Goal: Information Seeking & Learning: Learn about a topic

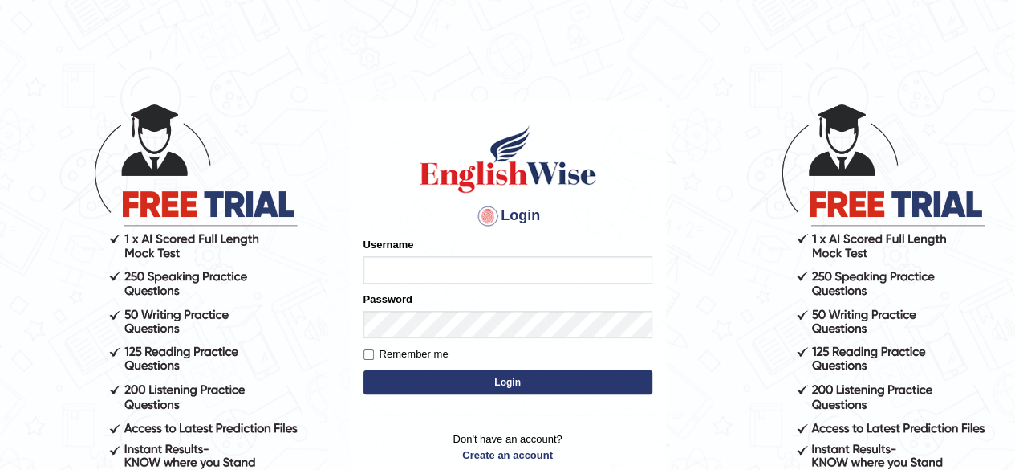
click at [495, 266] on input "Username" at bounding box center [508, 269] width 289 height 27
type input "0466127642"
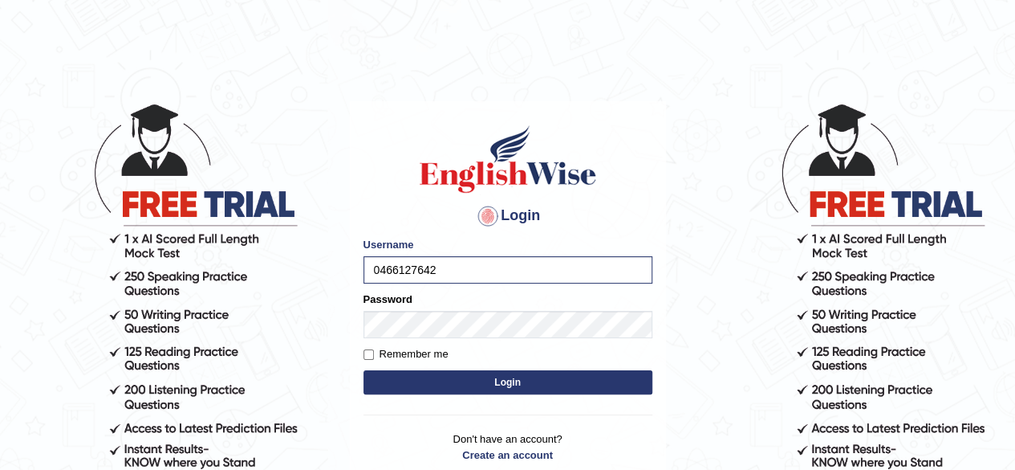
click at [421, 380] on button "Login" at bounding box center [508, 382] width 289 height 24
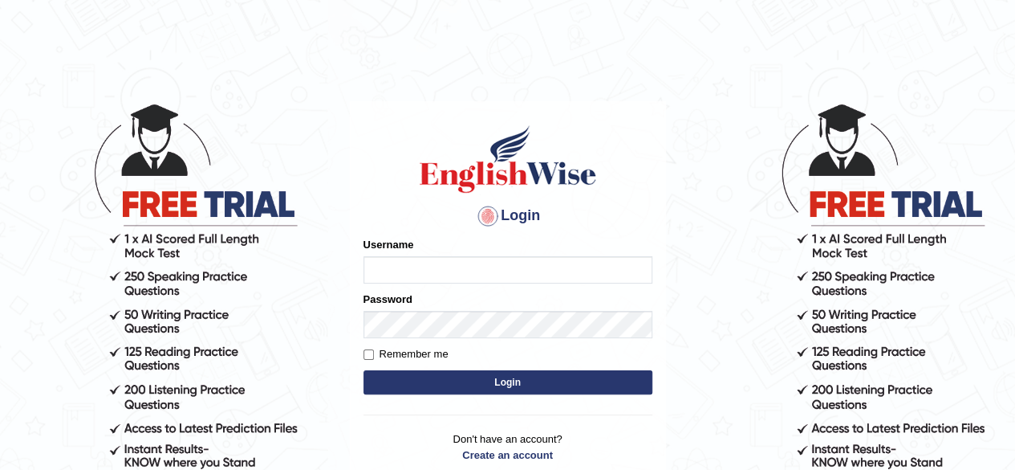
click at [438, 275] on input "Username" at bounding box center [508, 269] width 289 height 27
type input "0466127642"
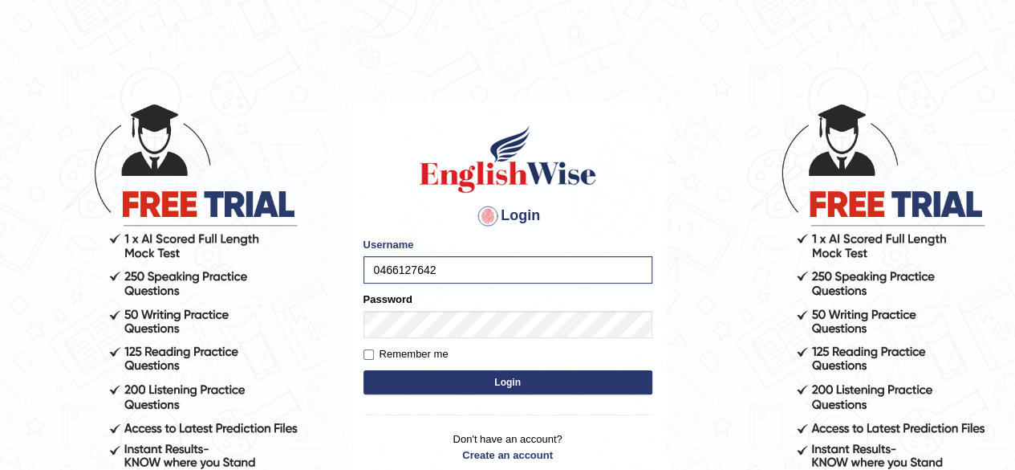
click at [425, 342] on form "Please fix the following errors: Username 0466127642 Password Remember me Login" at bounding box center [508, 317] width 289 height 161
click at [601, 391] on button "Login" at bounding box center [508, 382] width 289 height 24
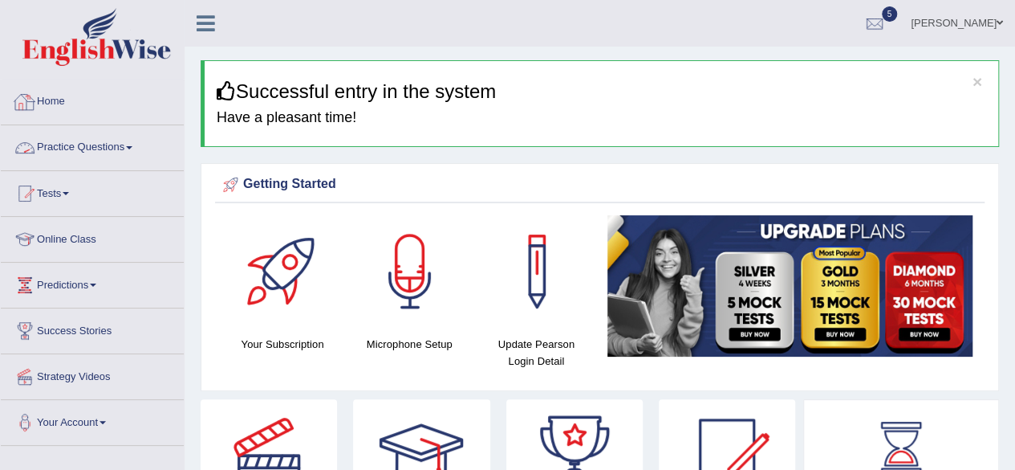
click at [72, 144] on link "Practice Questions" at bounding box center [92, 145] width 183 height 40
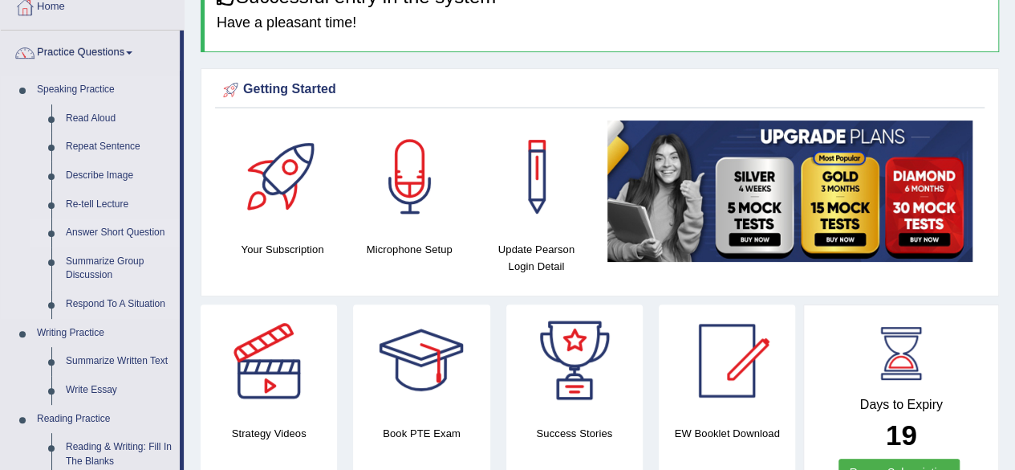
scroll to position [99, 0]
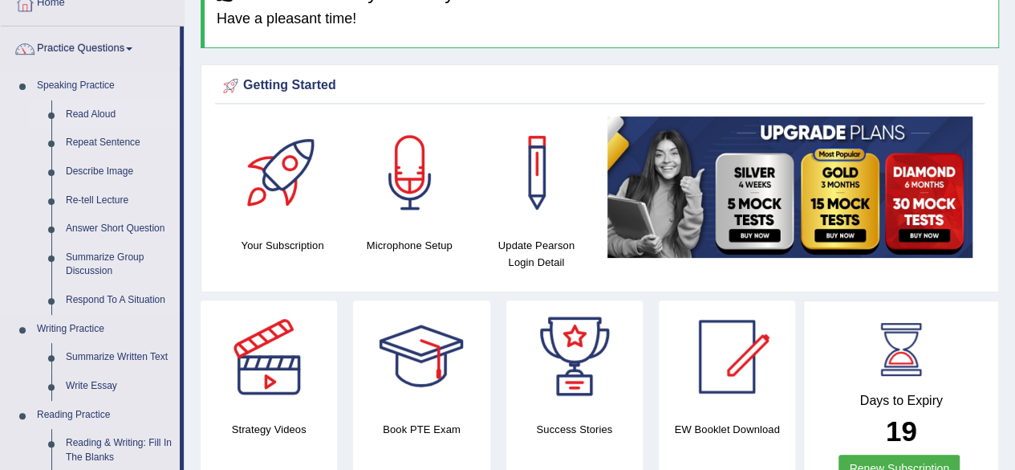
click at [120, 120] on link "Read Aloud" at bounding box center [119, 114] width 121 height 29
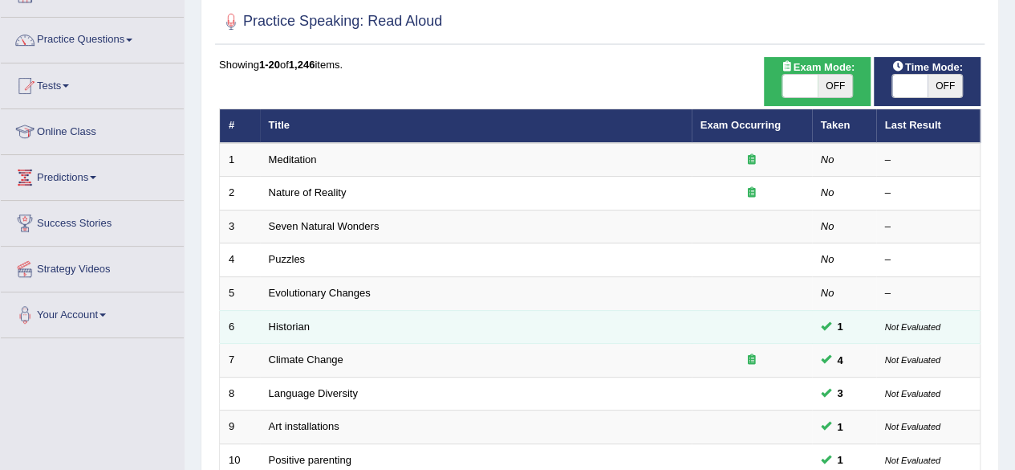
scroll to position [585, 0]
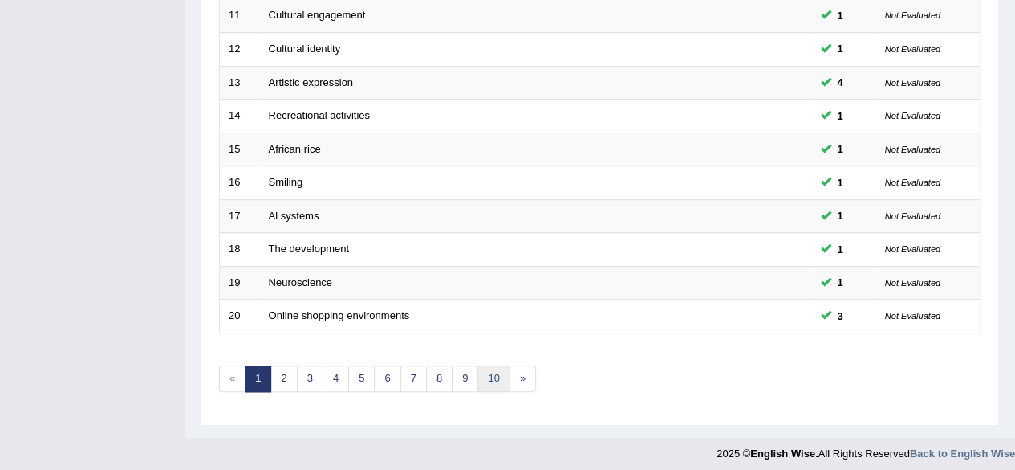
click at [486, 368] on link "10" at bounding box center [494, 378] width 32 height 26
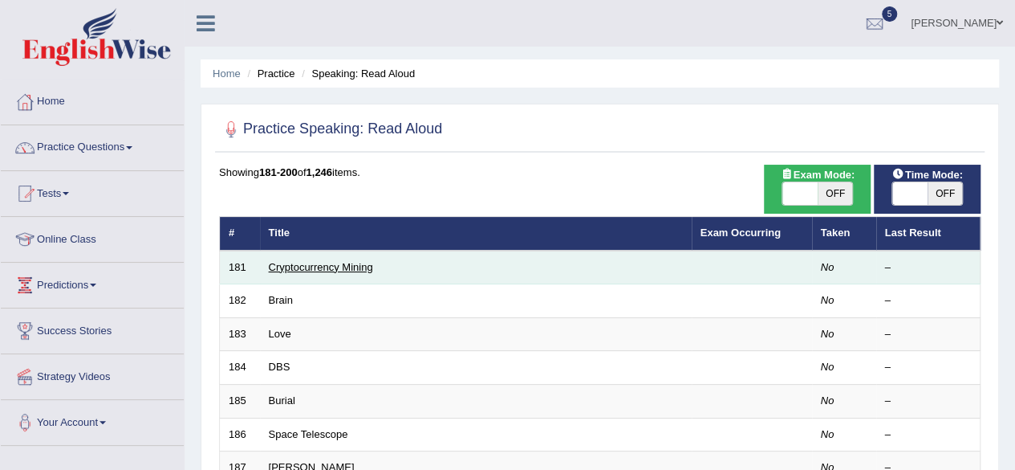
click at [331, 262] on link "Cryptocurrency Mining" at bounding box center [321, 267] width 104 height 12
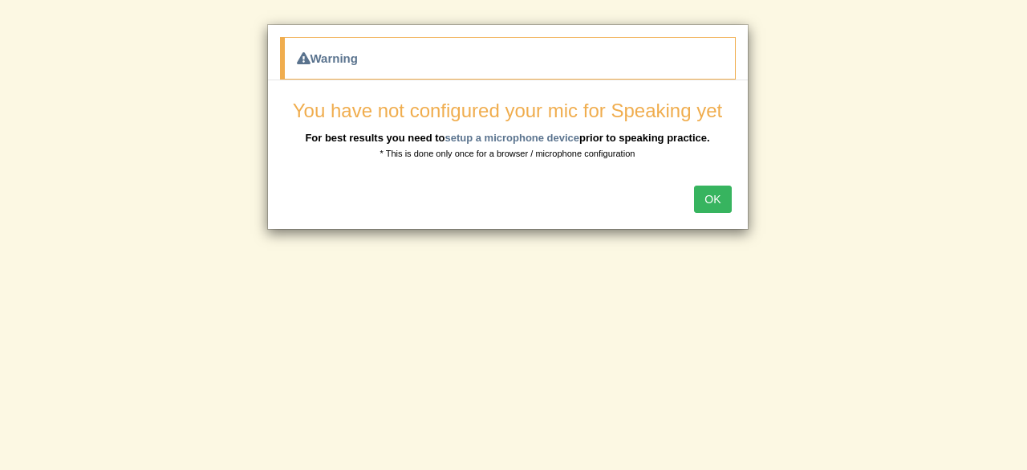
click at [724, 201] on button "OK" at bounding box center [712, 198] width 37 height 27
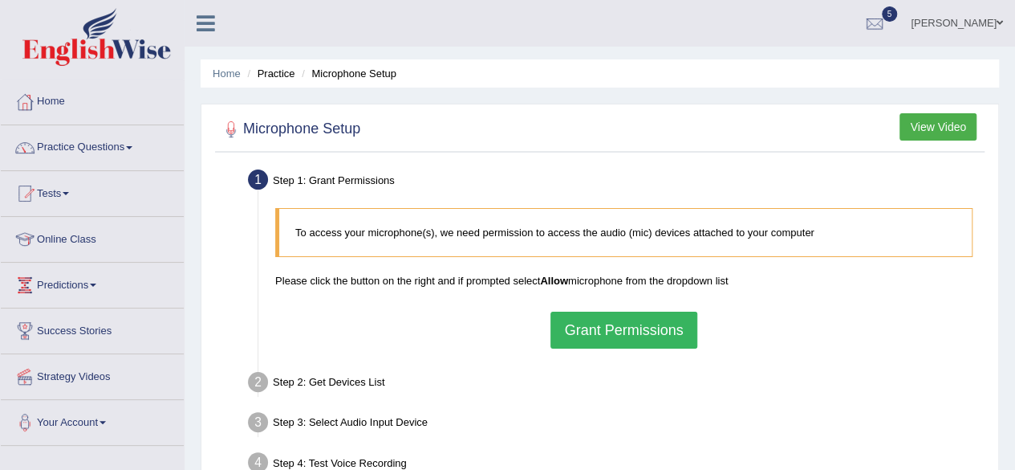
click at [653, 321] on button "Grant Permissions" at bounding box center [624, 329] width 146 height 37
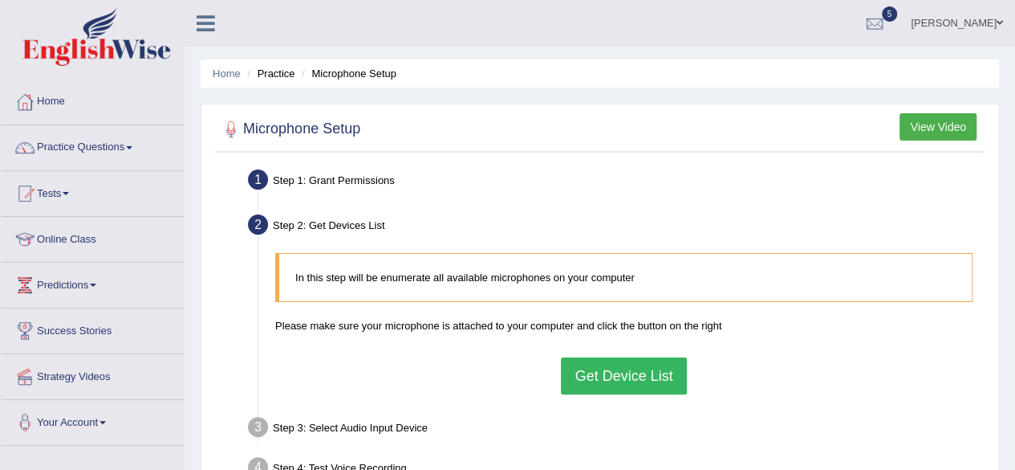
click at [613, 383] on button "Get Device List" at bounding box center [623, 375] width 125 height 37
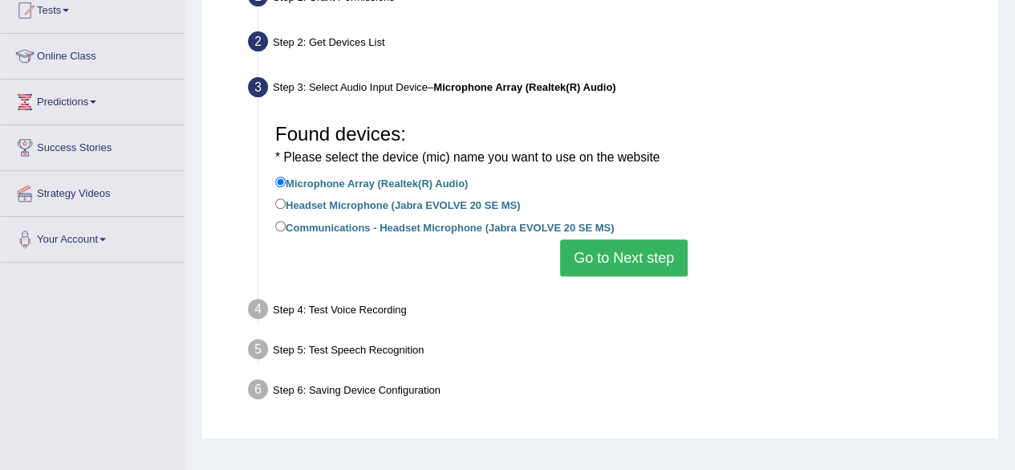
scroll to position [189, 0]
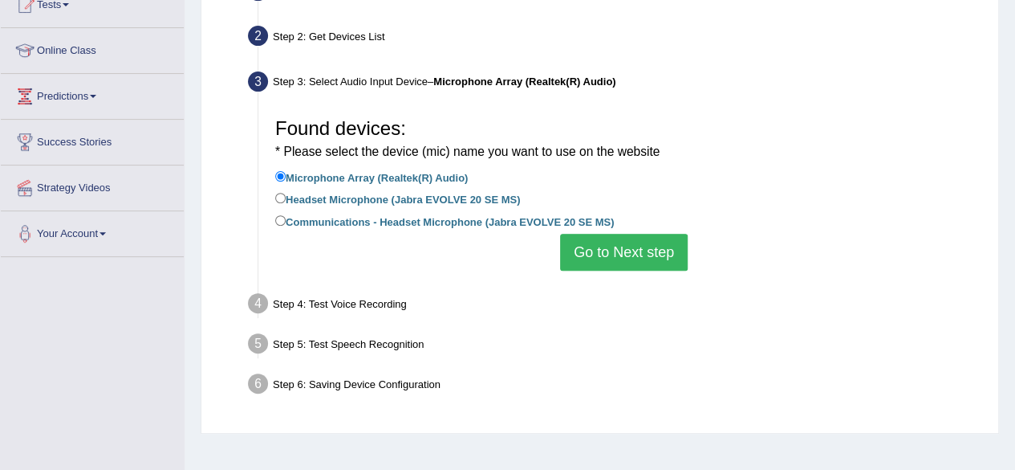
click at [625, 265] on button "Go to Next step" at bounding box center [624, 252] width 128 height 37
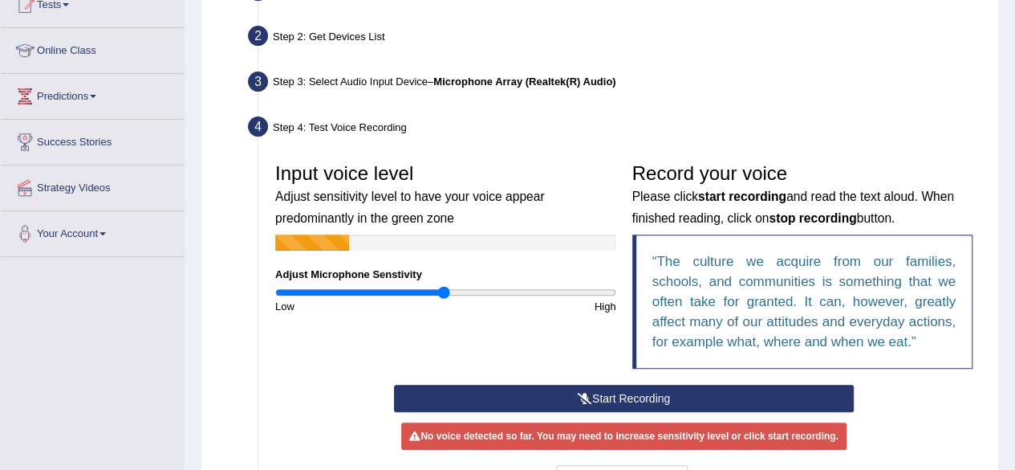
click at [617, 401] on button "Start Recording" at bounding box center [624, 397] width 460 height 27
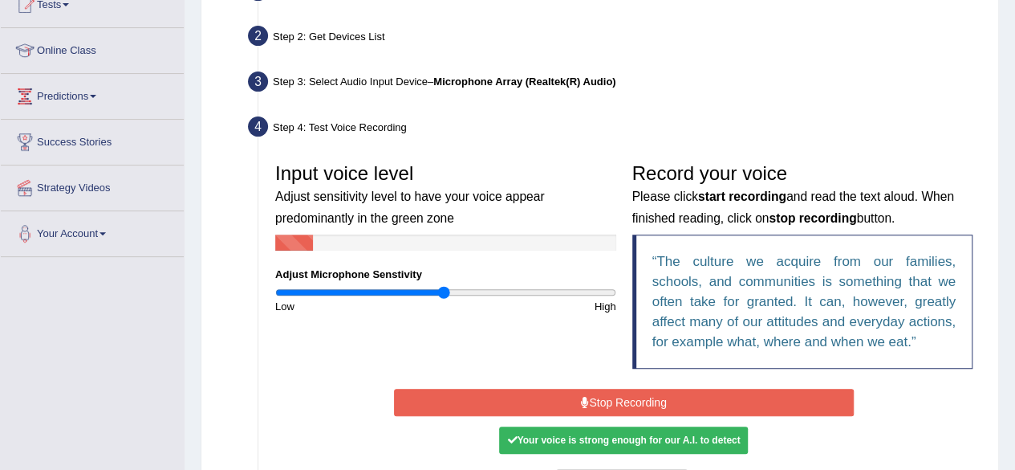
click at [617, 401] on button "Stop Recording" at bounding box center [624, 402] width 460 height 27
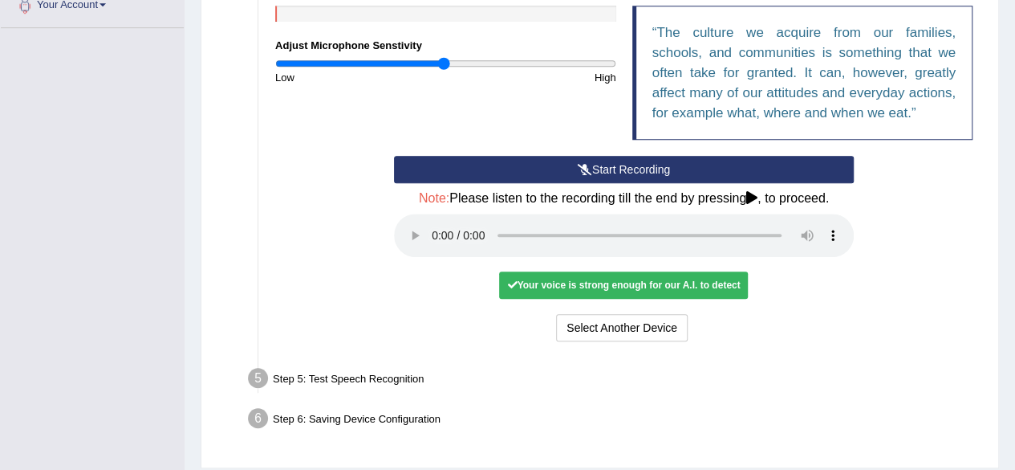
scroll to position [423, 0]
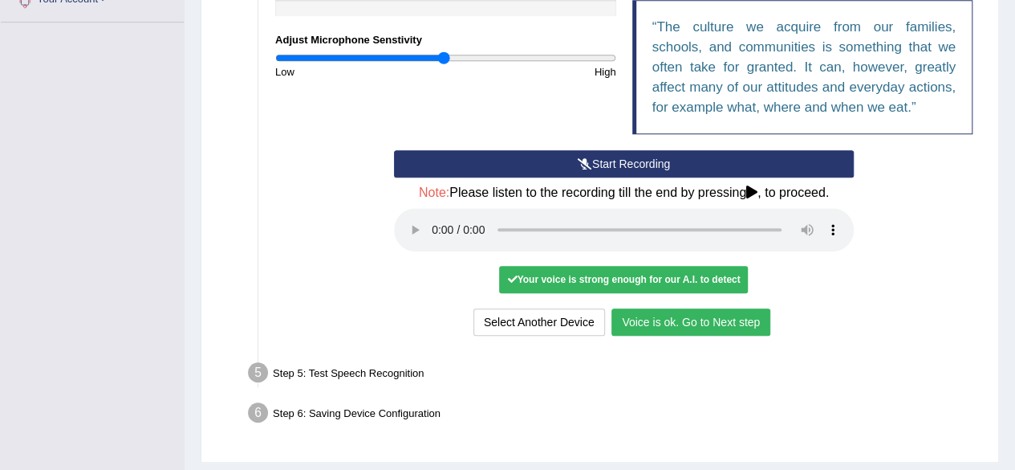
click at [686, 311] on button "Voice is ok. Go to Next step" at bounding box center [691, 321] width 159 height 27
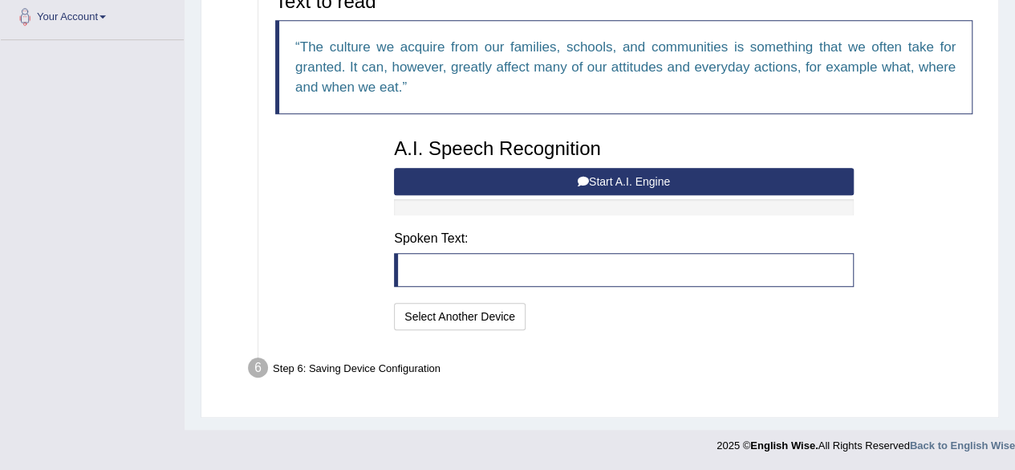
scroll to position [402, 0]
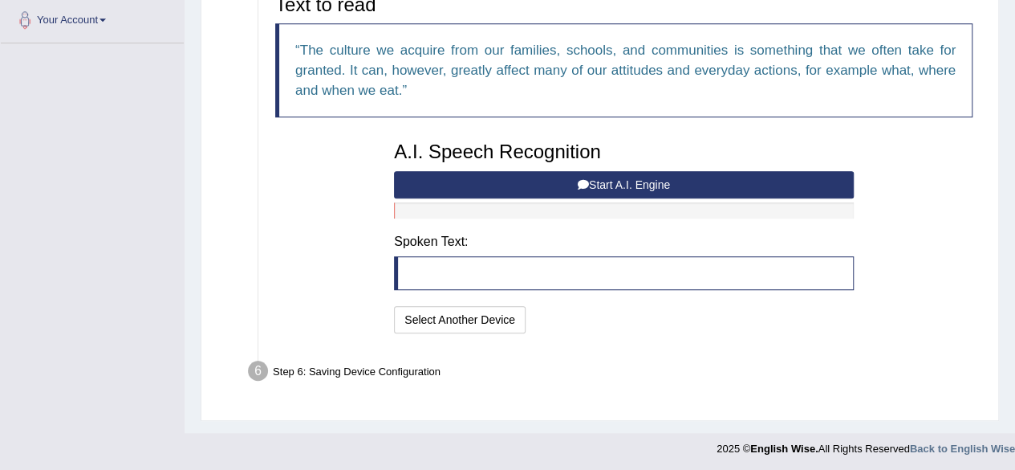
click at [546, 189] on button "Start A.I. Engine" at bounding box center [624, 184] width 460 height 27
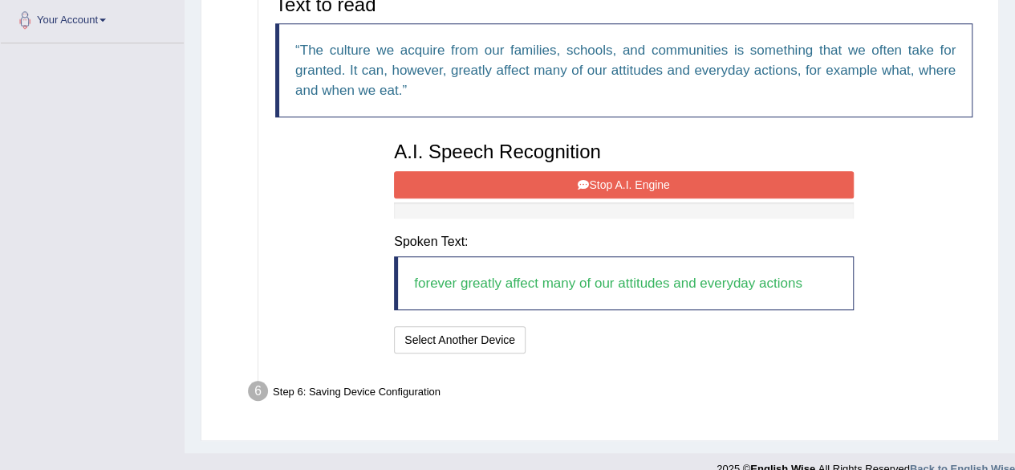
click at [546, 189] on button "Stop A.I. Engine" at bounding box center [624, 184] width 460 height 27
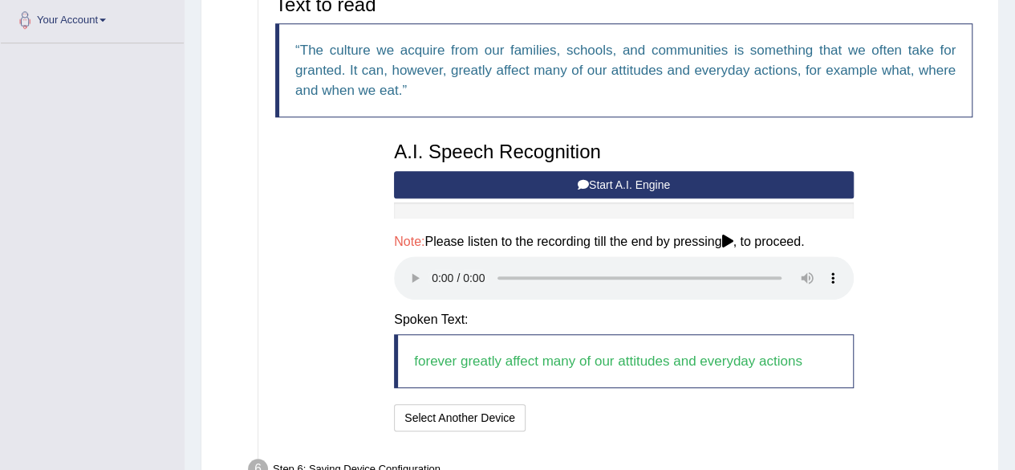
scroll to position [499, 0]
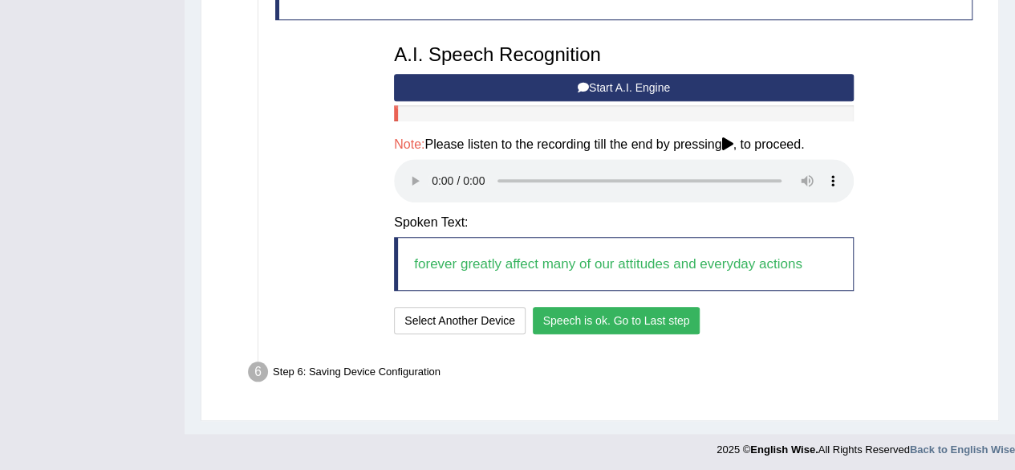
click at [618, 319] on button "Speech is ok. Go to Last step" at bounding box center [617, 320] width 168 height 27
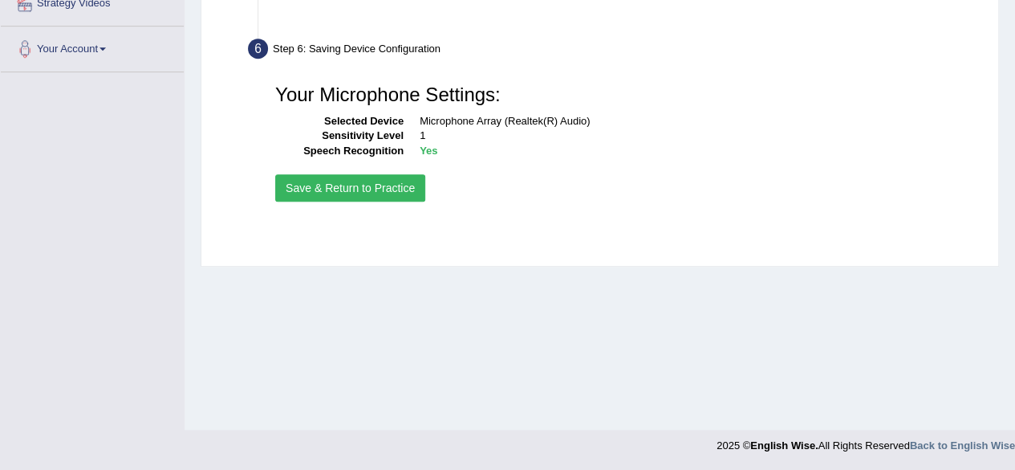
scroll to position [372, 0]
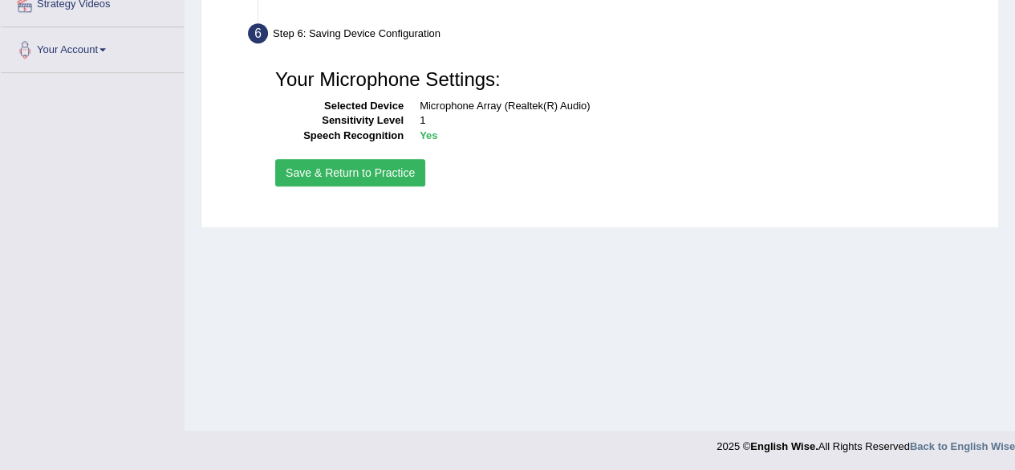
click at [359, 177] on button "Save & Return to Practice" at bounding box center [350, 172] width 150 height 27
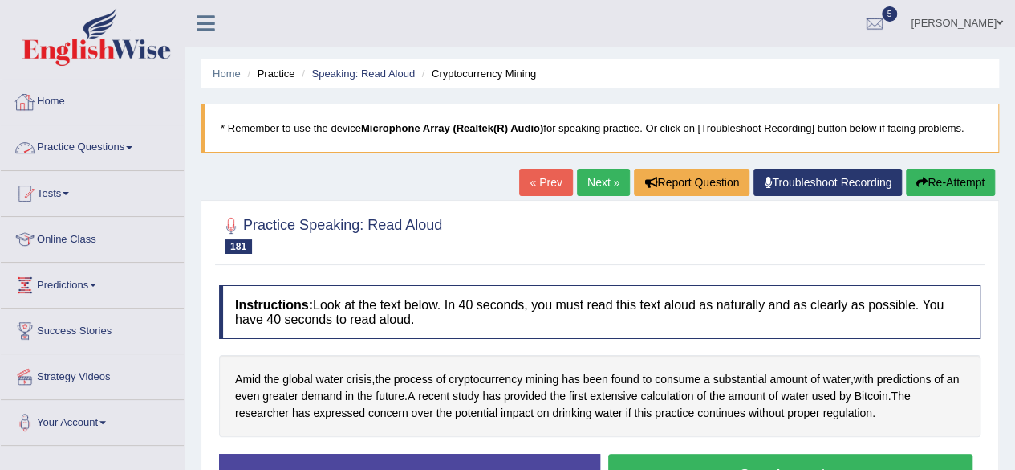
click at [102, 148] on link "Practice Questions" at bounding box center [92, 145] width 183 height 40
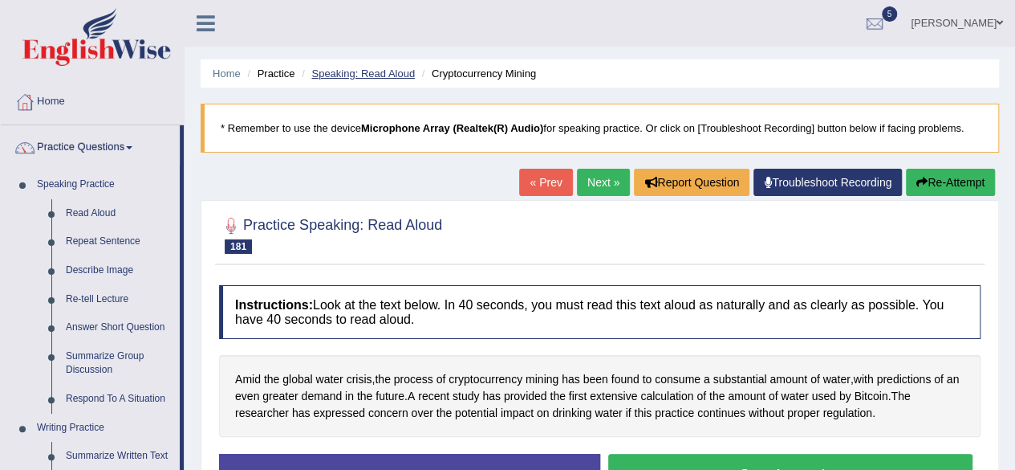
click at [364, 71] on link "Speaking: Read Aloud" at bounding box center [363, 73] width 104 height 12
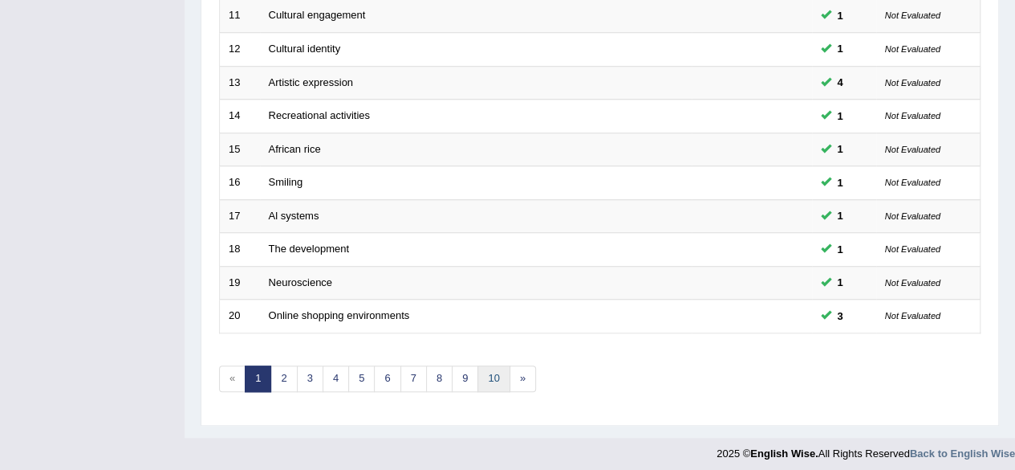
click at [481, 378] on link "10" at bounding box center [494, 378] width 32 height 26
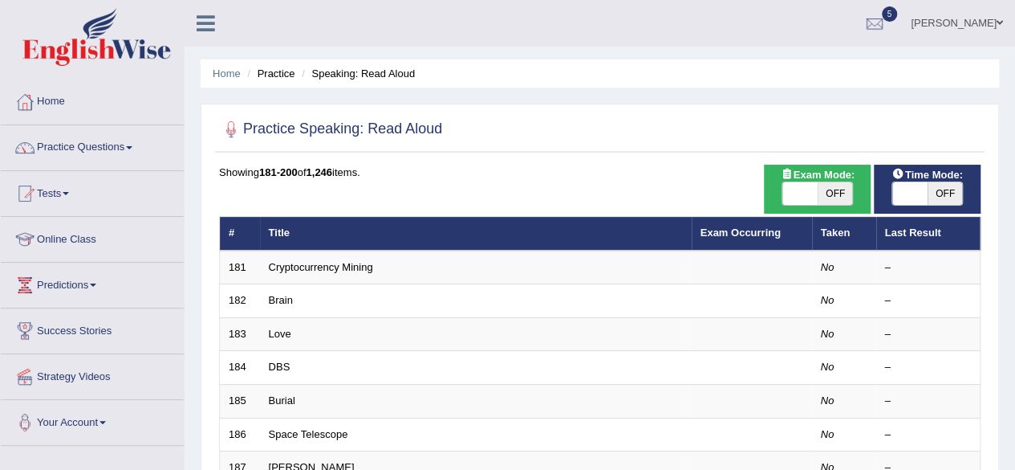
click at [954, 196] on span "OFF" at bounding box center [945, 193] width 35 height 22
checkbox input "true"
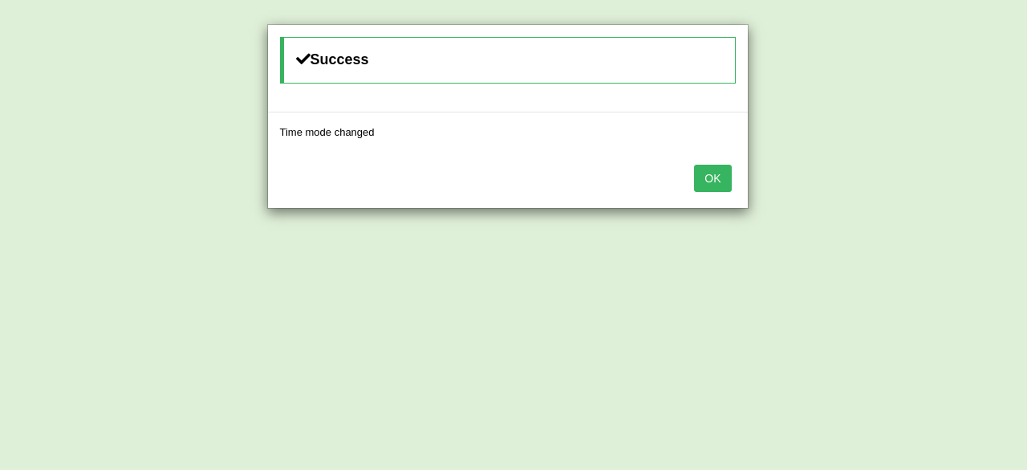
click at [704, 180] on button "OK" at bounding box center [712, 178] width 37 height 27
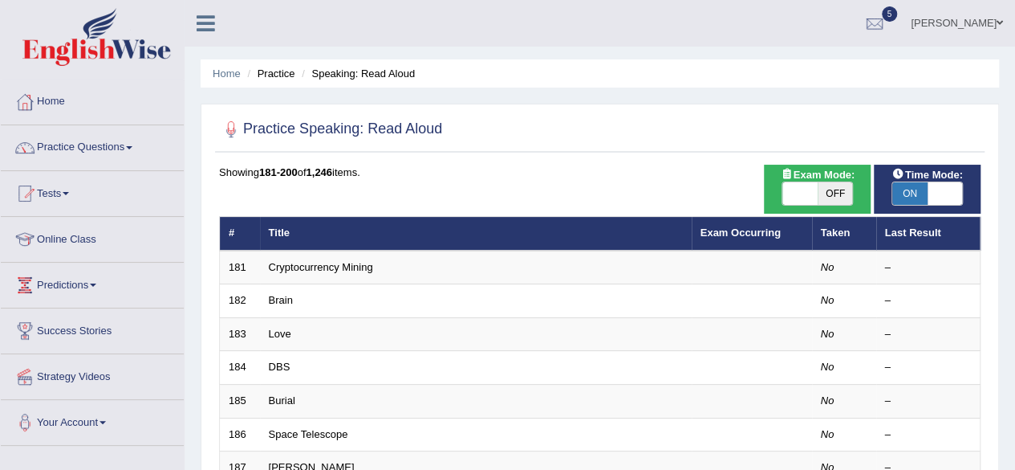
click at [828, 194] on span "OFF" at bounding box center [835, 193] width 35 height 22
checkbox input "true"
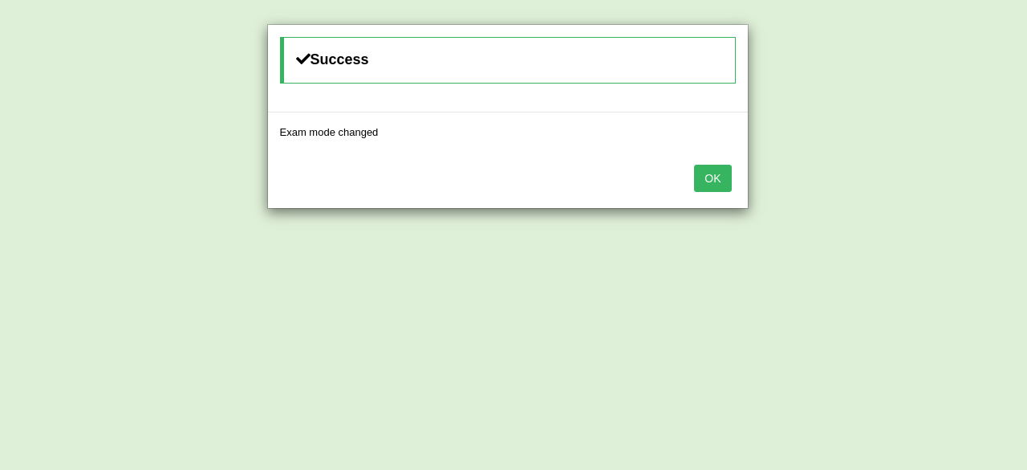
click at [698, 178] on button "OK" at bounding box center [712, 178] width 37 height 27
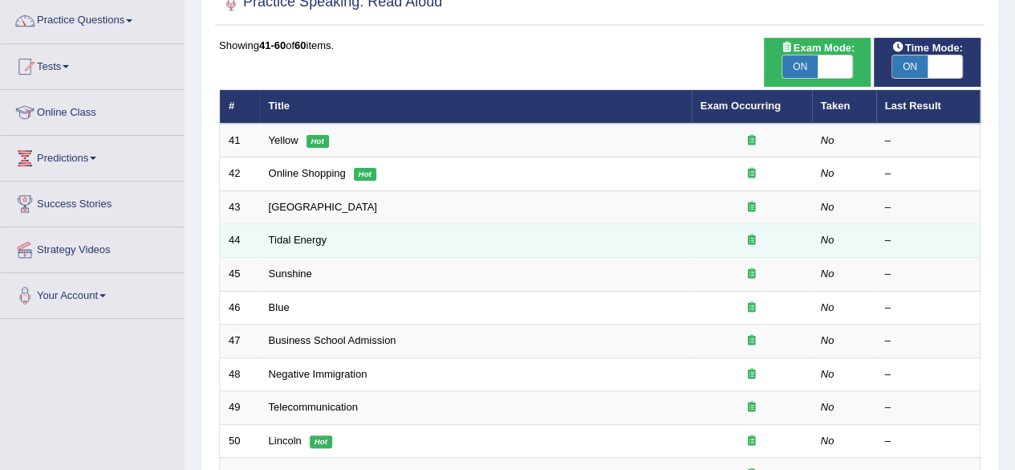
scroll to position [126, 0]
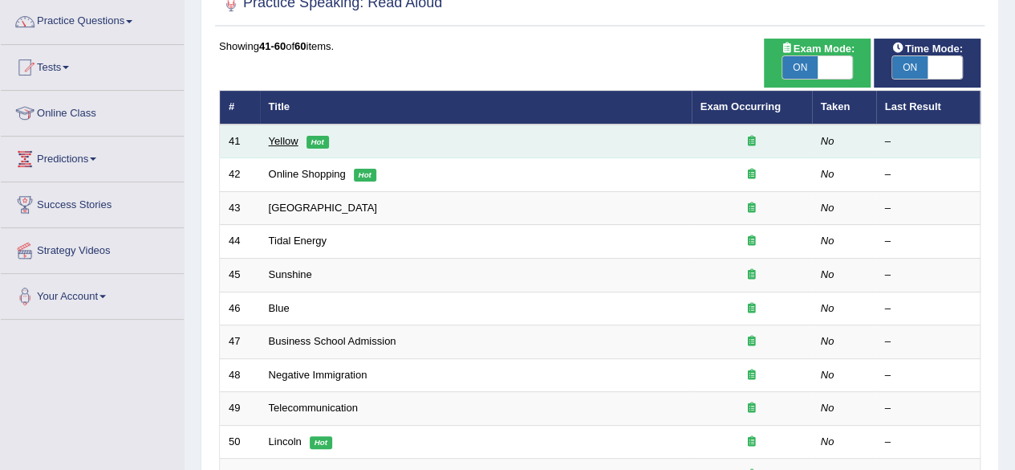
click at [281, 137] on link "Yellow" at bounding box center [284, 141] width 30 height 12
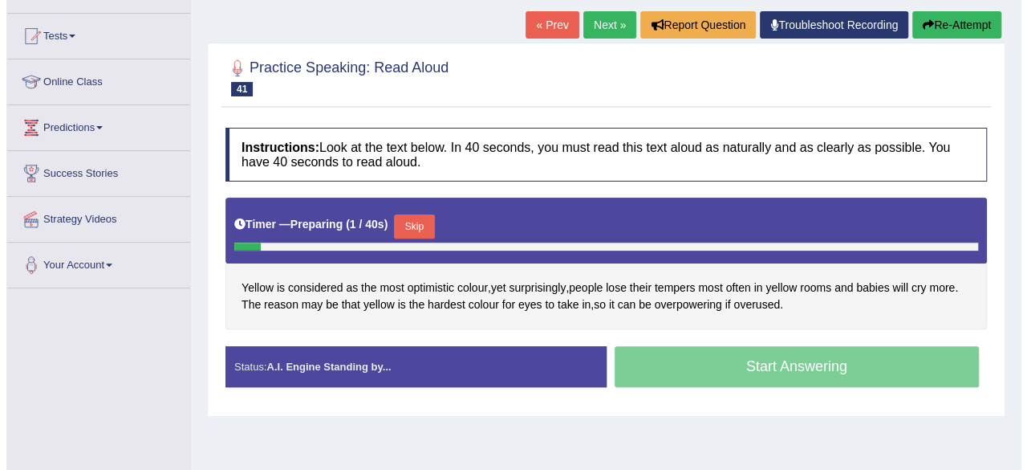
scroll to position [200, 0]
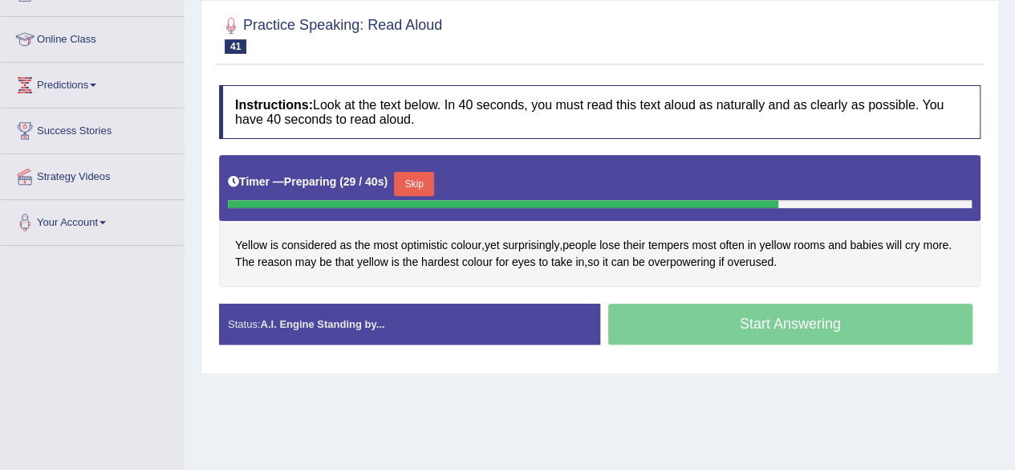
click at [425, 172] on button "Skip" at bounding box center [414, 184] width 40 height 24
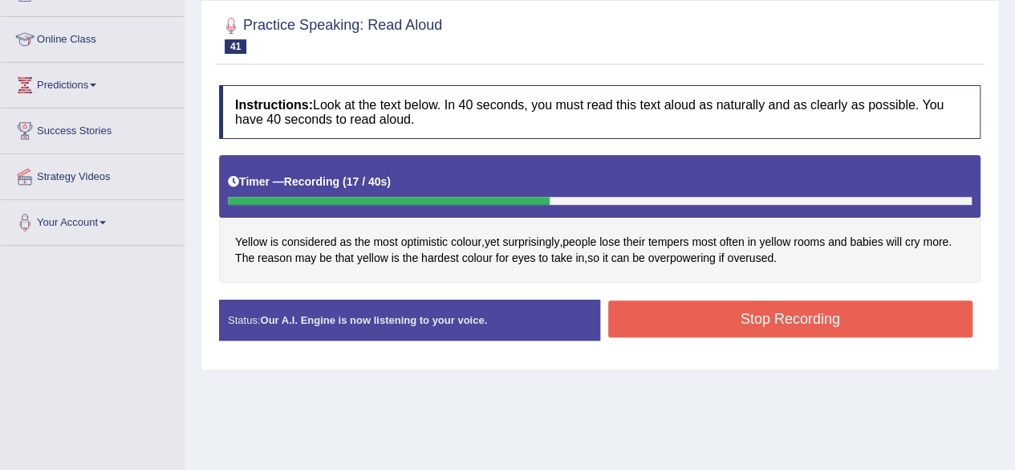
click at [665, 320] on button "Stop Recording" at bounding box center [790, 318] width 365 height 37
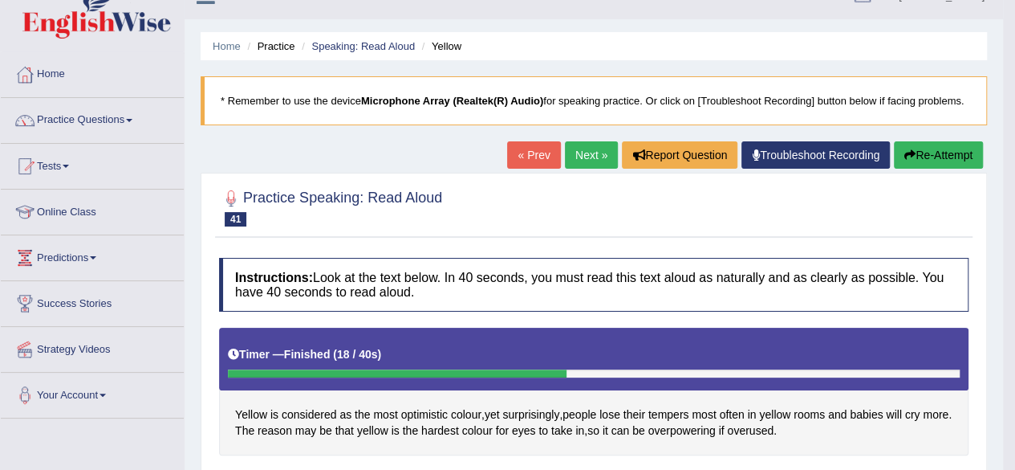
scroll to position [14, 0]
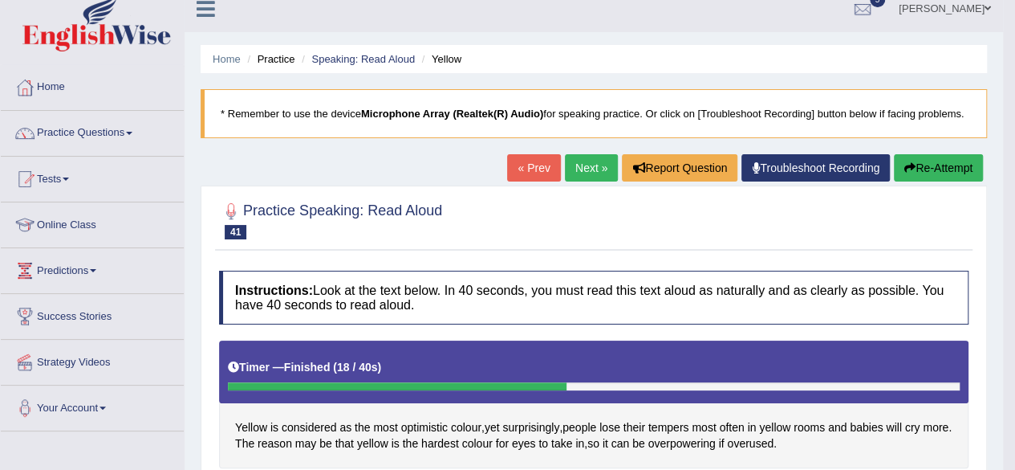
click at [589, 163] on link "Next »" at bounding box center [591, 167] width 53 height 27
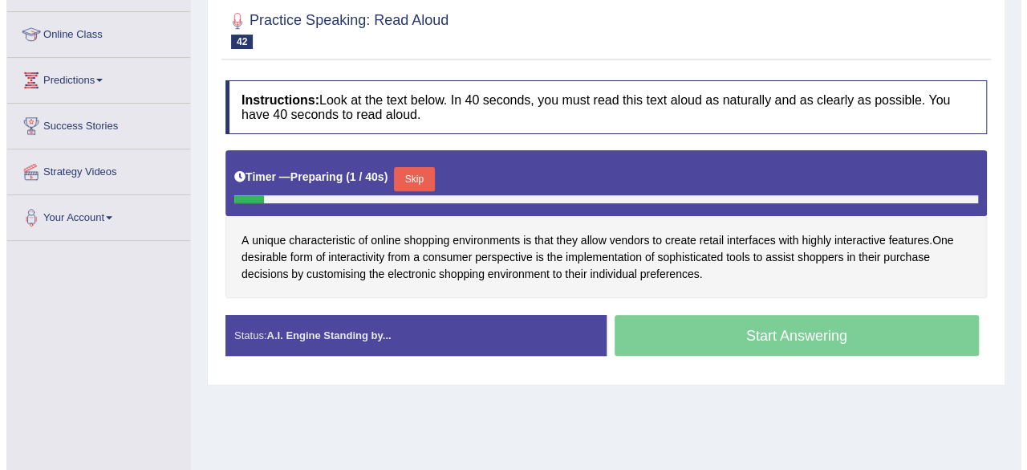
scroll to position [266, 0]
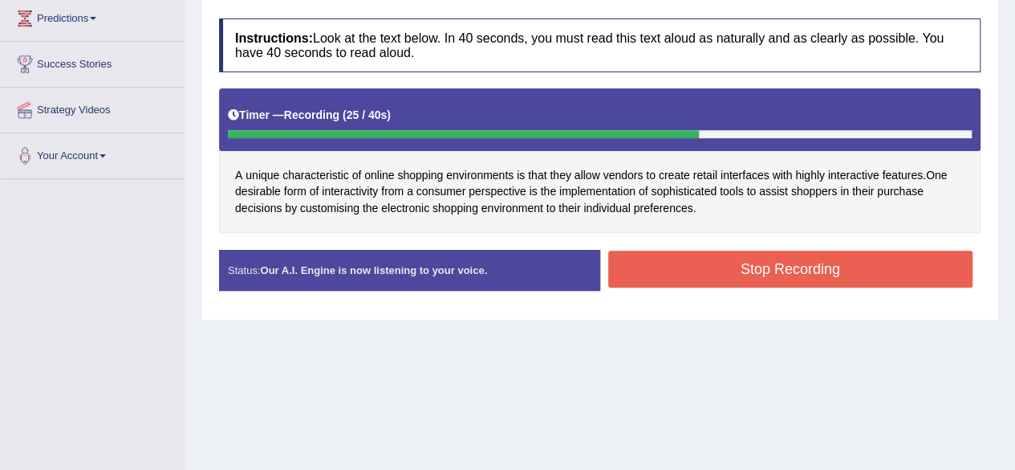
click at [694, 261] on button "Stop Recording" at bounding box center [790, 268] width 365 height 37
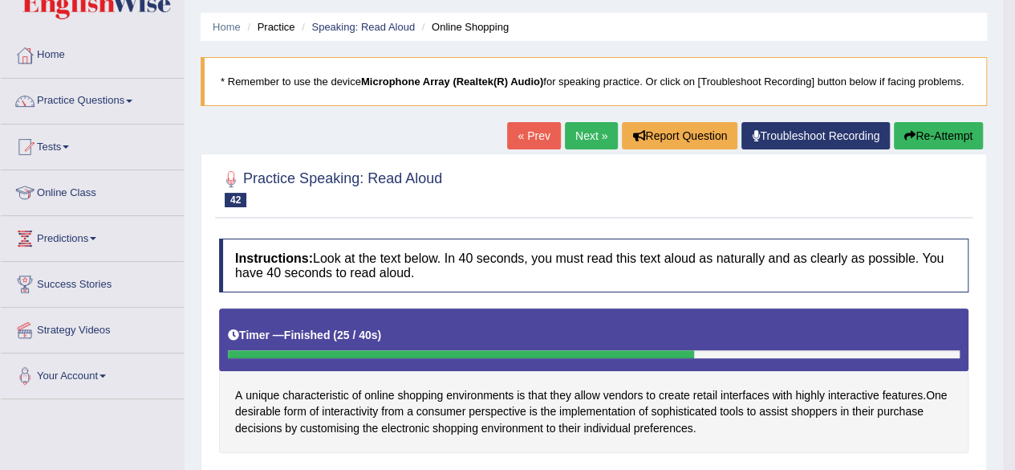
scroll to position [35, 0]
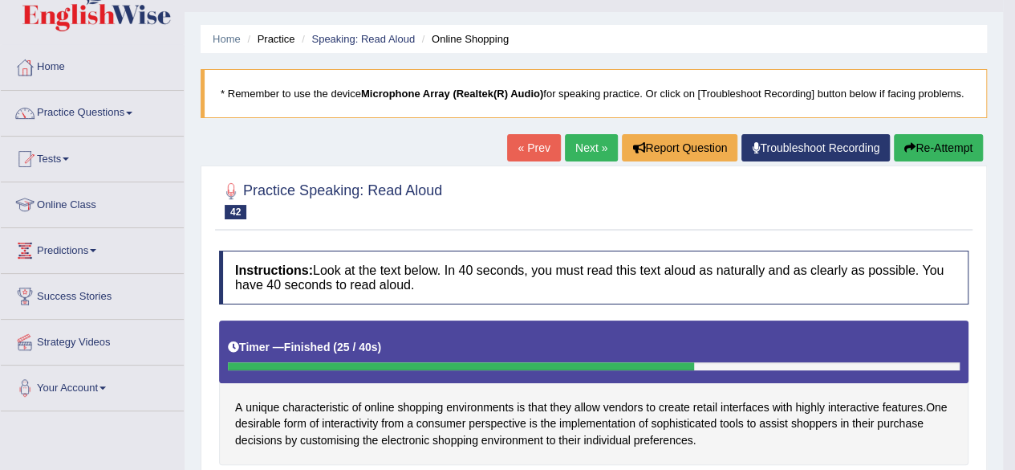
click at [592, 140] on link "Next »" at bounding box center [591, 147] width 53 height 27
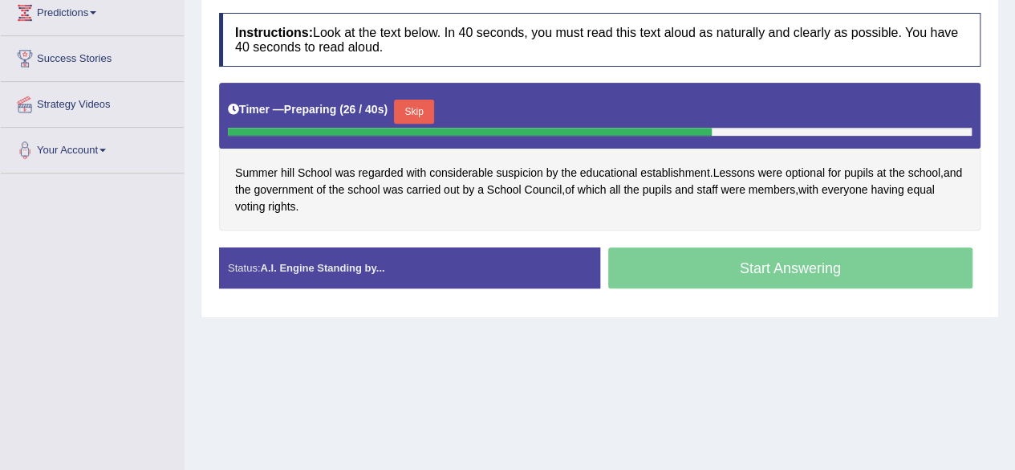
click at [419, 112] on button "Skip" at bounding box center [414, 112] width 40 height 24
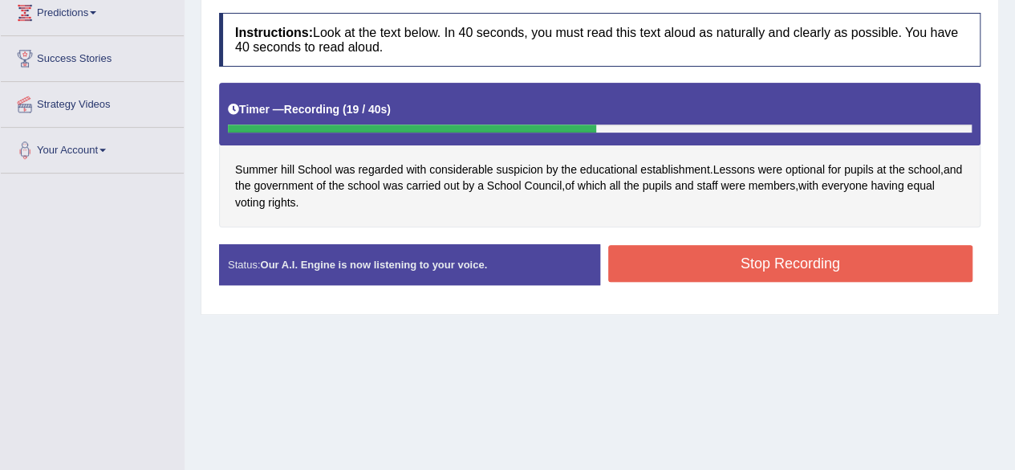
click at [677, 263] on button "Stop Recording" at bounding box center [790, 263] width 365 height 37
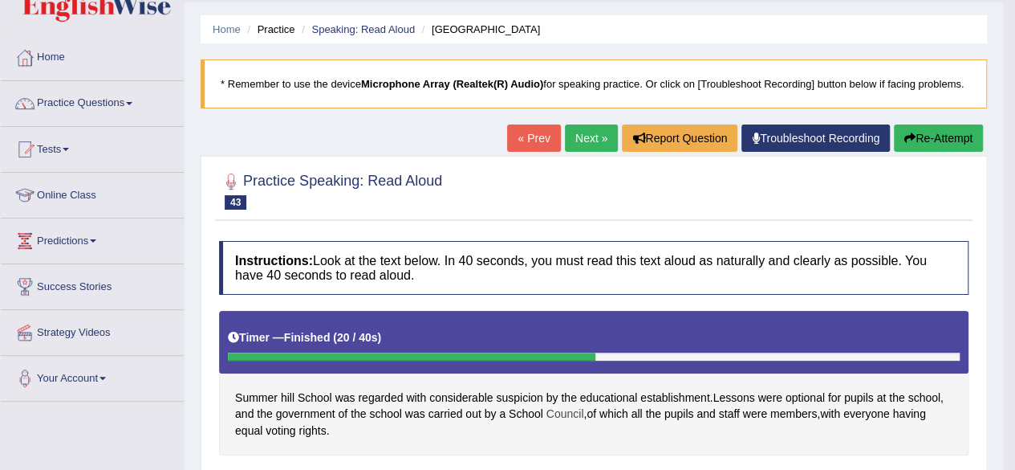
scroll to position [24, 0]
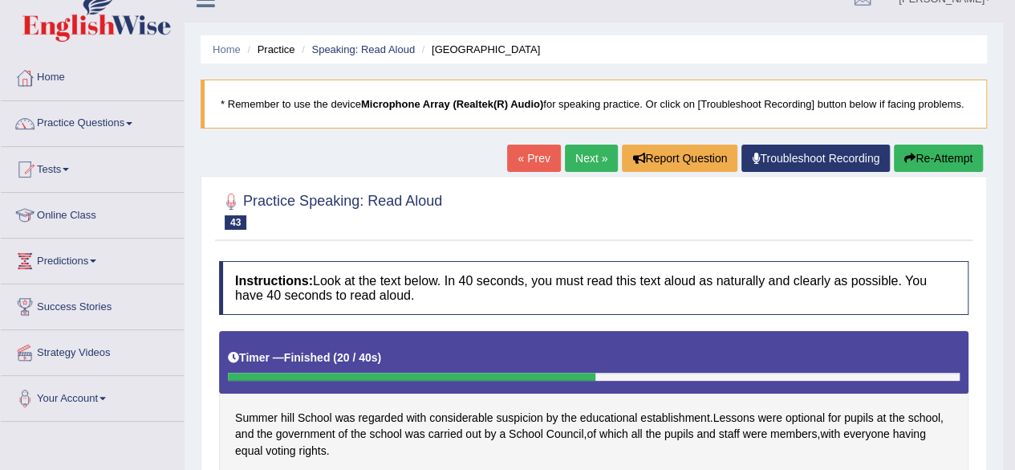
click at [952, 153] on button "Re-Attempt" at bounding box center [938, 157] width 89 height 27
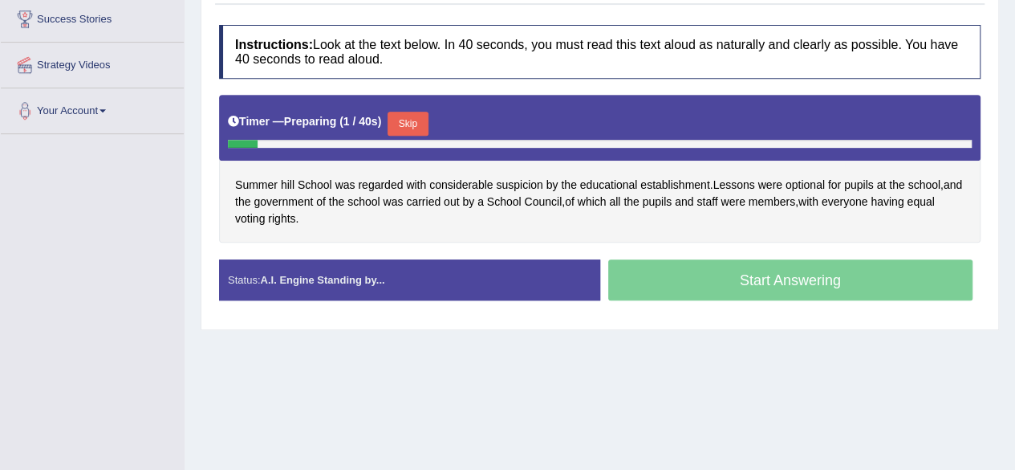
click at [417, 131] on button "Skip" at bounding box center [408, 124] width 40 height 24
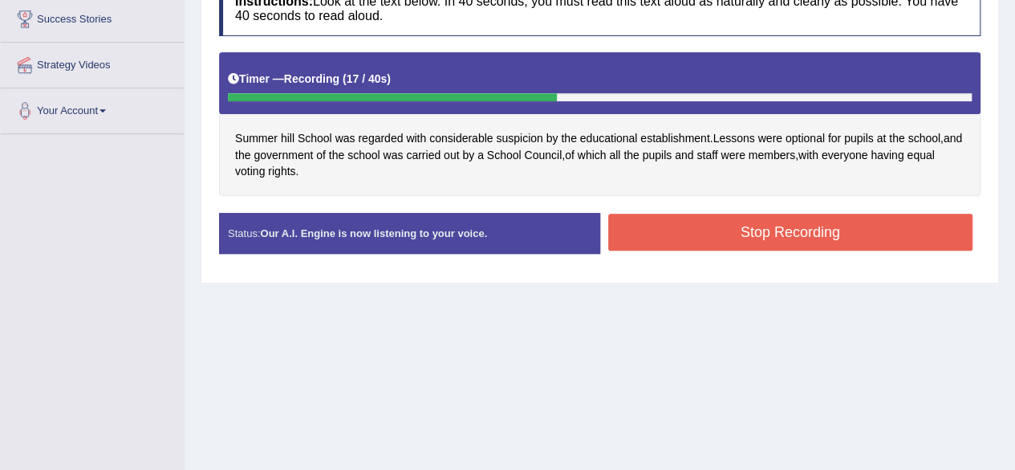
click at [641, 230] on button "Stop Recording" at bounding box center [790, 232] width 365 height 37
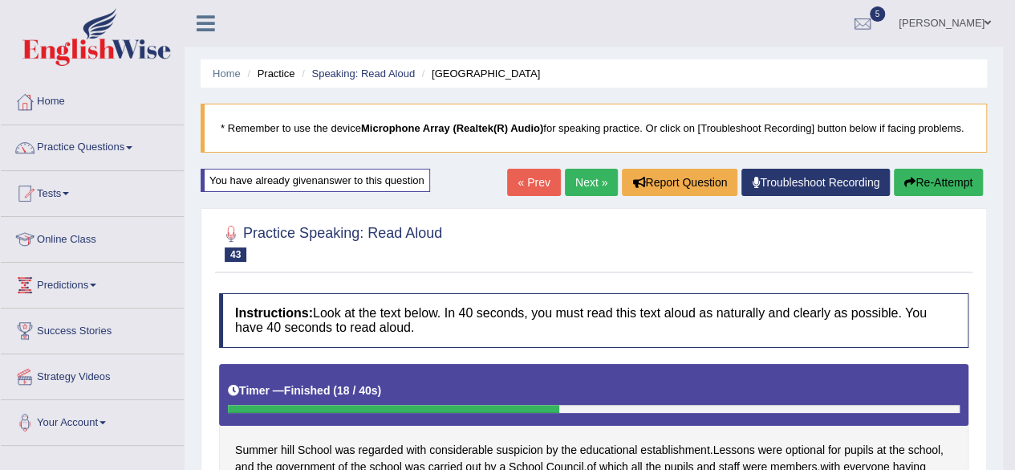
click at [586, 176] on link "Next »" at bounding box center [591, 182] width 53 height 27
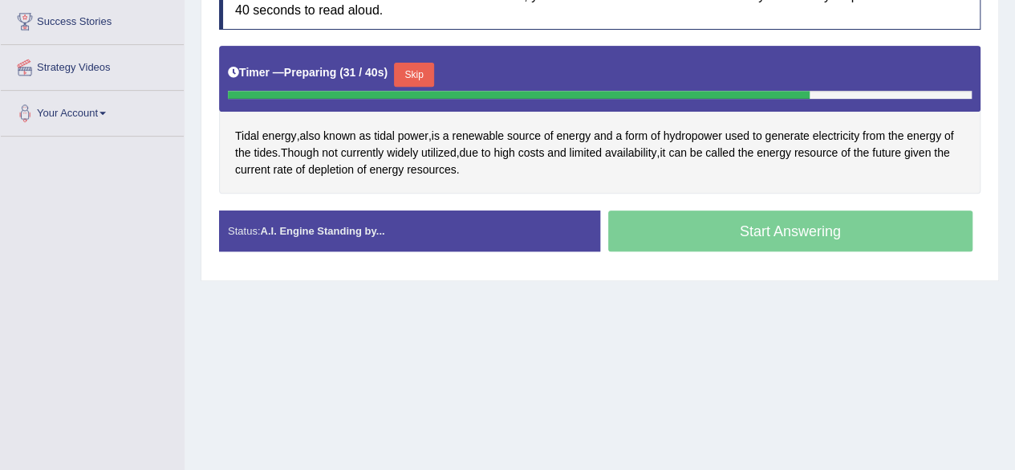
click at [426, 71] on button "Skip" at bounding box center [414, 75] width 40 height 24
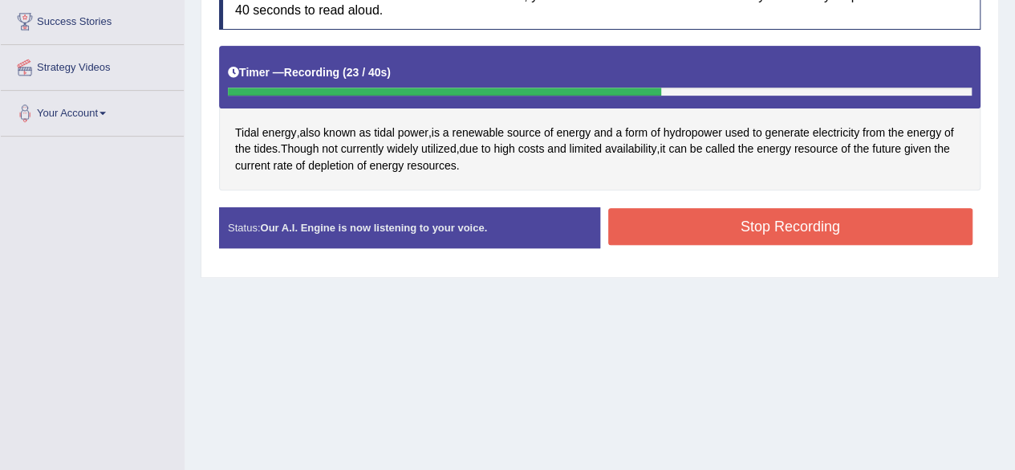
click at [674, 223] on button "Stop Recording" at bounding box center [790, 226] width 365 height 37
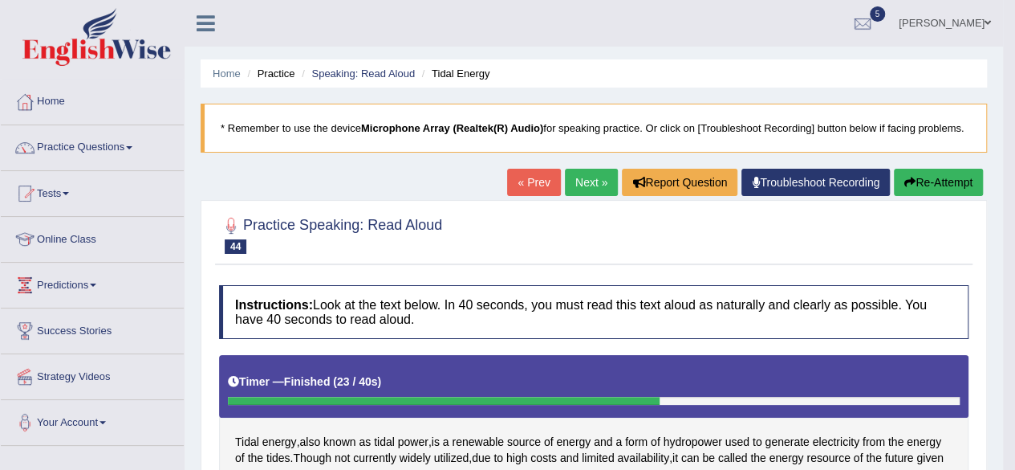
click at [584, 184] on link "Next »" at bounding box center [591, 182] width 53 height 27
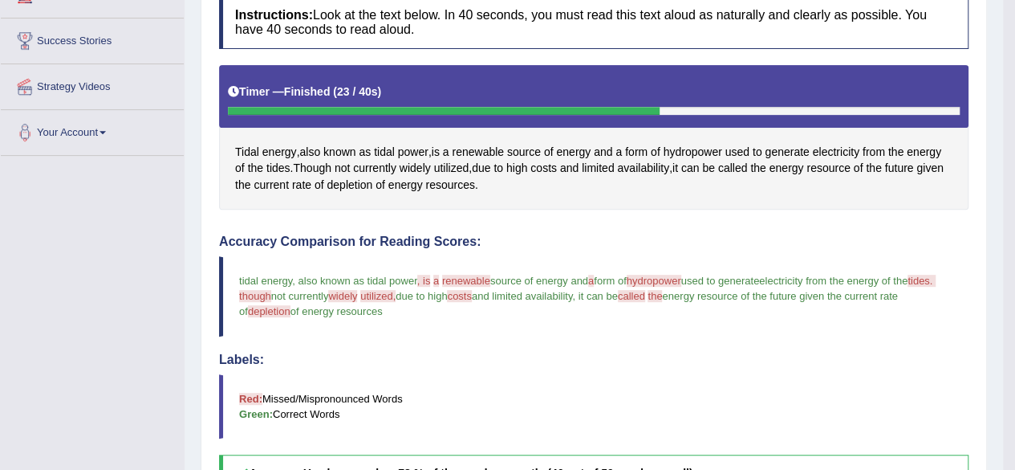
scroll to position [292, 0]
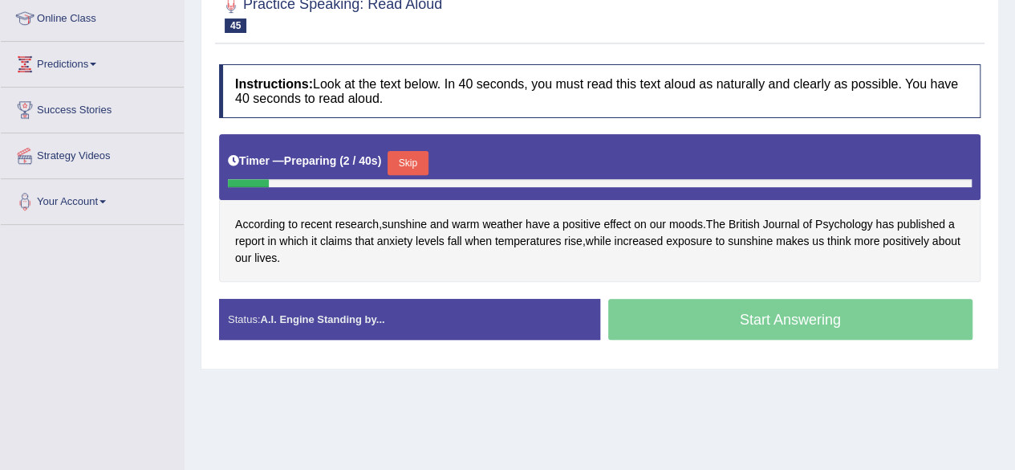
scroll to position [220, 0]
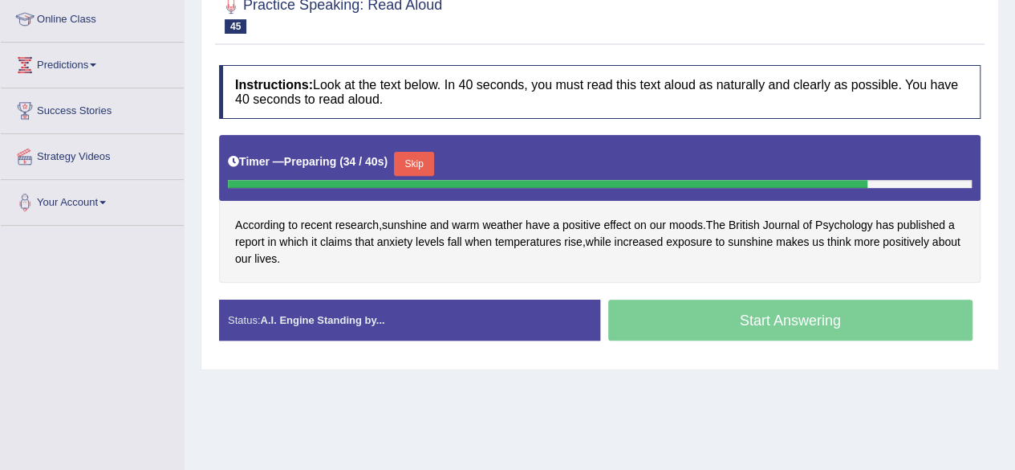
click at [411, 164] on button "Skip" at bounding box center [414, 164] width 40 height 24
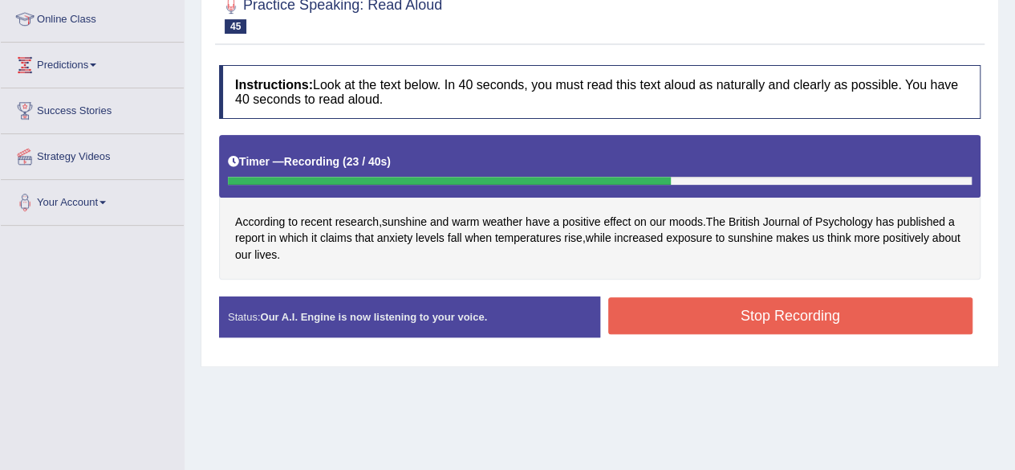
click at [676, 319] on button "Stop Recording" at bounding box center [790, 315] width 365 height 37
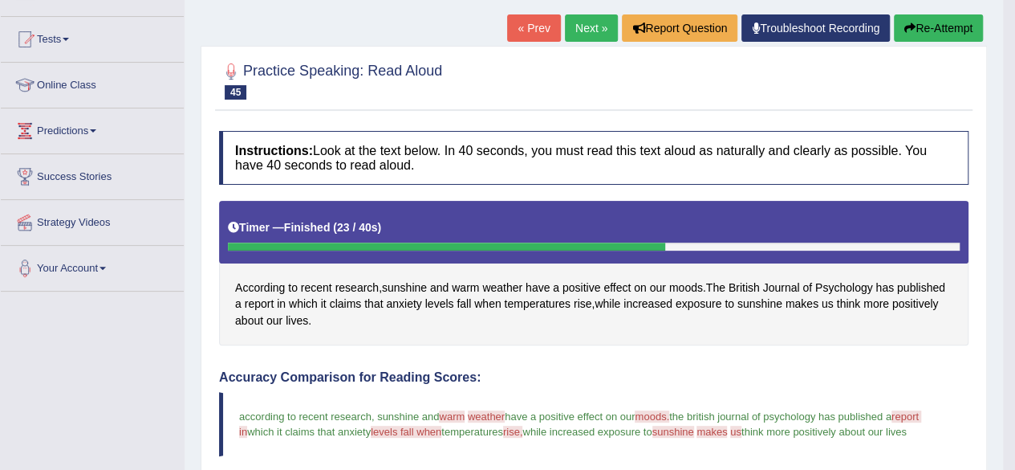
scroll to position [149, 0]
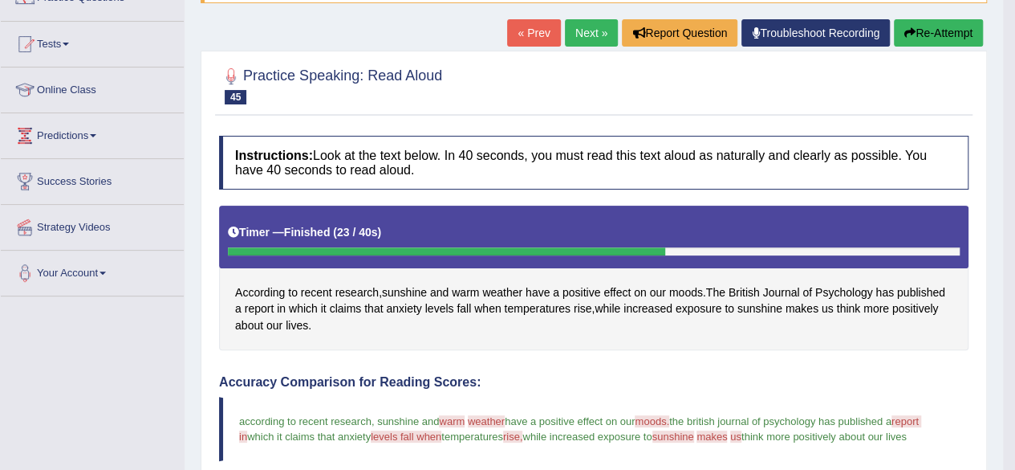
click at [949, 19] on button "Re-Attempt" at bounding box center [938, 32] width 89 height 27
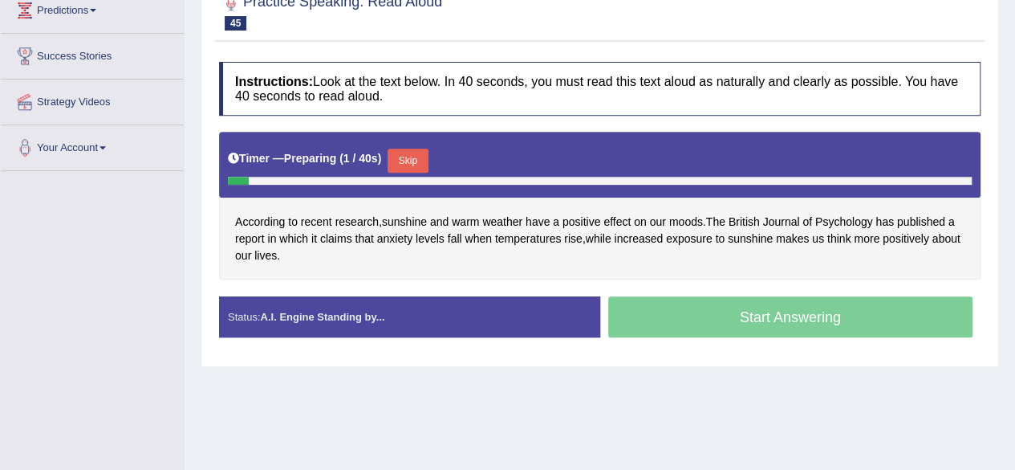
click at [415, 160] on button "Skip" at bounding box center [408, 160] width 40 height 24
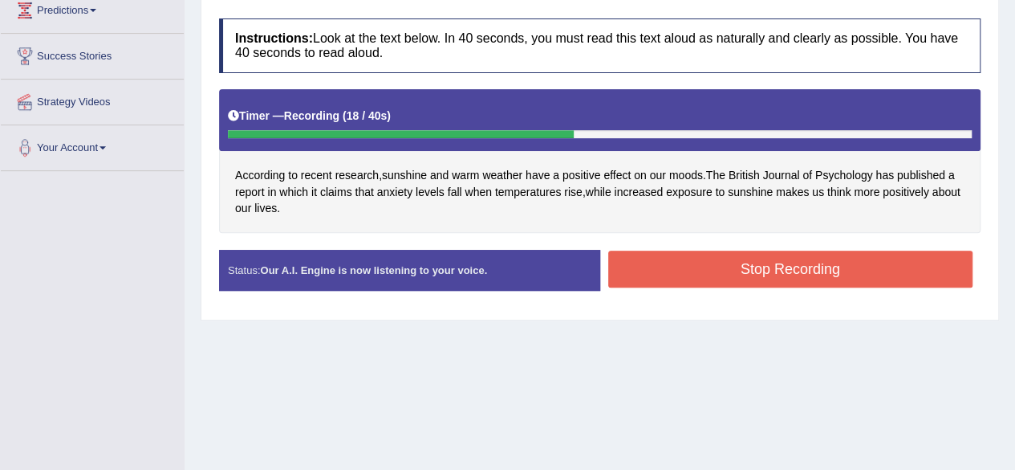
click at [649, 271] on button "Stop Recording" at bounding box center [790, 268] width 365 height 37
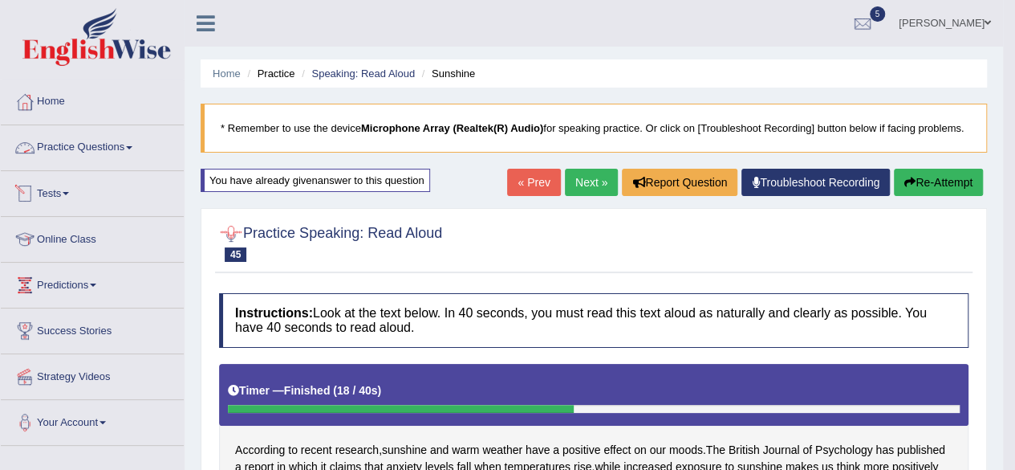
click at [87, 144] on link "Practice Questions" at bounding box center [92, 145] width 183 height 40
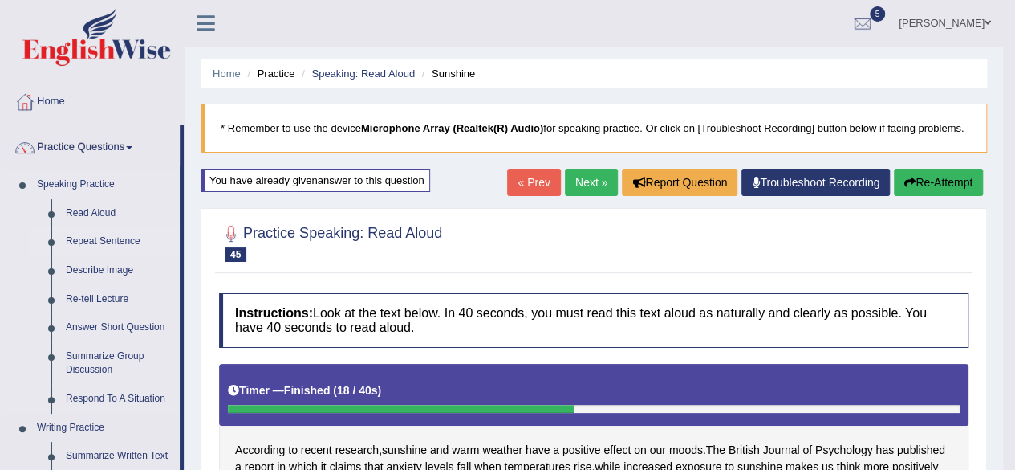
click at [104, 237] on link "Repeat Sentence" at bounding box center [119, 241] width 121 height 29
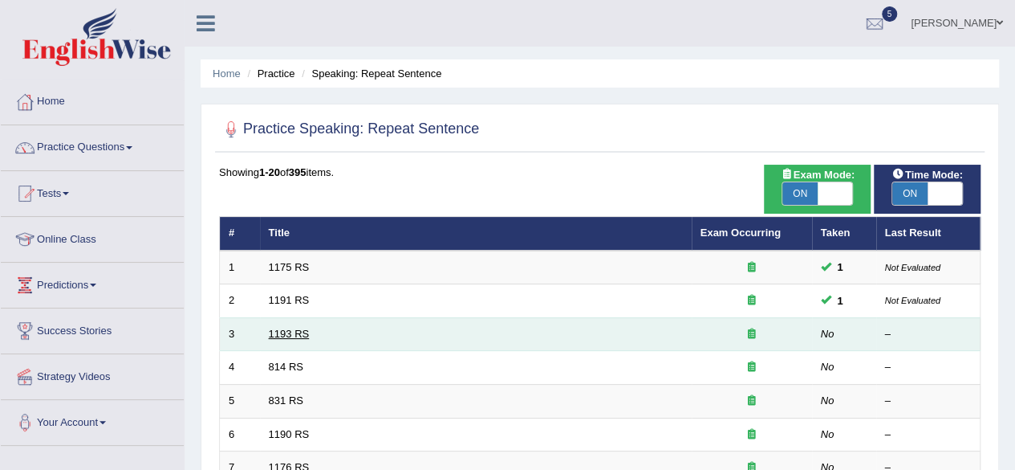
click at [296, 331] on link "1193 RS" at bounding box center [289, 334] width 41 height 12
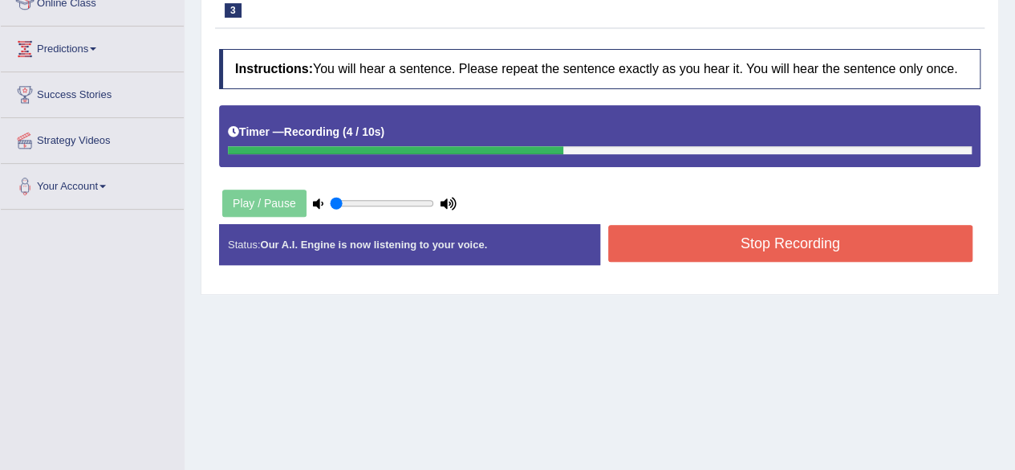
click at [682, 246] on button "Stop Recording" at bounding box center [790, 243] width 365 height 37
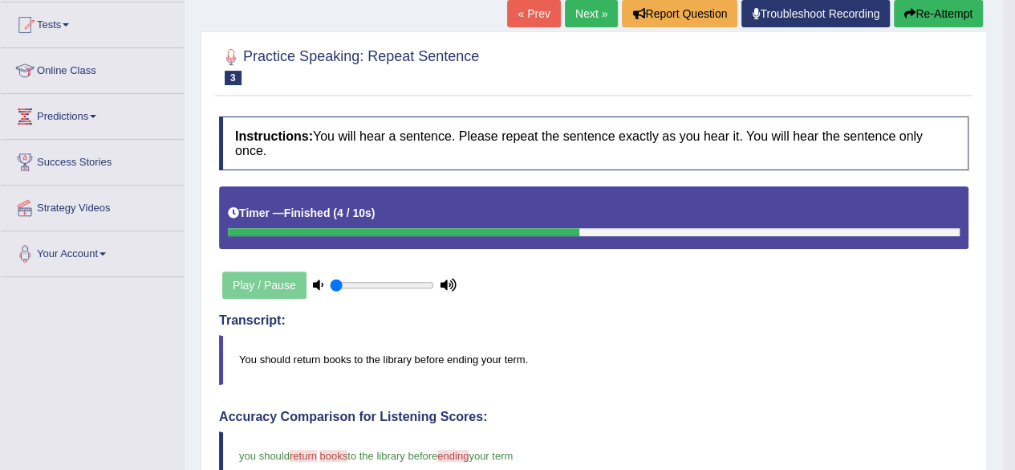
scroll to position [161, 0]
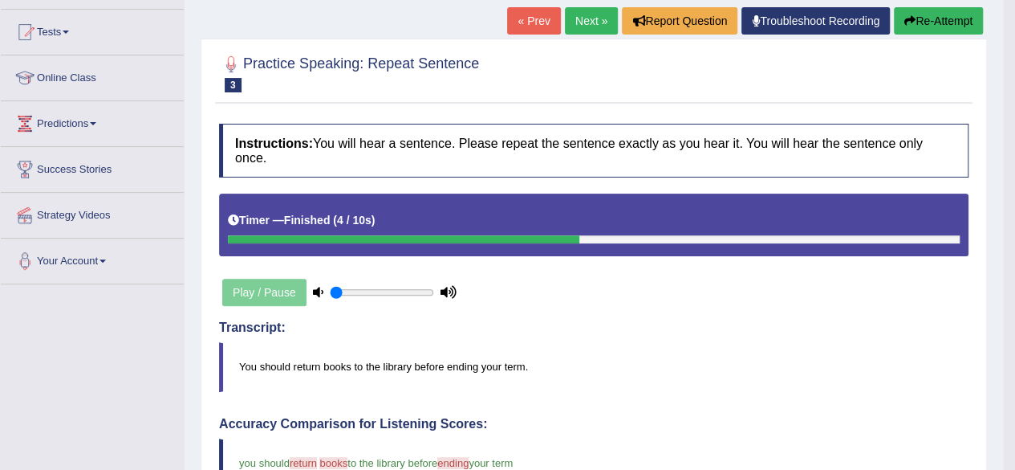
click at [588, 21] on link "Next »" at bounding box center [591, 20] width 53 height 27
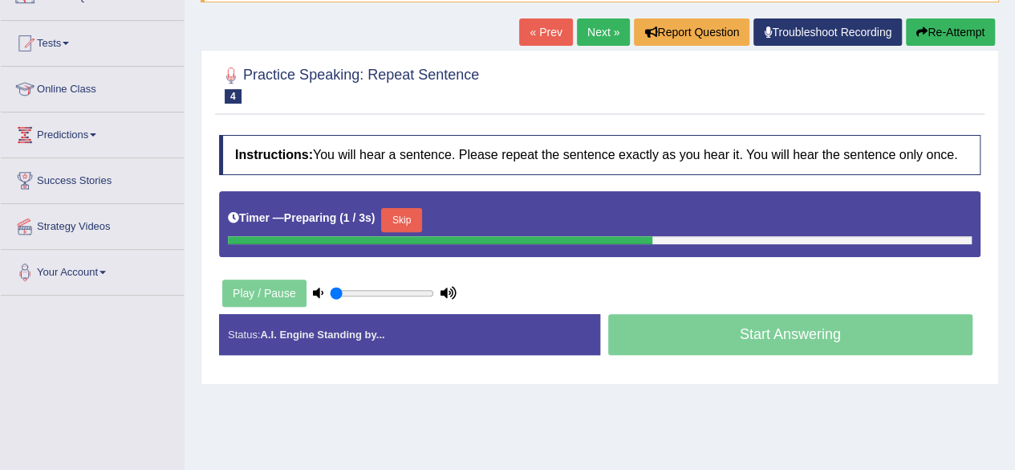
scroll to position [149, 0]
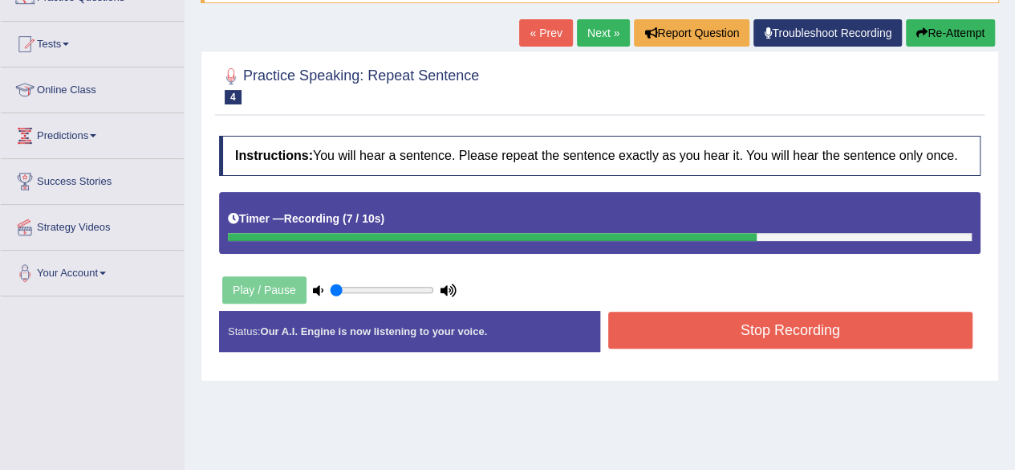
click at [716, 315] on button "Stop Recording" at bounding box center [790, 329] width 365 height 37
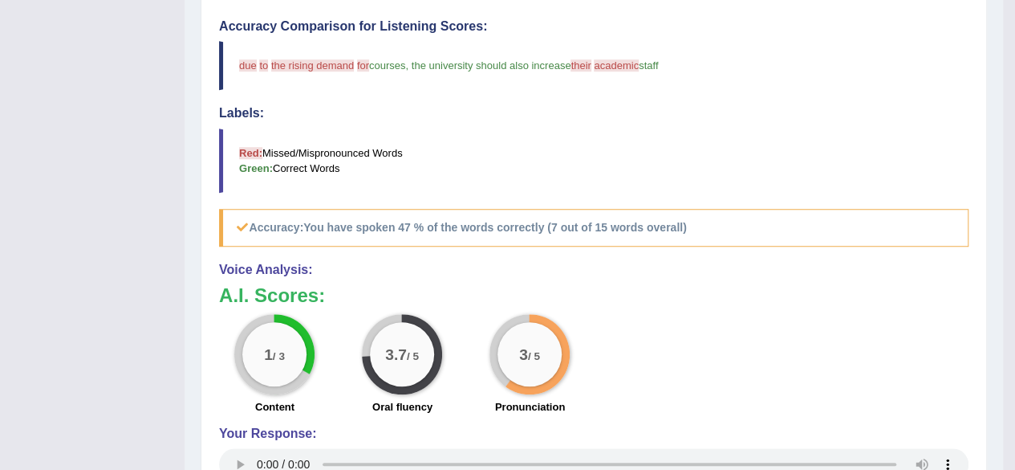
scroll to position [557, 0]
click at [612, 293] on h3 "A.I. Scores:" at bounding box center [594, 297] width 750 height 21
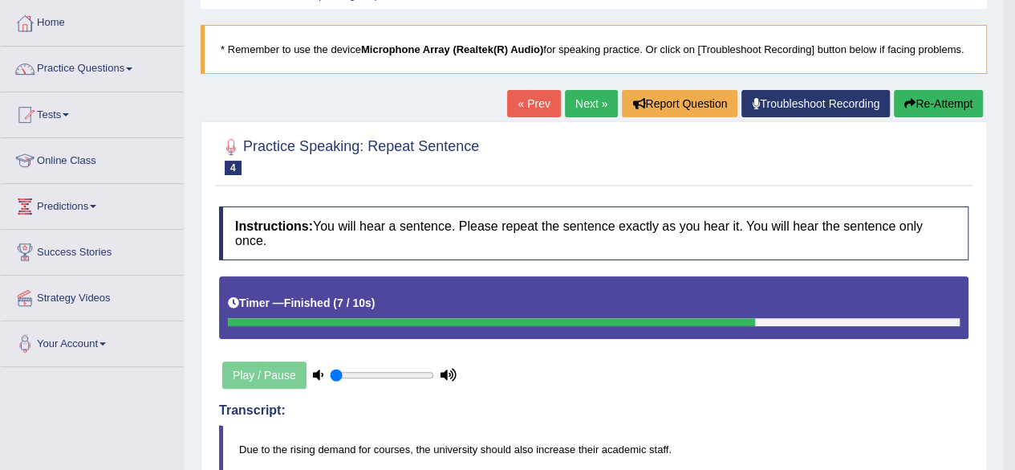
scroll to position [79, 0]
type input "0.6"
click at [388, 376] on input "range" at bounding box center [382, 374] width 104 height 13
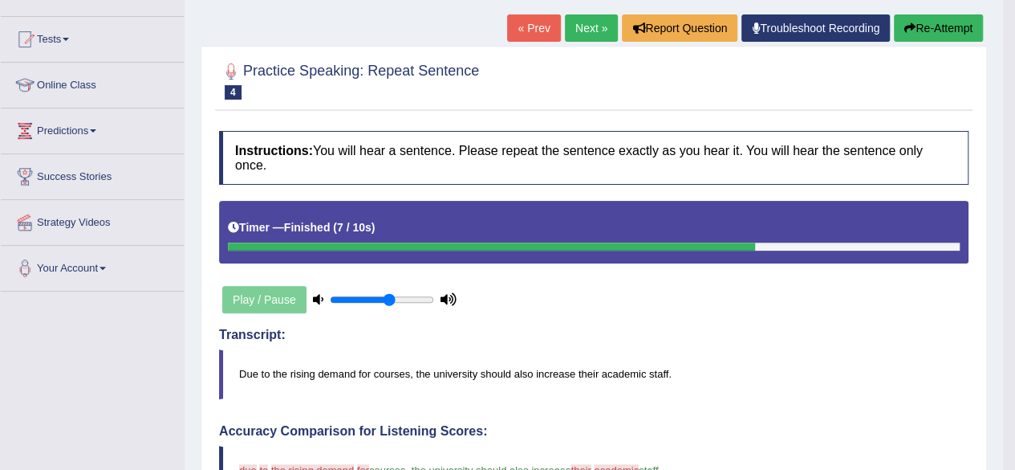
scroll to position [153, 0]
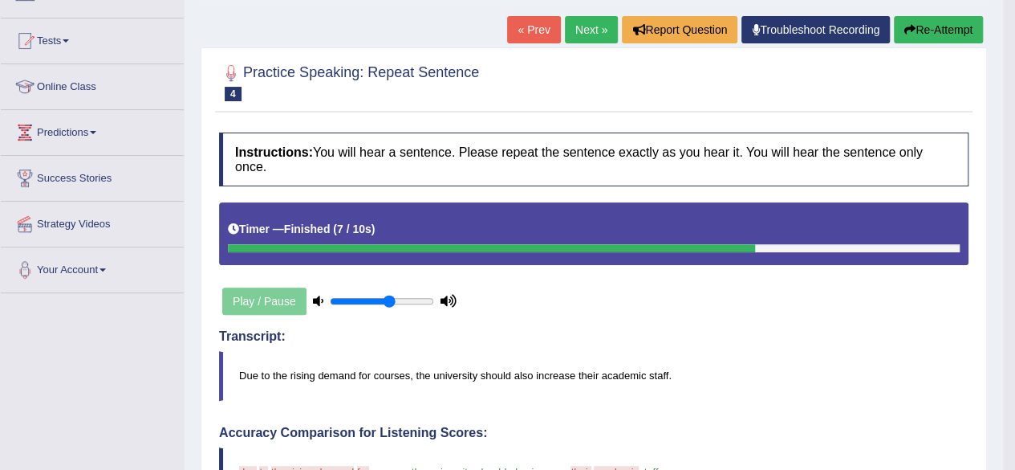
click at [588, 37] on link "Next »" at bounding box center [591, 29] width 53 height 27
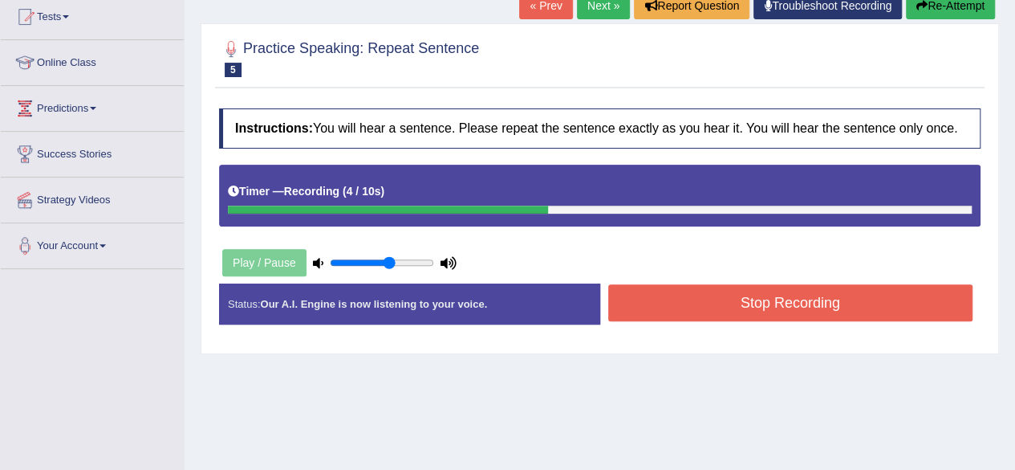
click at [660, 302] on button "Stop Recording" at bounding box center [790, 302] width 365 height 37
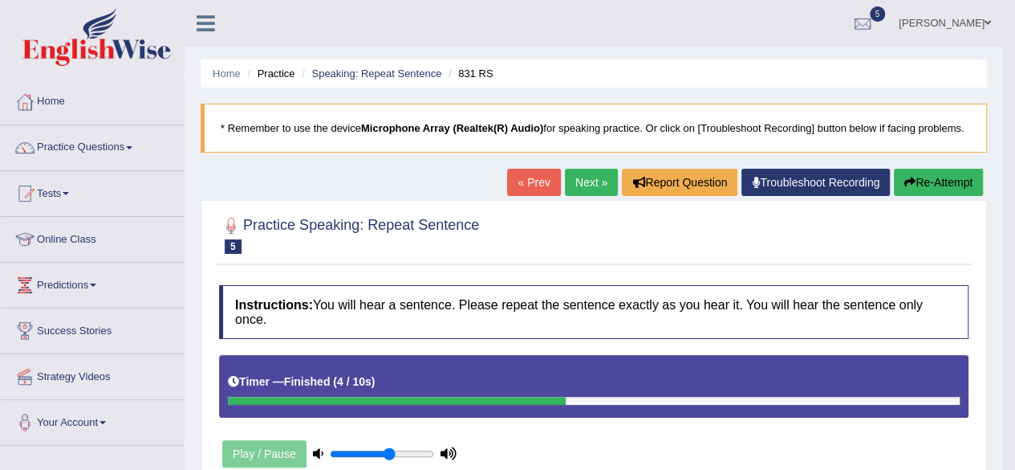
drag, startPoint x: 589, startPoint y: 165, endPoint x: 584, endPoint y: 184, distance: 19.1
click at [584, 184] on link "Next »" at bounding box center [591, 182] width 53 height 27
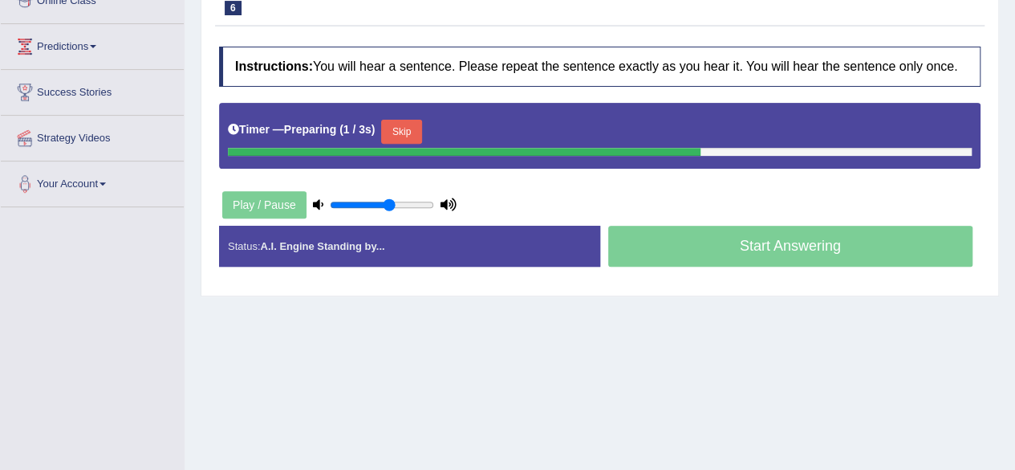
scroll to position [239, 0]
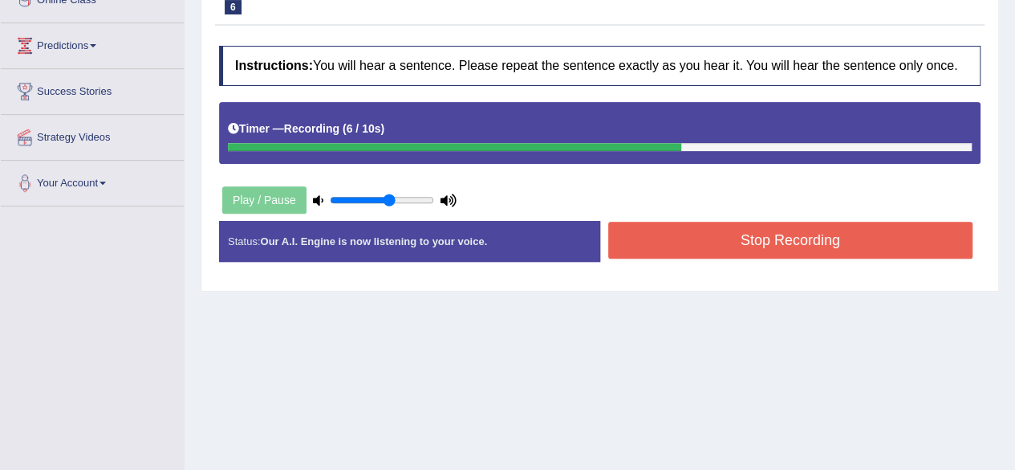
click at [681, 224] on button "Stop Recording" at bounding box center [790, 240] width 365 height 37
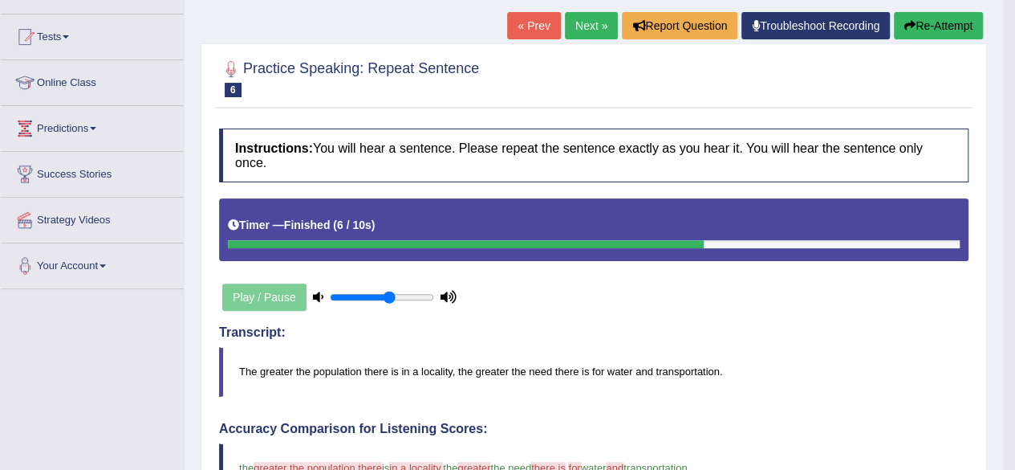
scroll to position [156, 0]
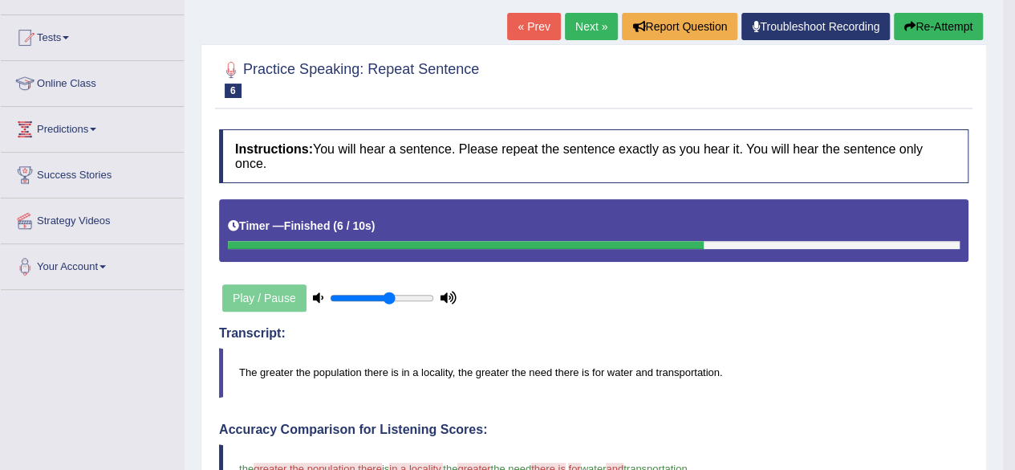
click at [586, 34] on link "Next »" at bounding box center [591, 26] width 53 height 27
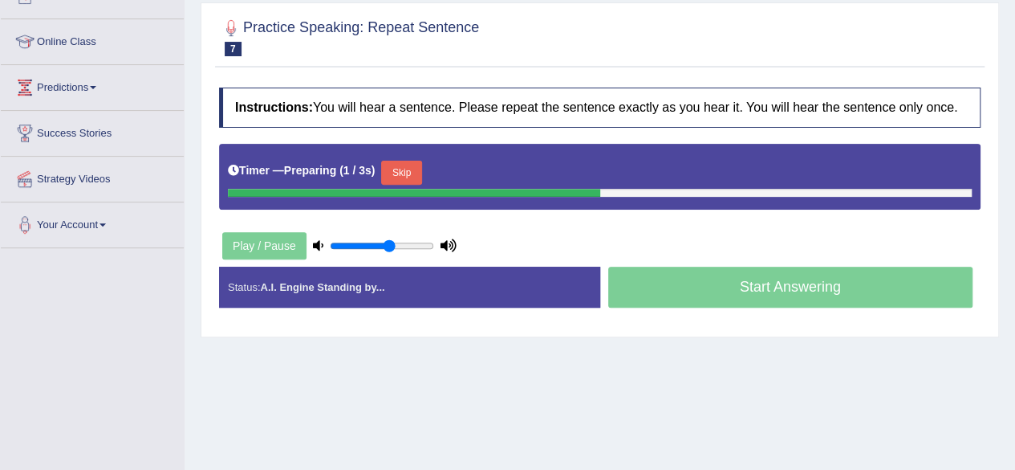
scroll to position [199, 0]
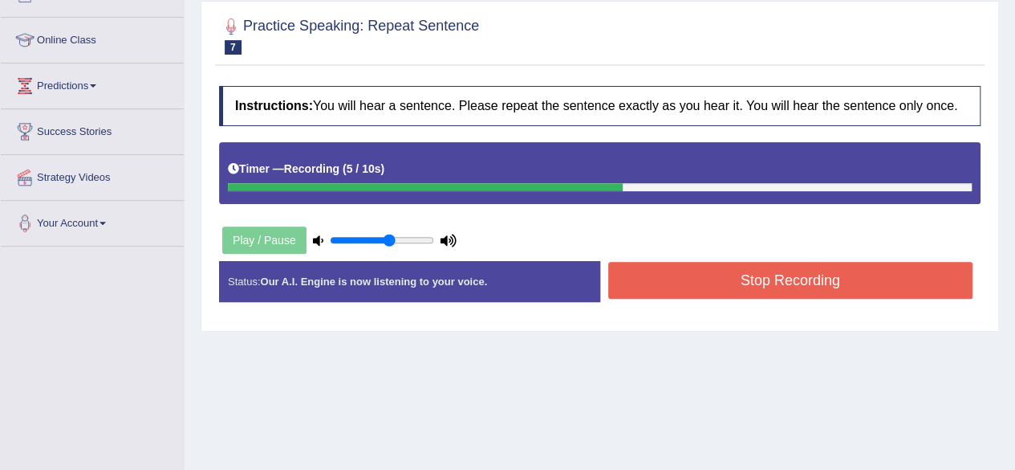
click at [692, 272] on button "Stop Recording" at bounding box center [790, 280] width 365 height 37
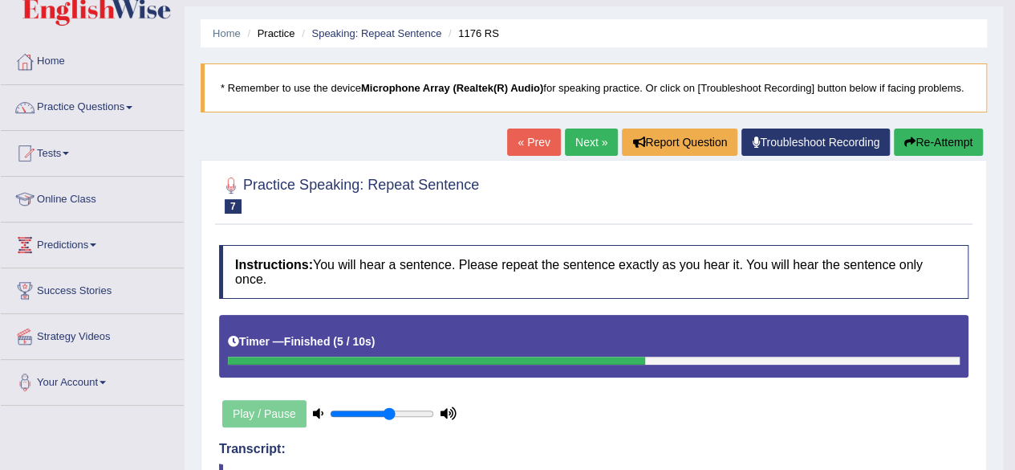
scroll to position [0, 0]
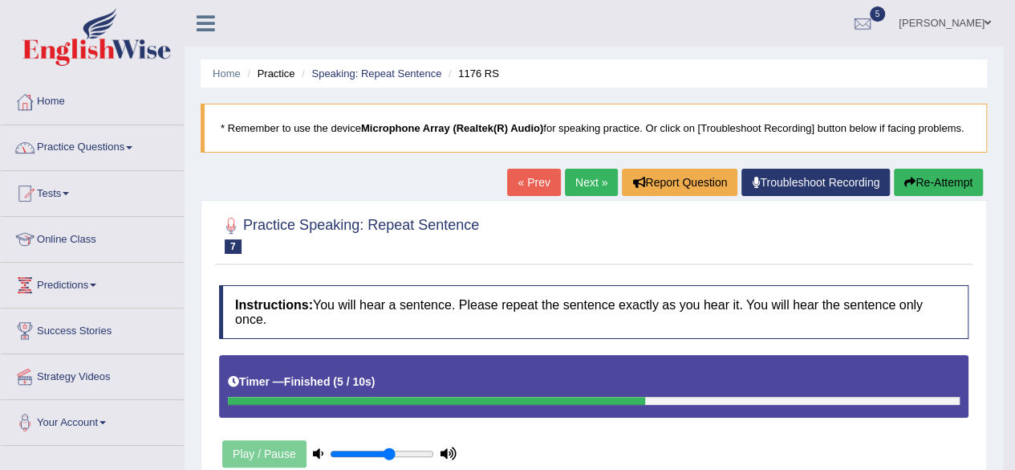
click at [589, 179] on link "Next »" at bounding box center [591, 182] width 53 height 27
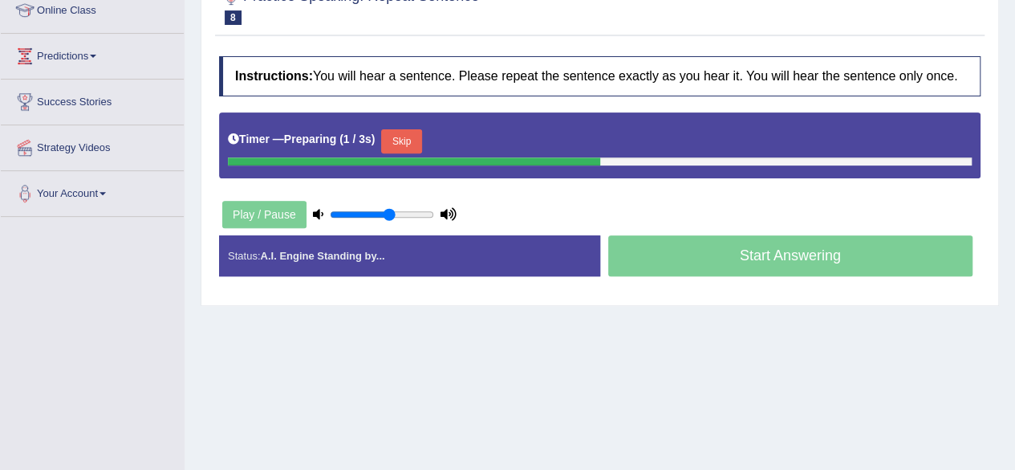
scroll to position [227, 0]
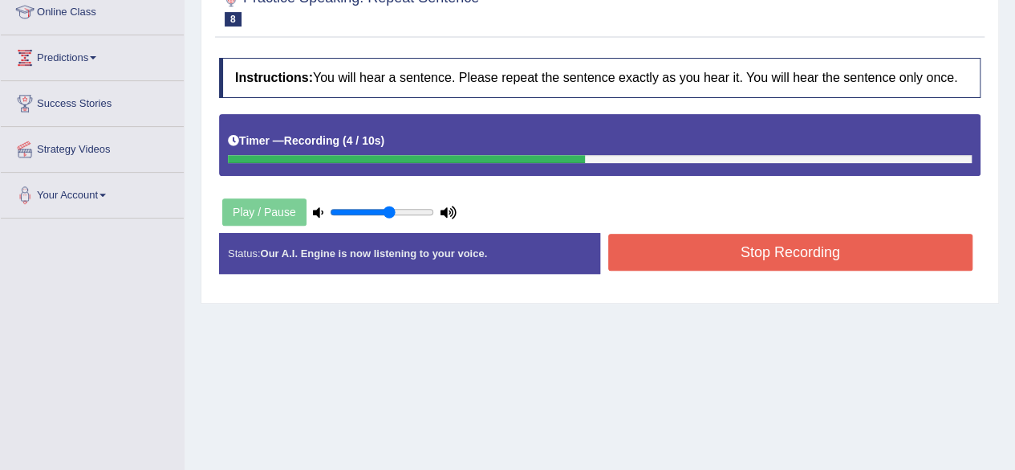
click at [668, 256] on button "Stop Recording" at bounding box center [790, 252] width 365 height 37
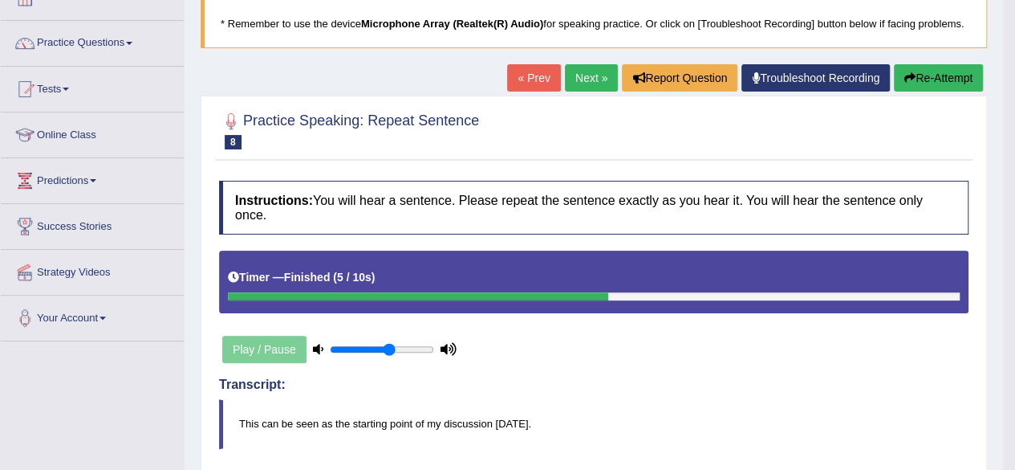
scroll to position [103, 0]
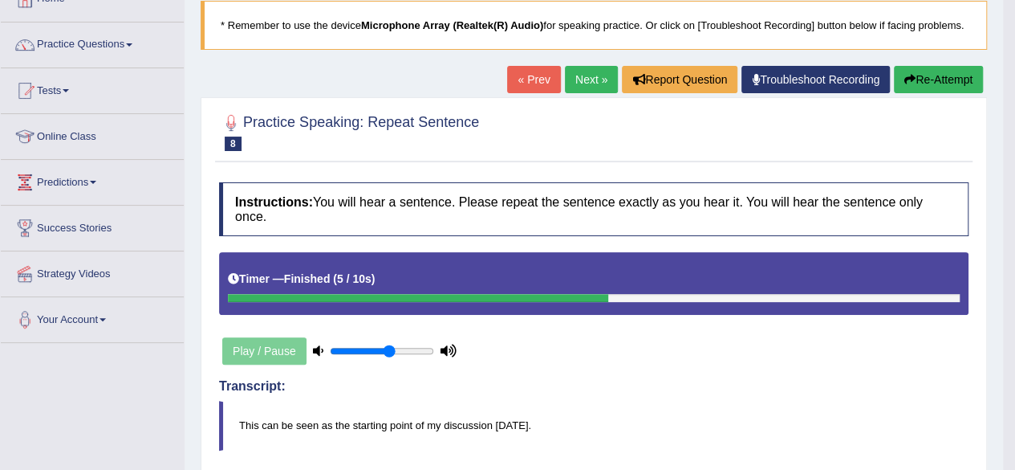
click at [584, 84] on link "Next »" at bounding box center [591, 79] width 53 height 27
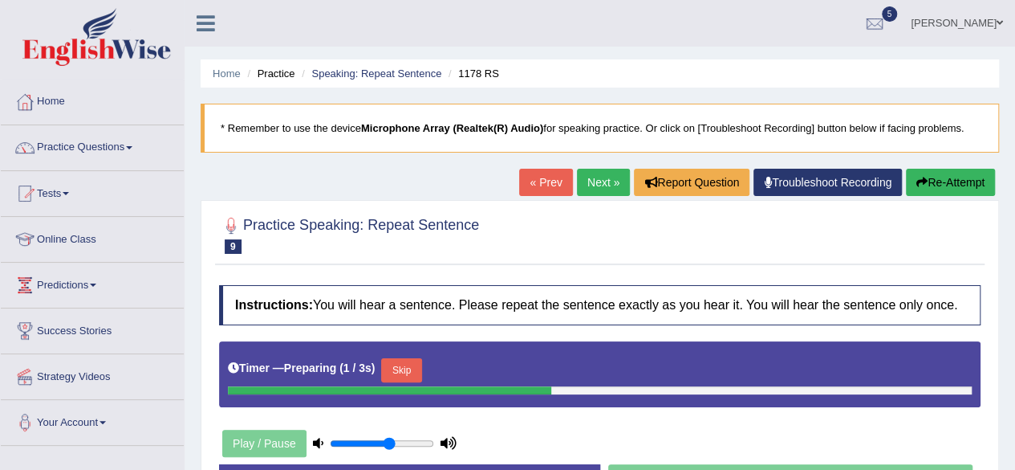
scroll to position [210, 0]
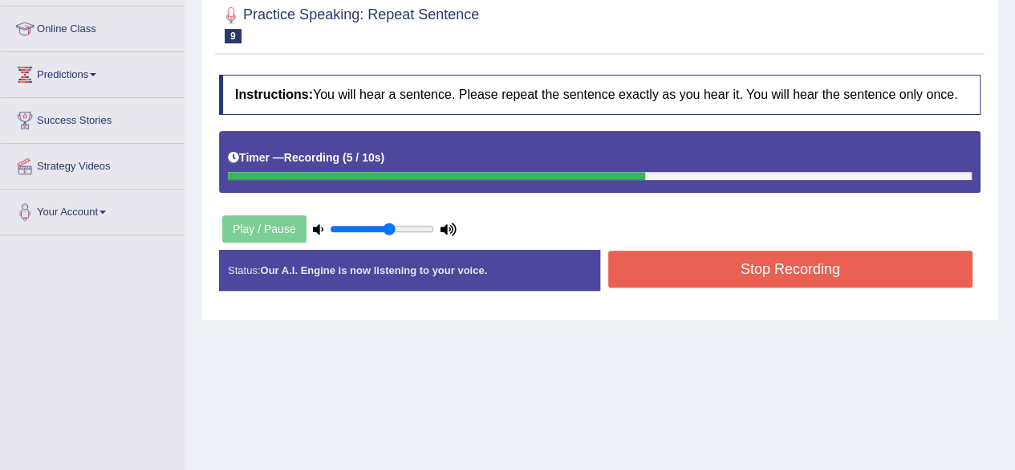
click at [690, 262] on button "Stop Recording" at bounding box center [790, 268] width 365 height 37
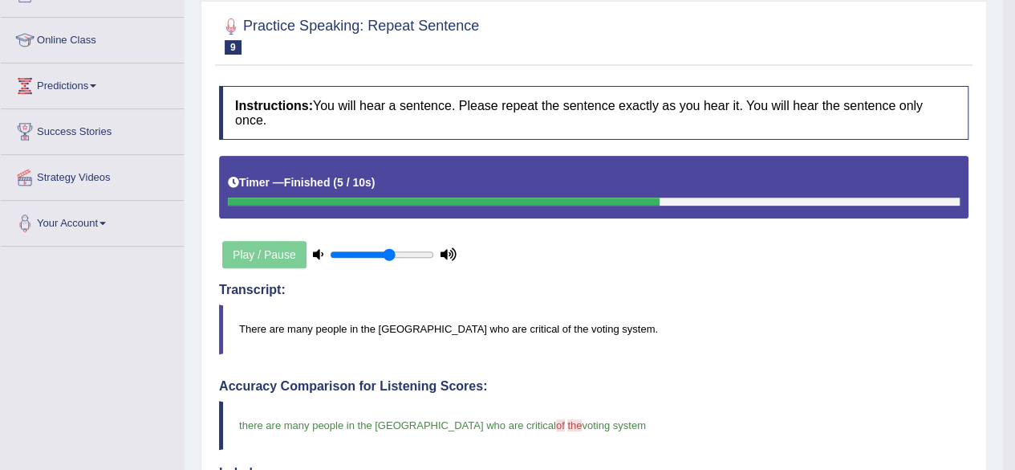
scroll to position [0, 0]
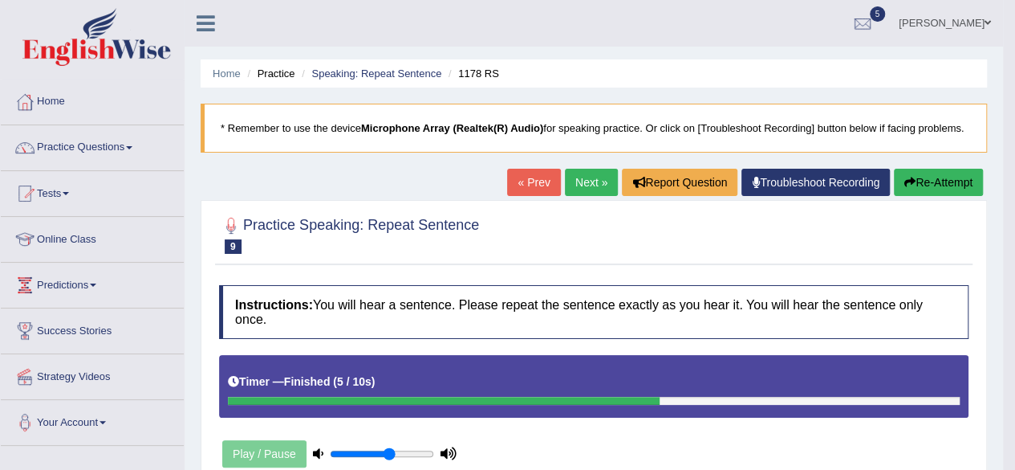
click at [586, 181] on link "Next »" at bounding box center [591, 182] width 53 height 27
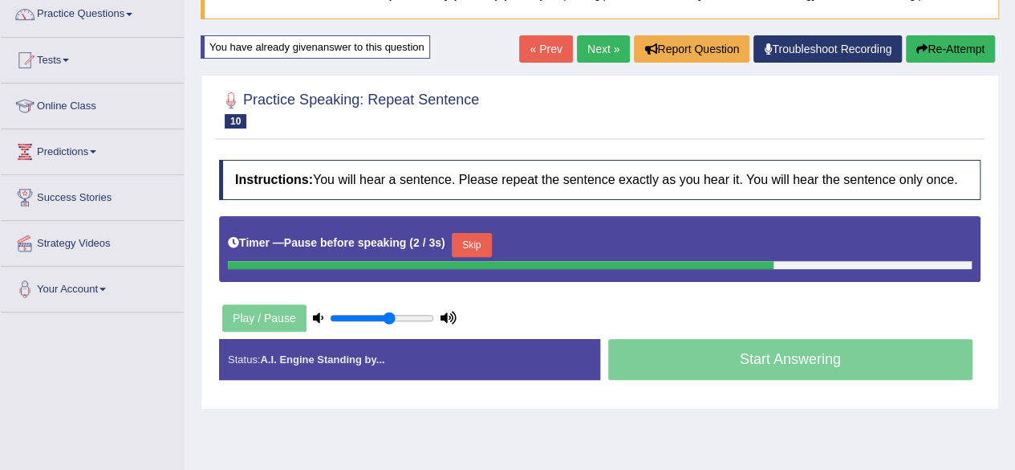
scroll to position [121, 0]
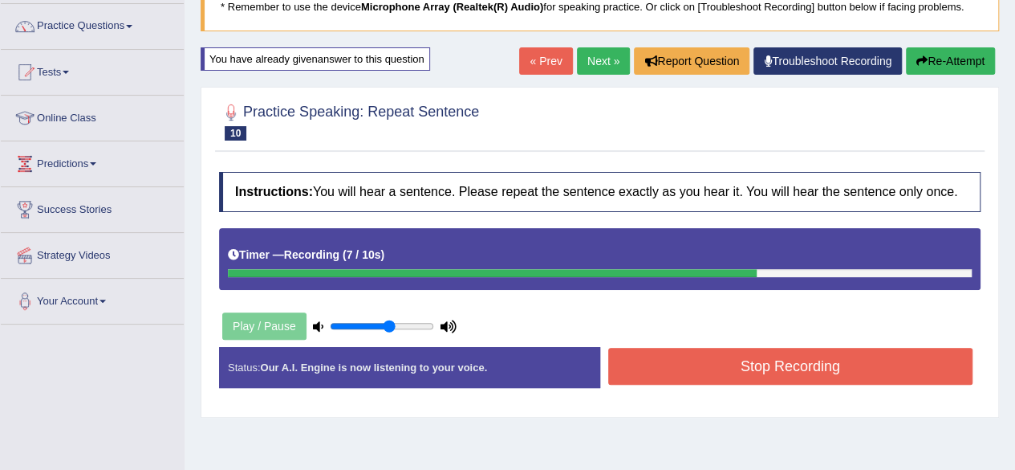
click at [655, 361] on button "Stop Recording" at bounding box center [790, 366] width 365 height 37
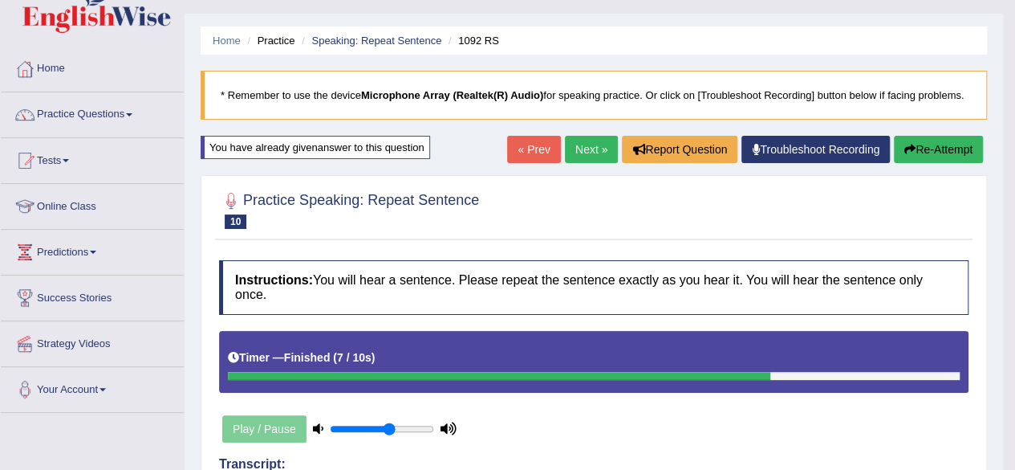
scroll to position [17, 0]
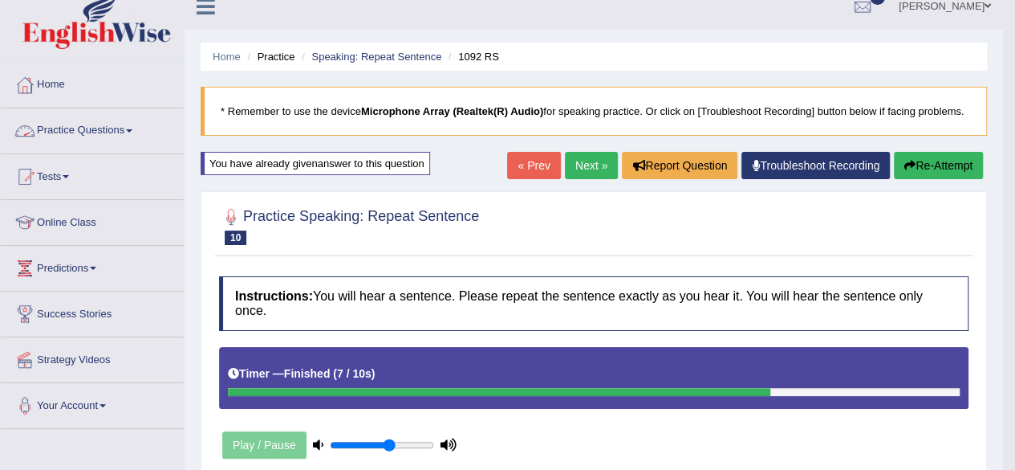
click at [106, 132] on link "Practice Questions" at bounding box center [92, 128] width 183 height 40
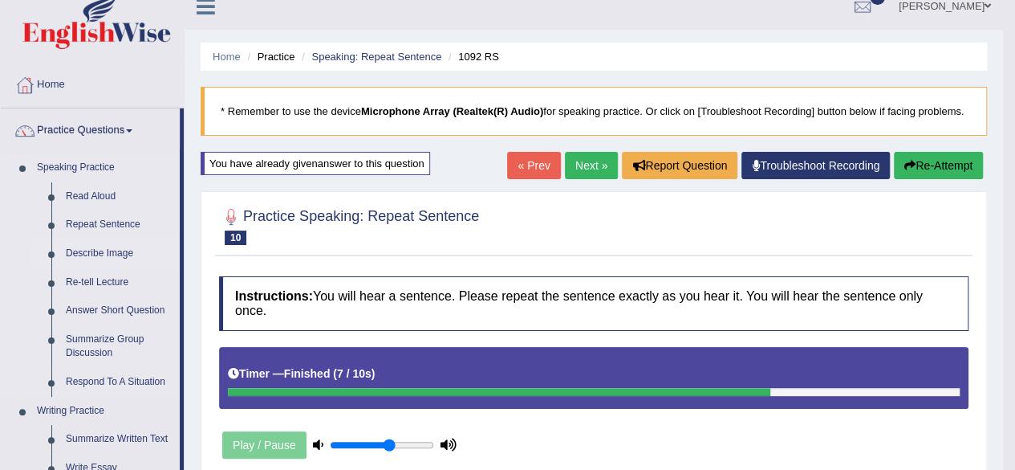
click at [106, 257] on link "Describe Image" at bounding box center [119, 253] width 121 height 29
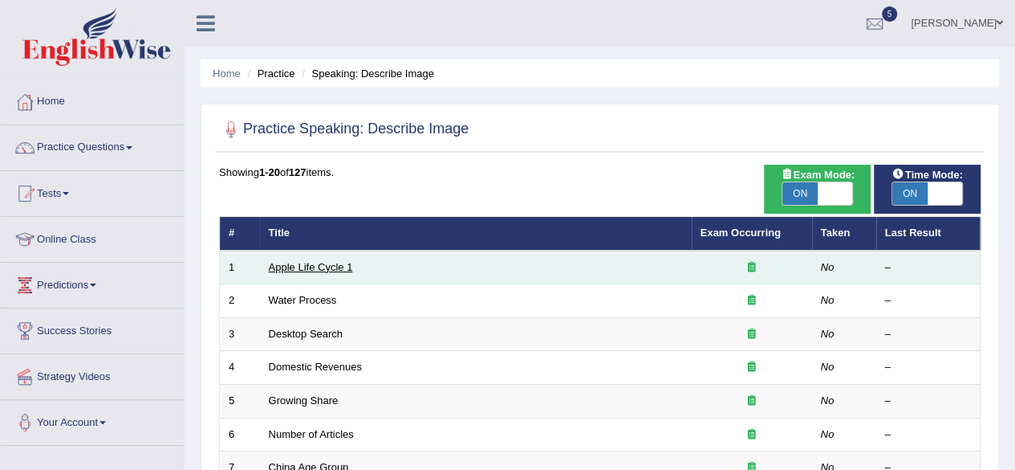
click at [312, 262] on link "Apple Life Cycle 1" at bounding box center [311, 267] width 84 height 12
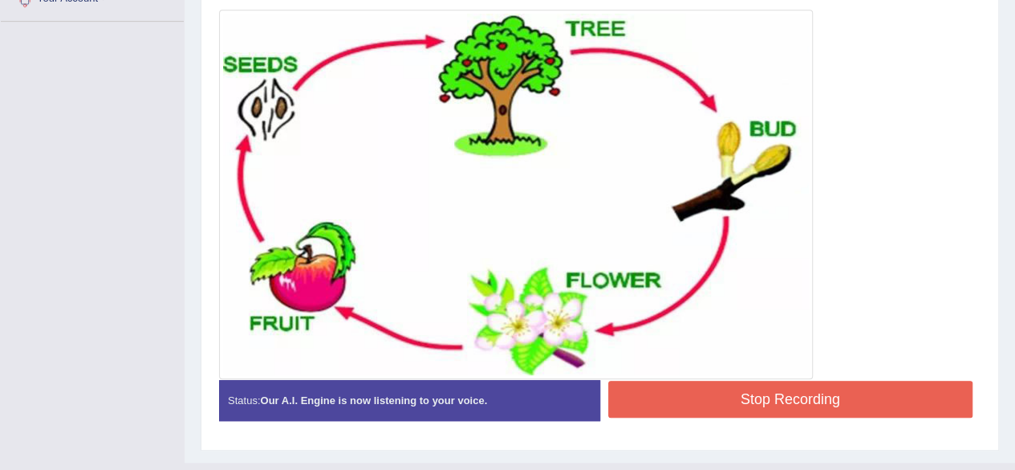
scroll to position [453, 0]
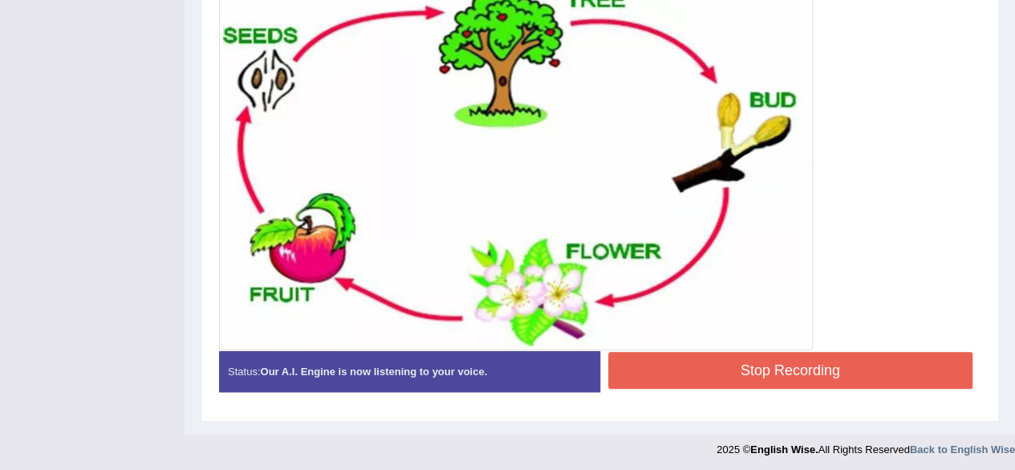
click at [676, 369] on button "Stop Recording" at bounding box center [790, 370] width 365 height 37
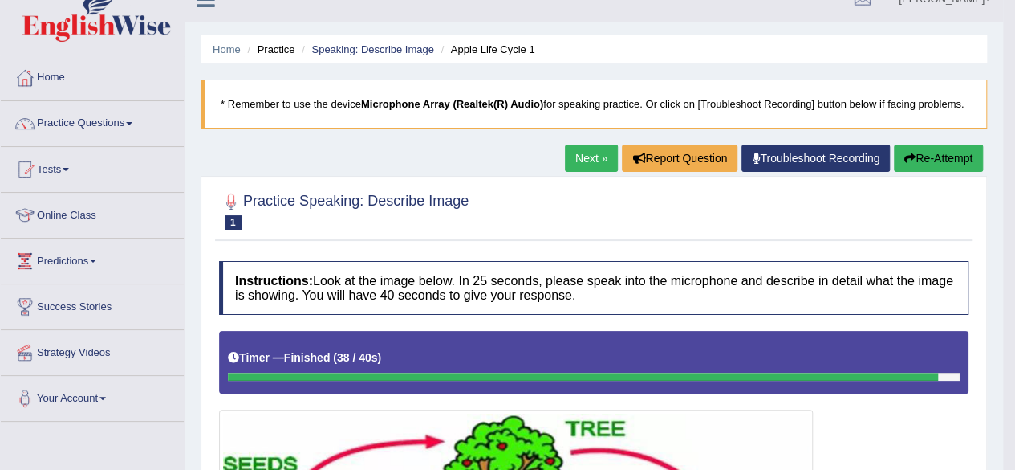
scroll to position [0, 0]
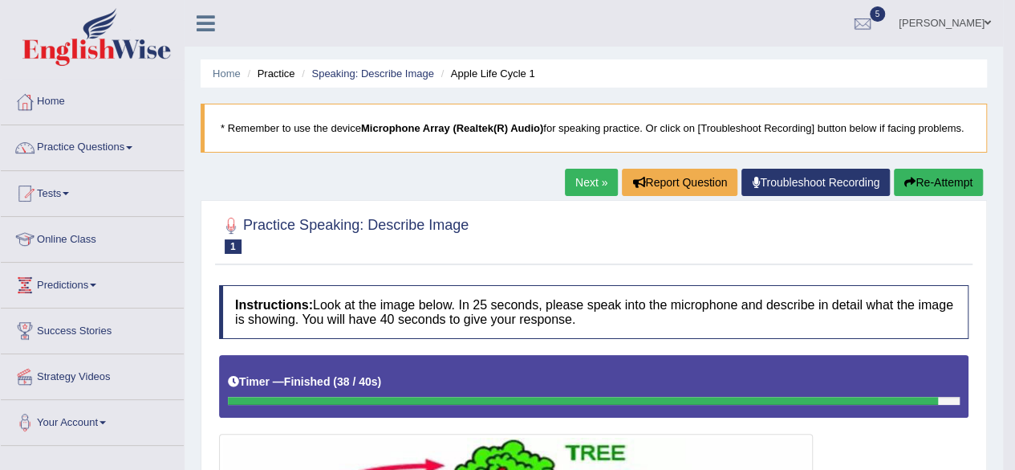
click at [585, 182] on link "Next »" at bounding box center [591, 182] width 53 height 27
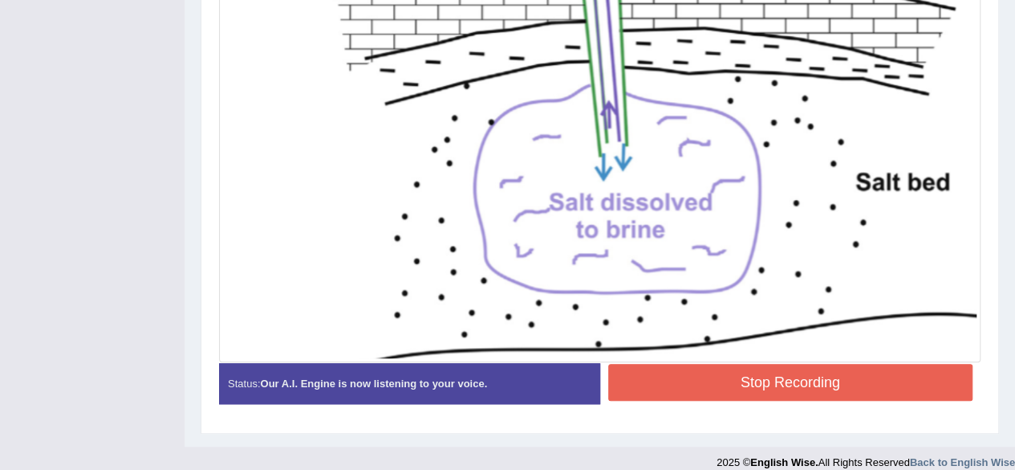
scroll to position [589, 0]
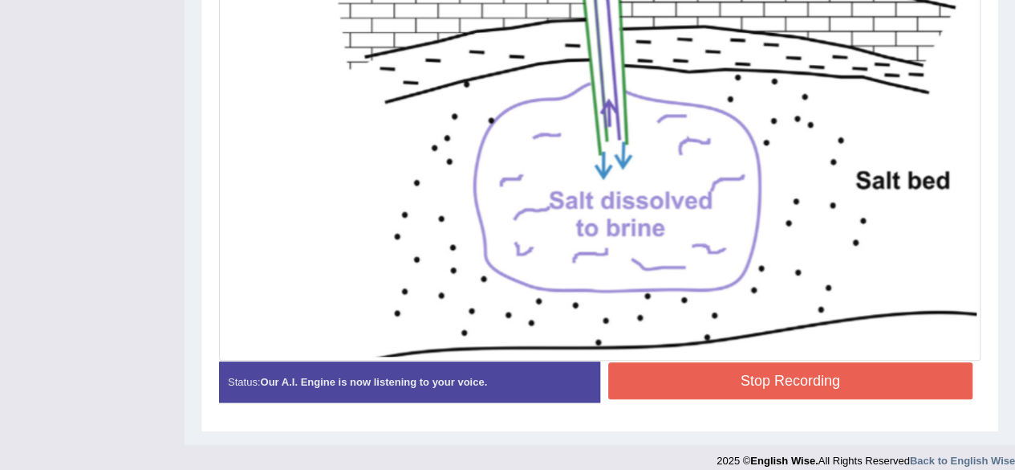
click at [787, 373] on div "Instructions: Look at the image below. In 25 seconds, please speak into the mic…" at bounding box center [600, 55] width 770 height 735
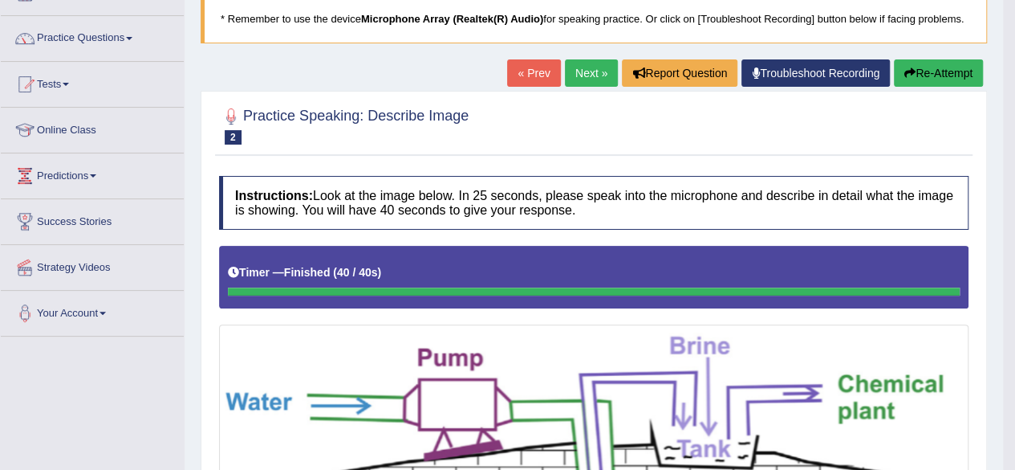
scroll to position [103, 0]
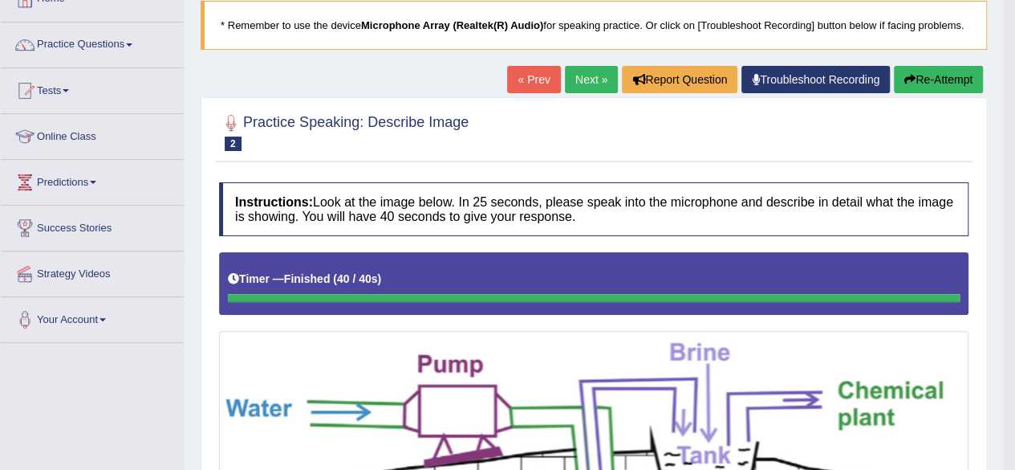
click at [934, 86] on button "Re-Attempt" at bounding box center [938, 79] width 89 height 27
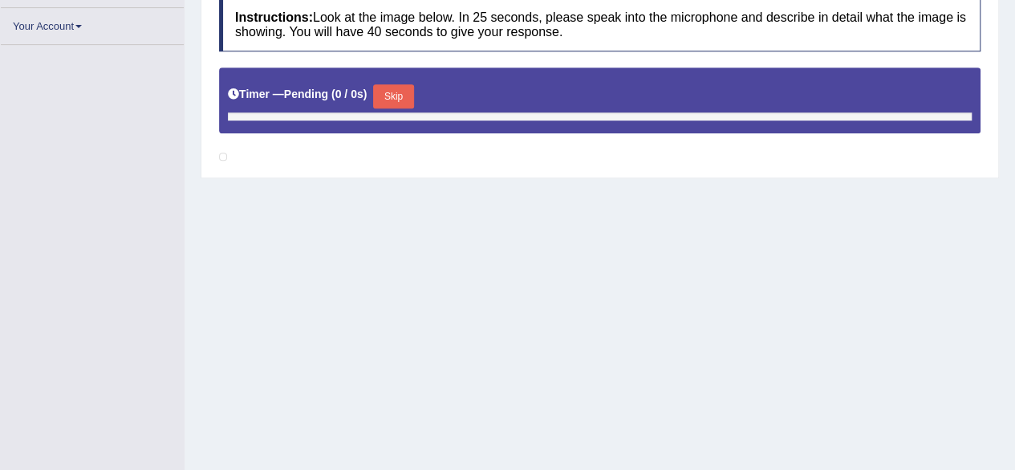
scroll to position [333, 0]
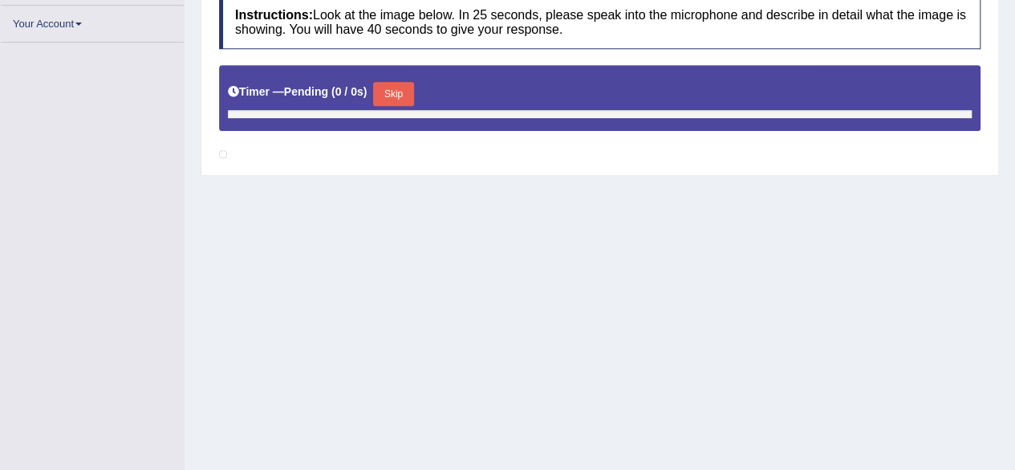
click at [408, 88] on button "Skip" at bounding box center [393, 94] width 40 height 24
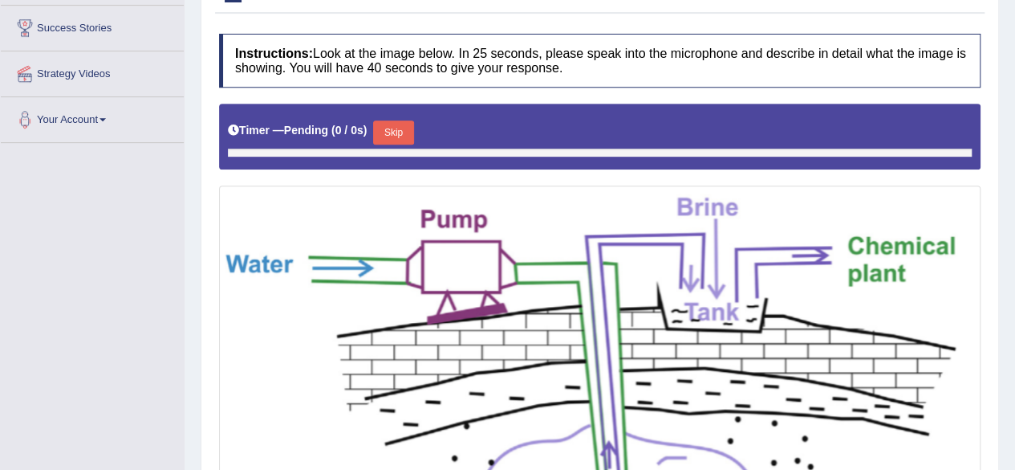
scroll to position [358, 0]
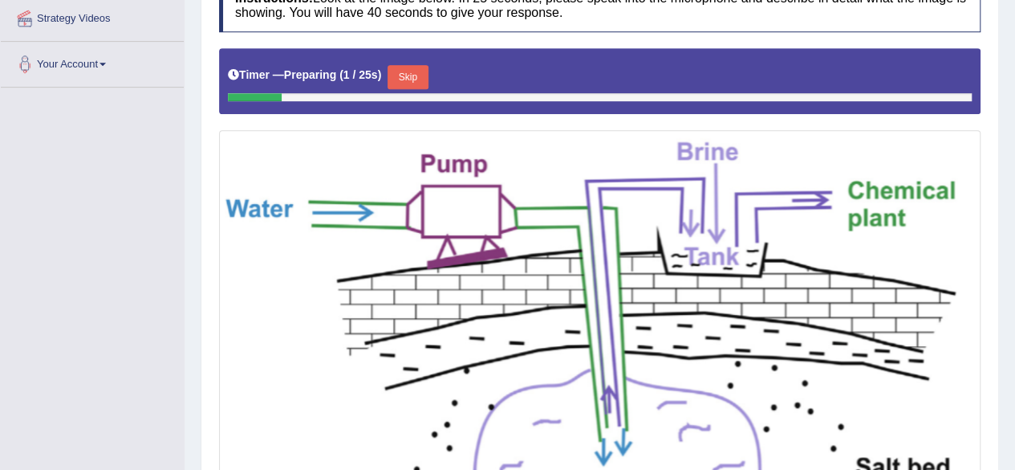
click at [421, 67] on button "Skip" at bounding box center [408, 77] width 40 height 24
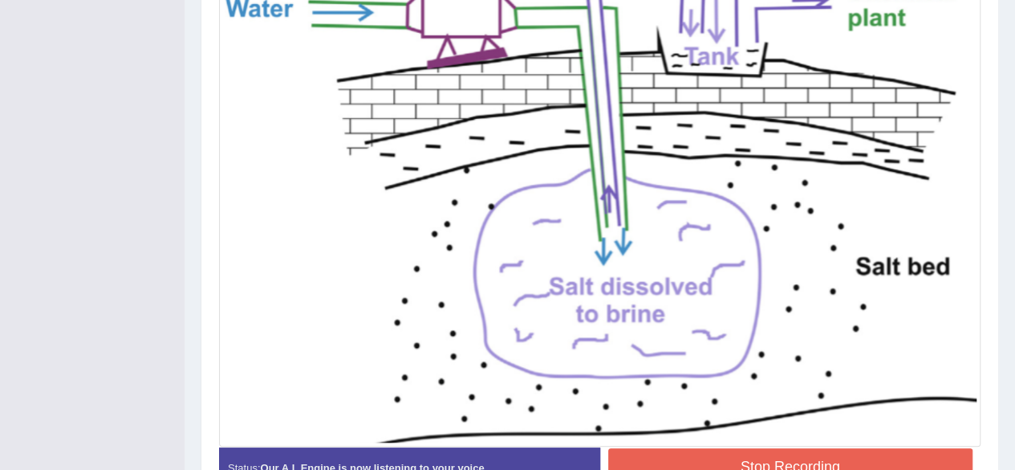
scroll to position [608, 0]
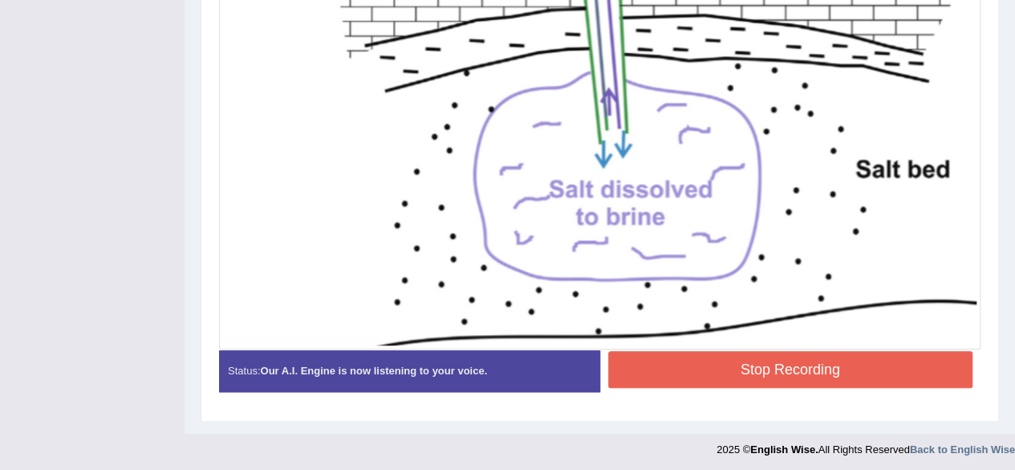
click at [672, 373] on button "Stop Recording" at bounding box center [790, 369] width 365 height 37
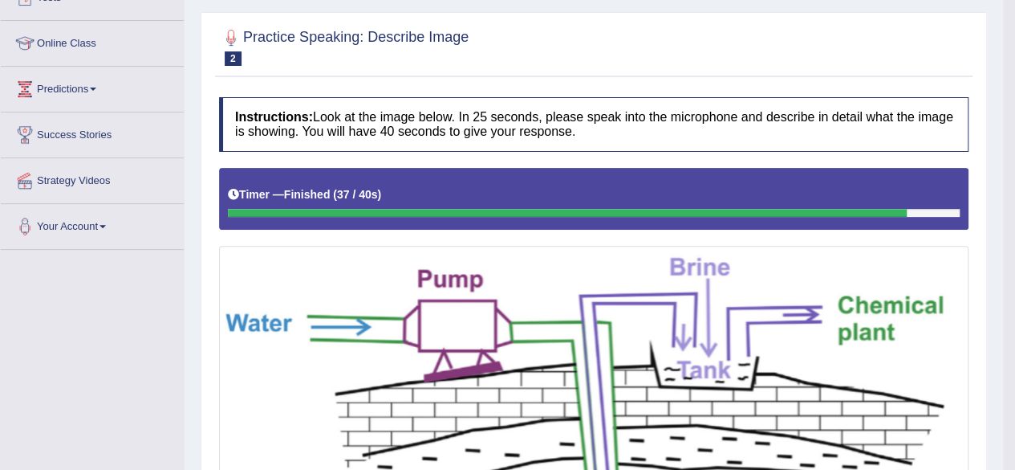
scroll to position [0, 0]
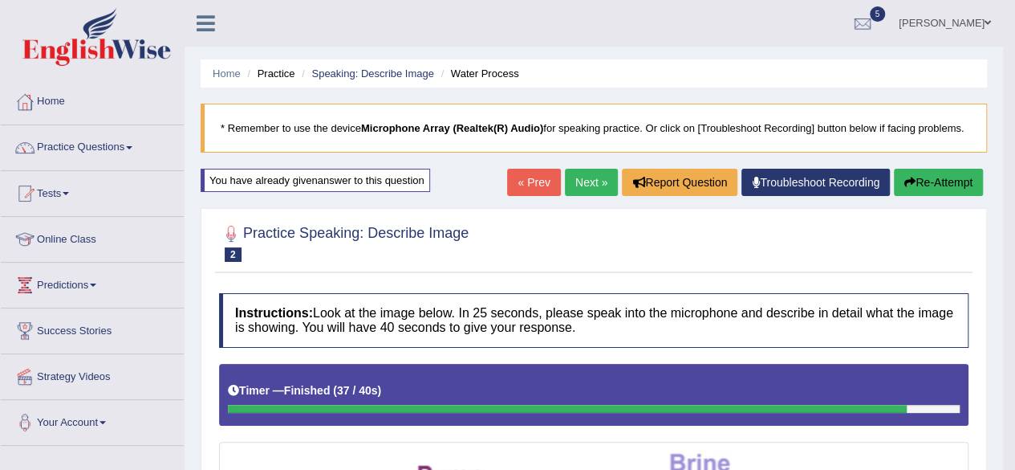
click at [581, 187] on link "Next »" at bounding box center [591, 182] width 53 height 27
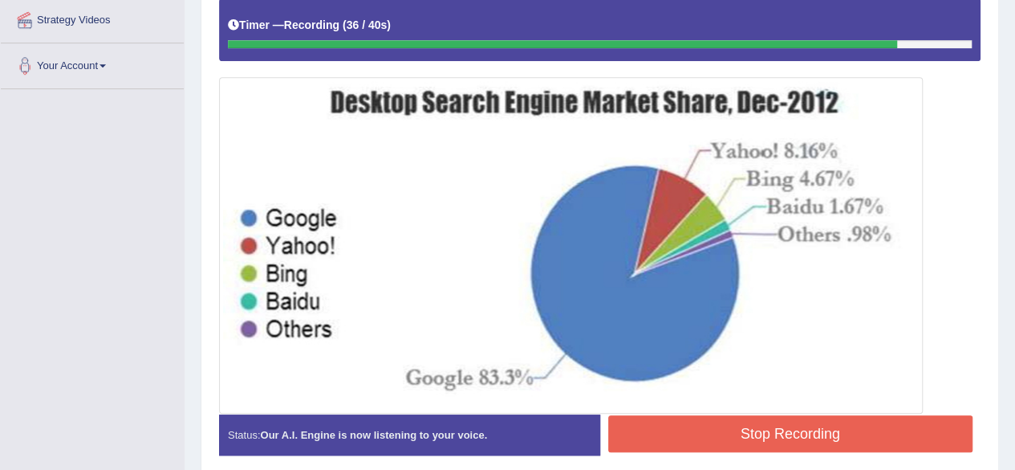
scroll to position [420, 0]
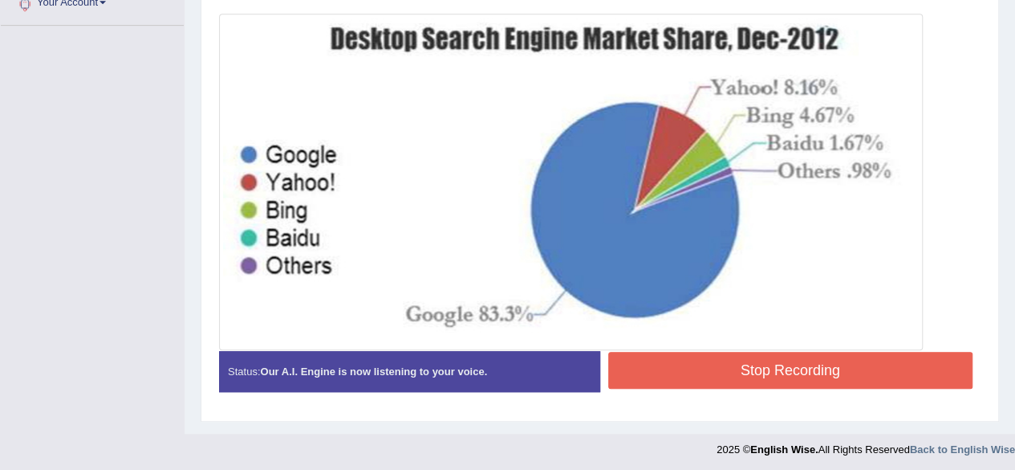
click at [764, 368] on button "Stop Recording" at bounding box center [790, 370] width 365 height 37
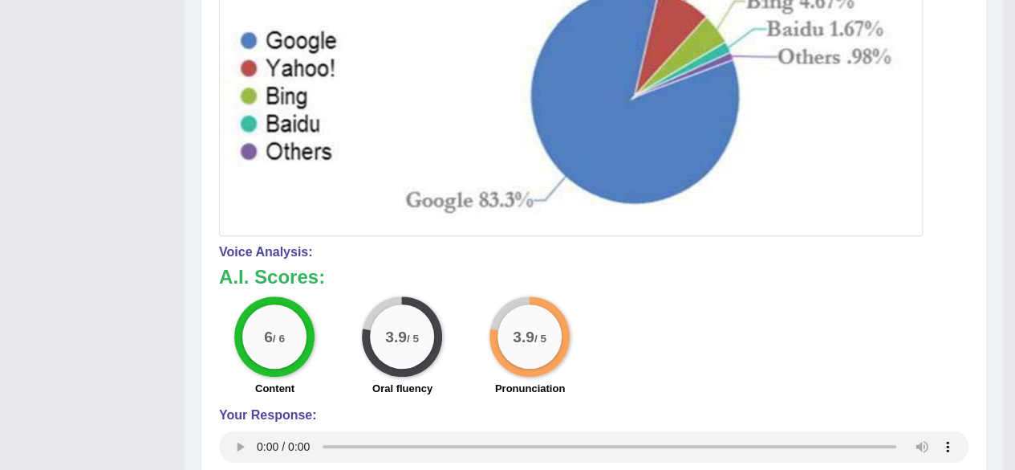
scroll to position [0, 0]
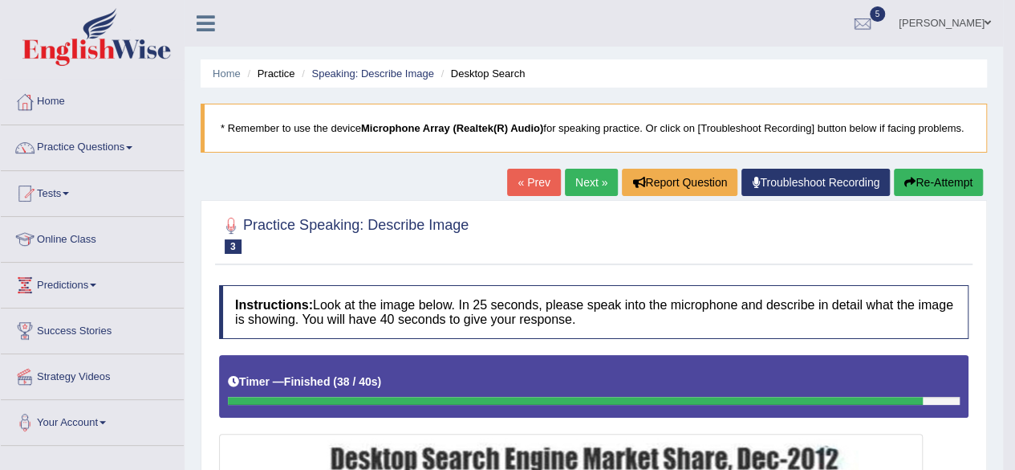
click at [584, 173] on link "Next »" at bounding box center [591, 182] width 53 height 27
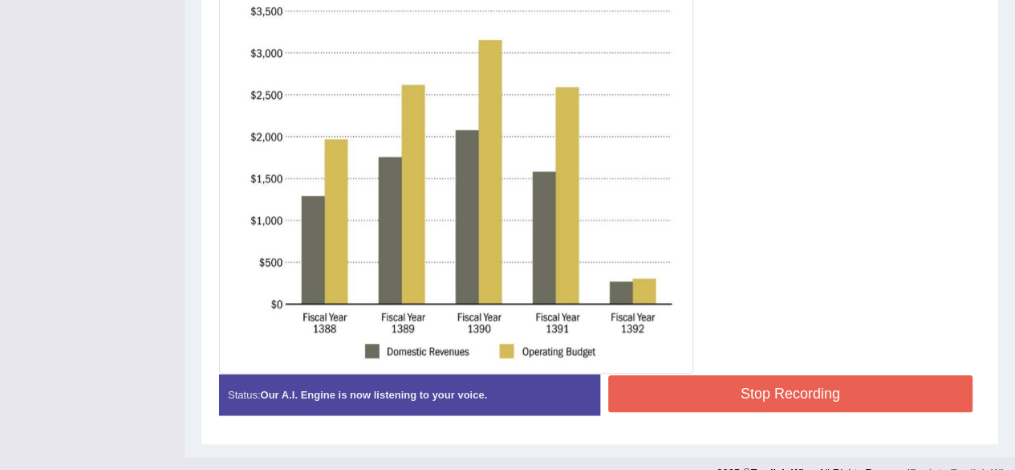
scroll to position [499, 0]
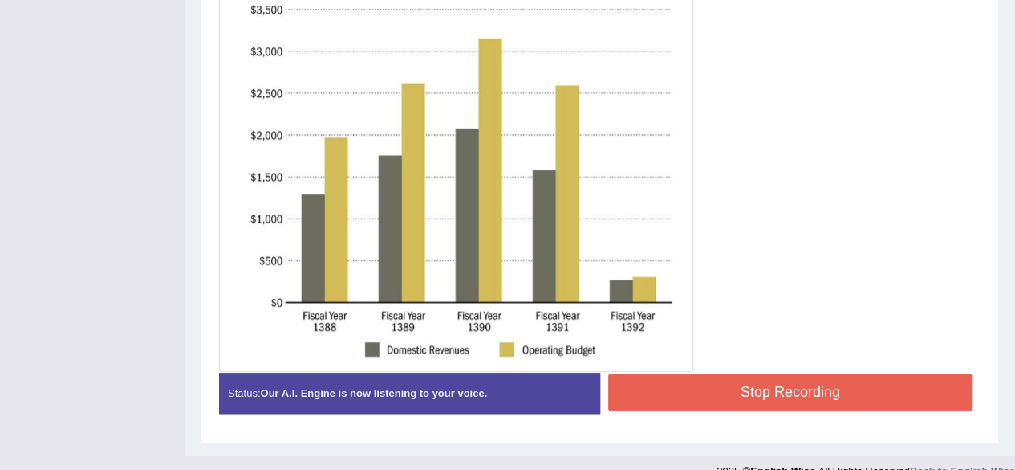
click at [679, 400] on button "Stop Recording" at bounding box center [790, 391] width 365 height 37
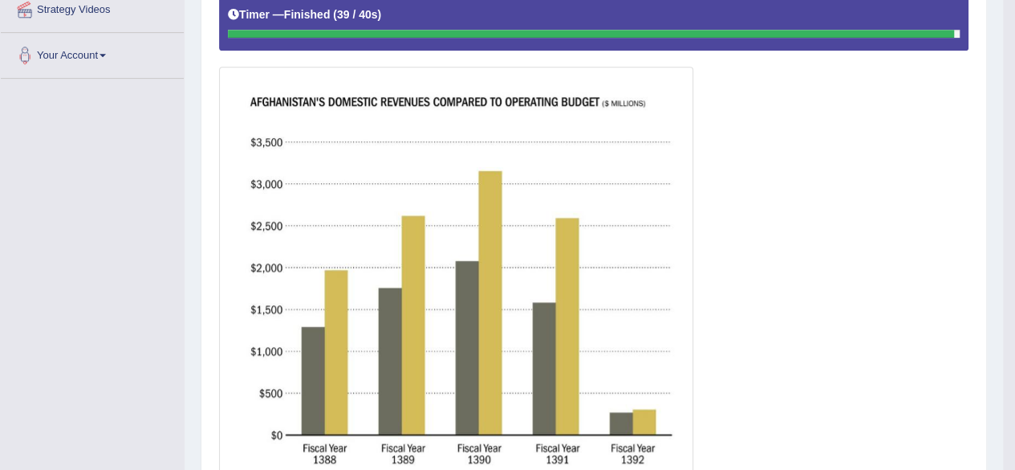
scroll to position [0, 0]
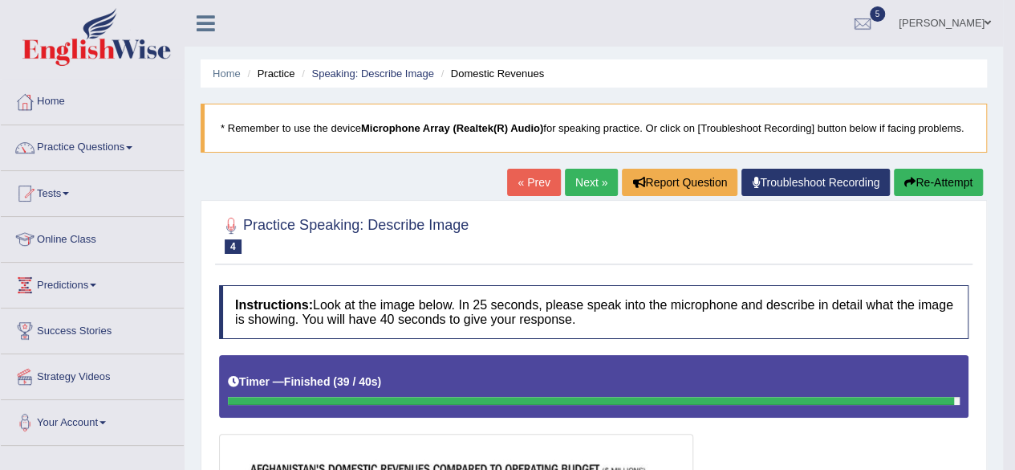
click at [946, 181] on button "Re-Attempt" at bounding box center [938, 182] width 89 height 27
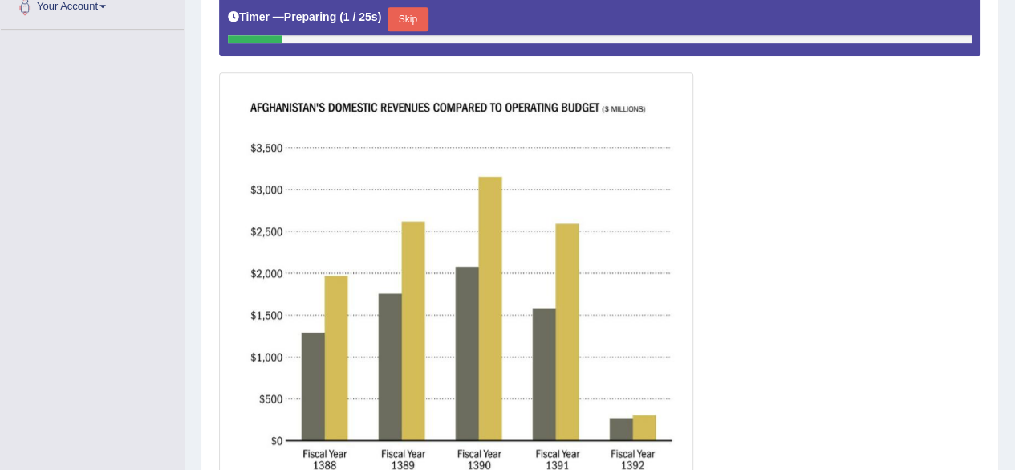
scroll to position [414, 0]
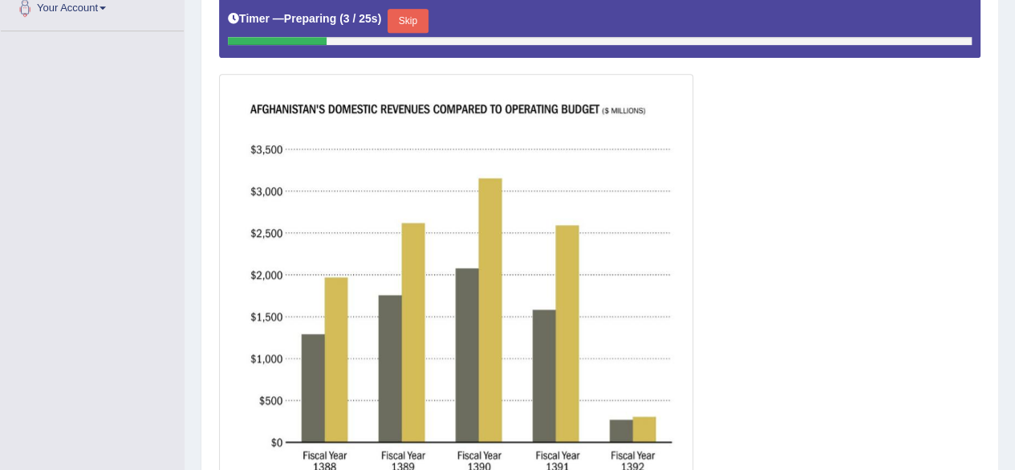
click at [424, 15] on button "Skip" at bounding box center [408, 21] width 40 height 24
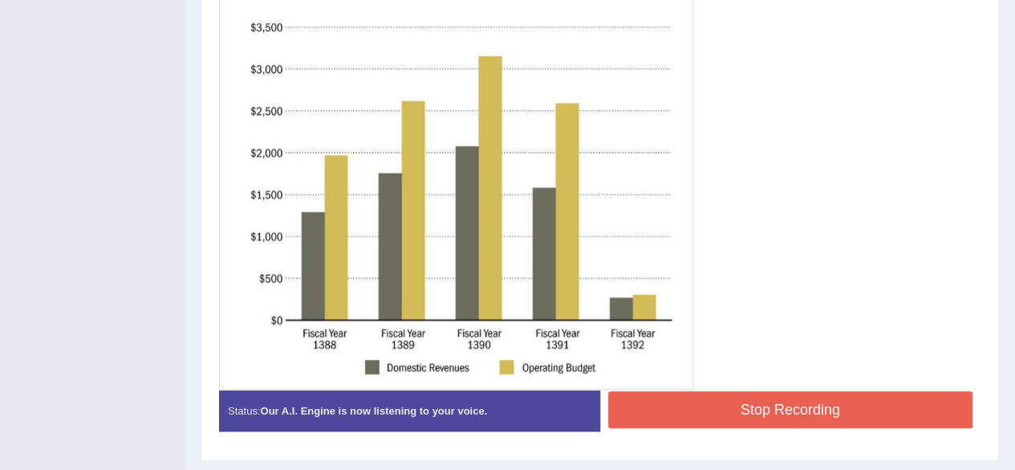
scroll to position [492, 0]
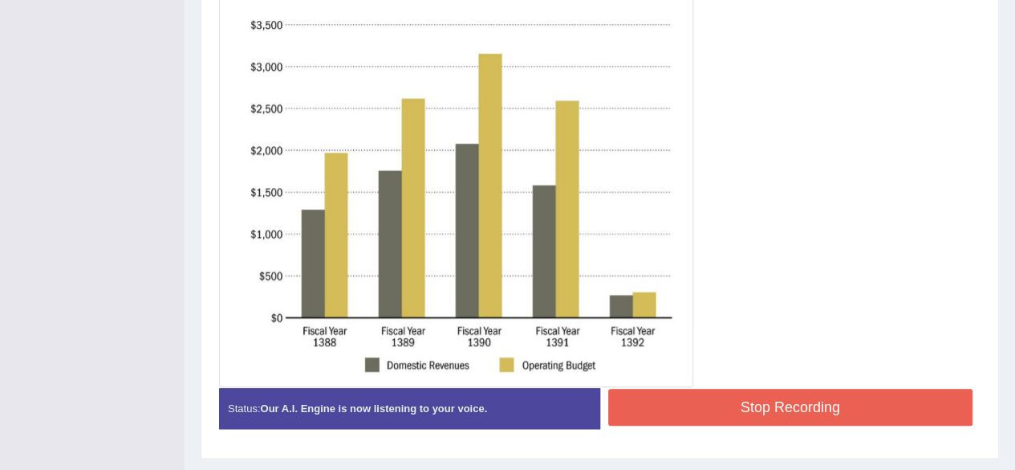
click at [754, 409] on button "Stop Recording" at bounding box center [790, 407] width 365 height 37
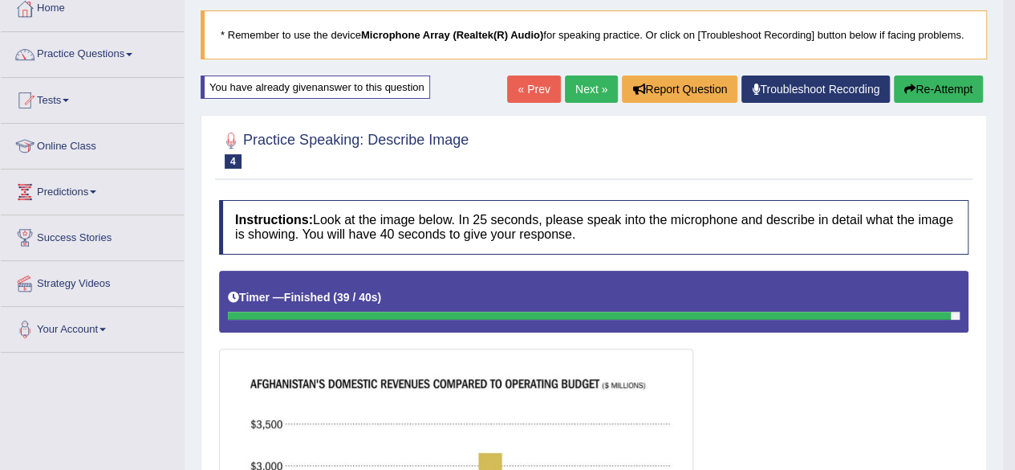
scroll to position [92, 0]
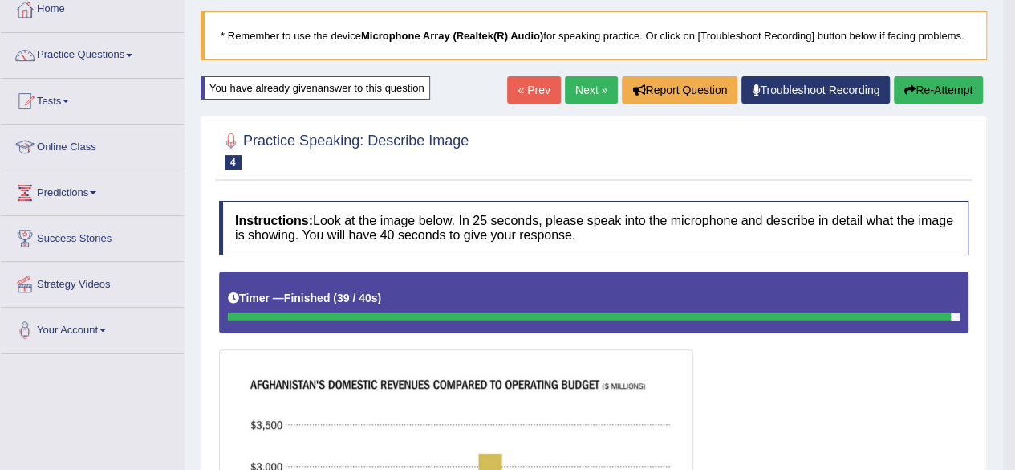
click at [938, 83] on button "Re-Attempt" at bounding box center [938, 89] width 89 height 27
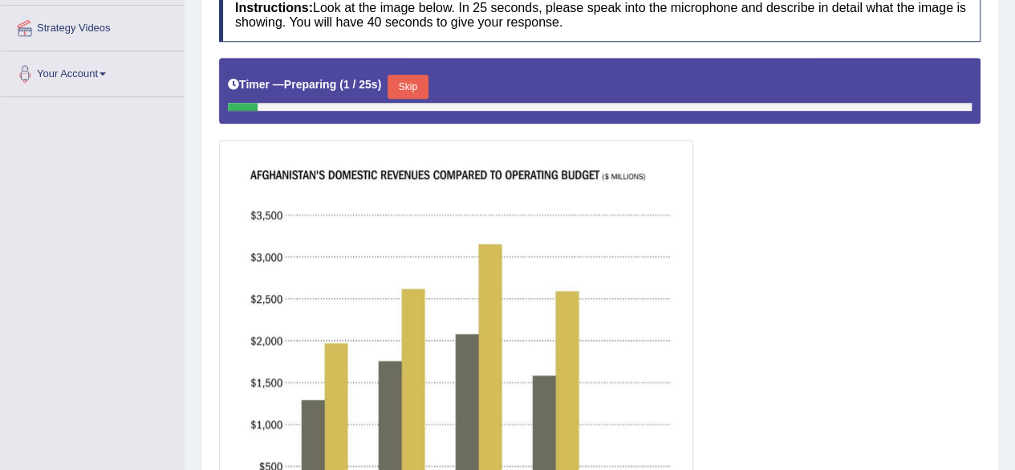
scroll to position [350, 0]
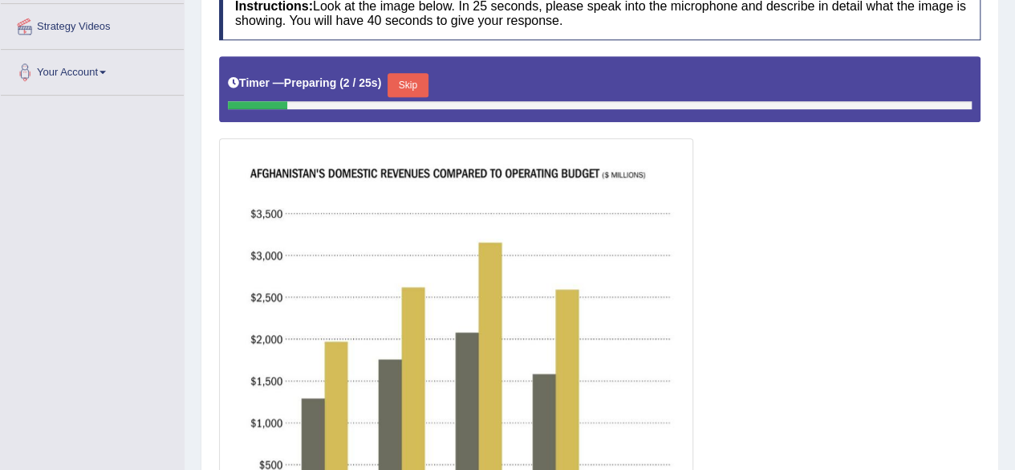
click at [409, 85] on button "Skip" at bounding box center [408, 85] width 40 height 24
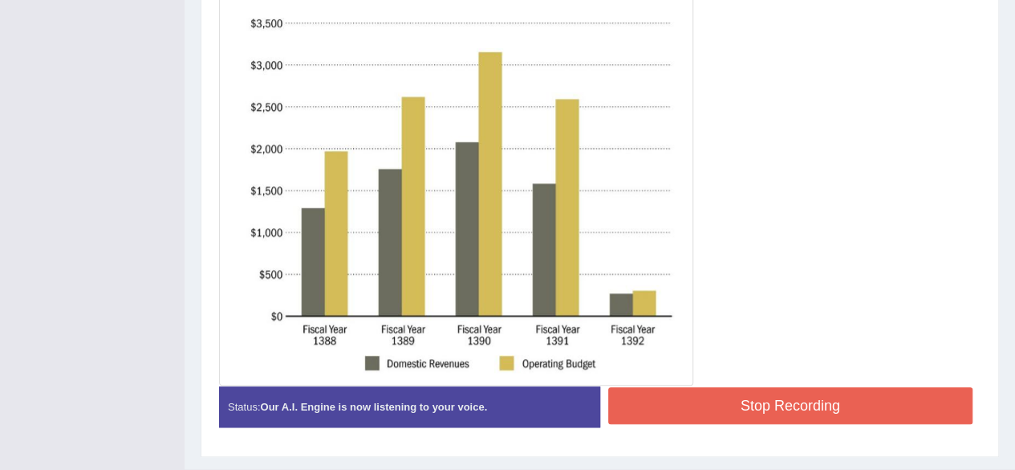
scroll to position [529, 0]
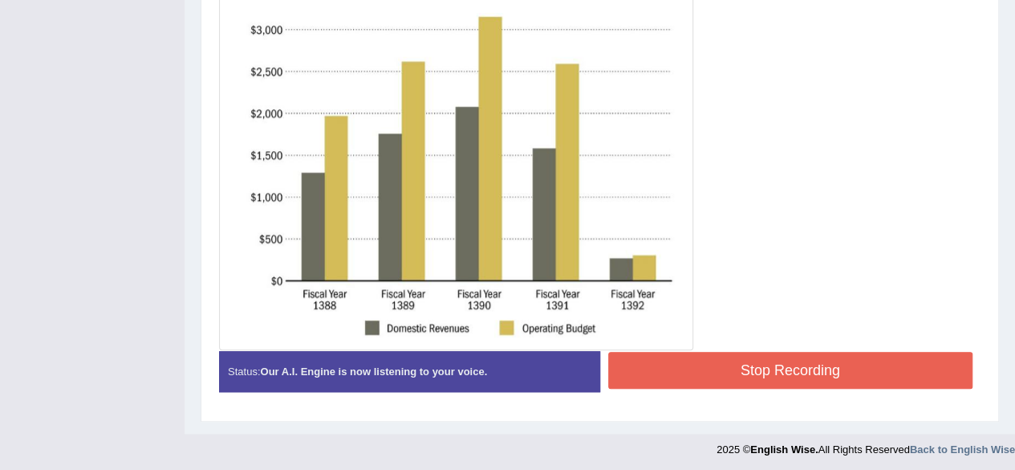
click at [812, 374] on button "Stop Recording" at bounding box center [790, 370] width 365 height 37
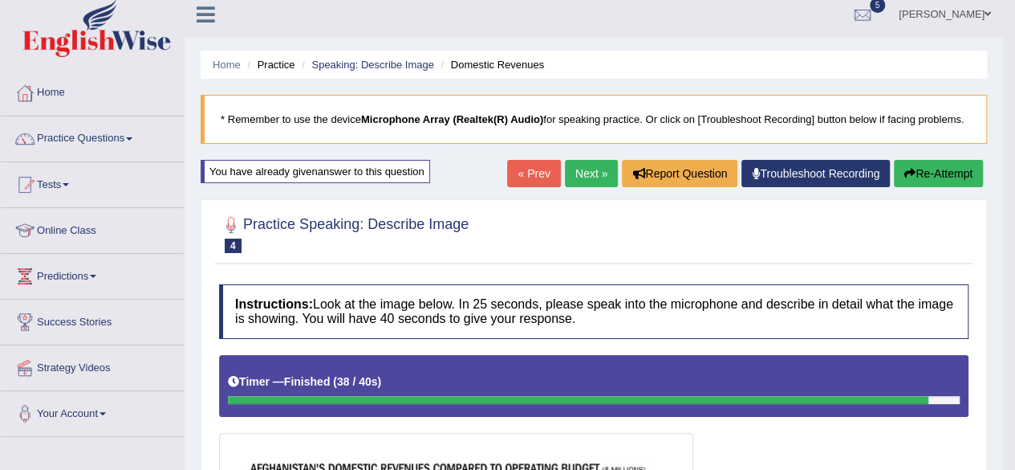
scroll to position [0, 0]
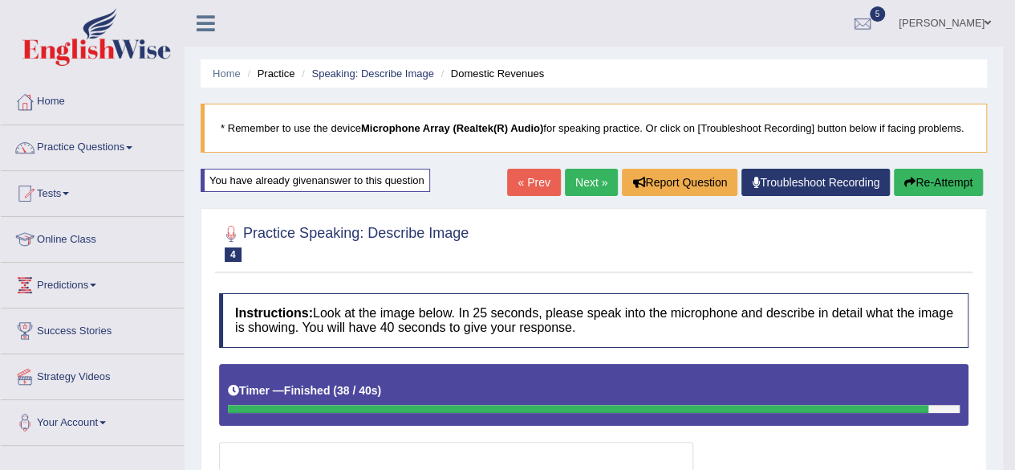
click at [590, 185] on link "Next »" at bounding box center [591, 182] width 53 height 27
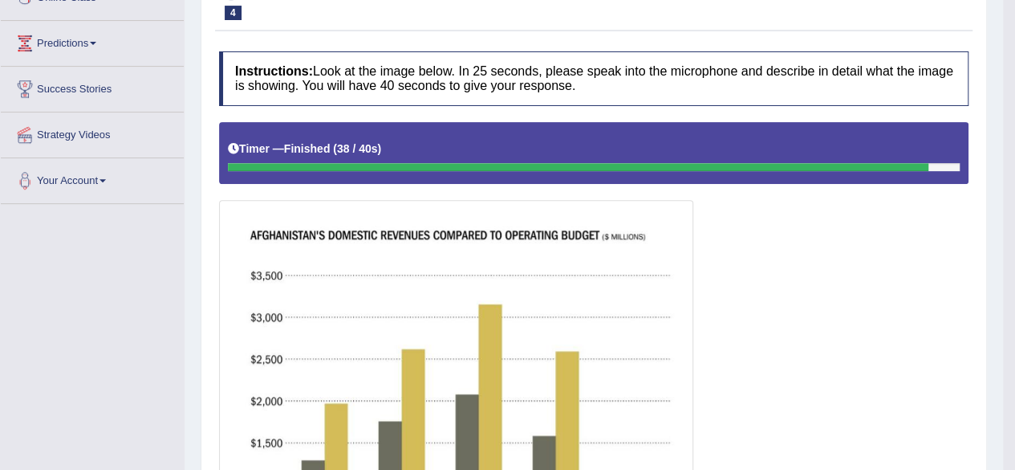
scroll to position [242, 0]
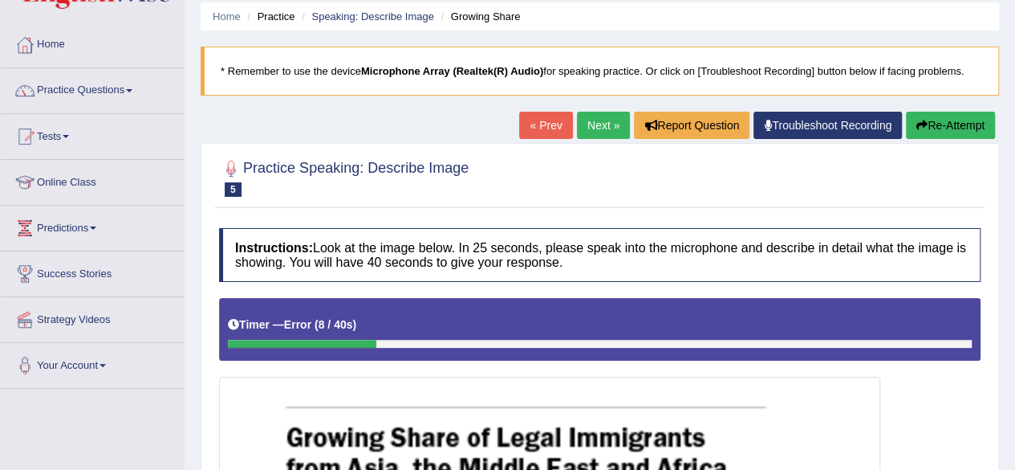
scroll to position [55, 0]
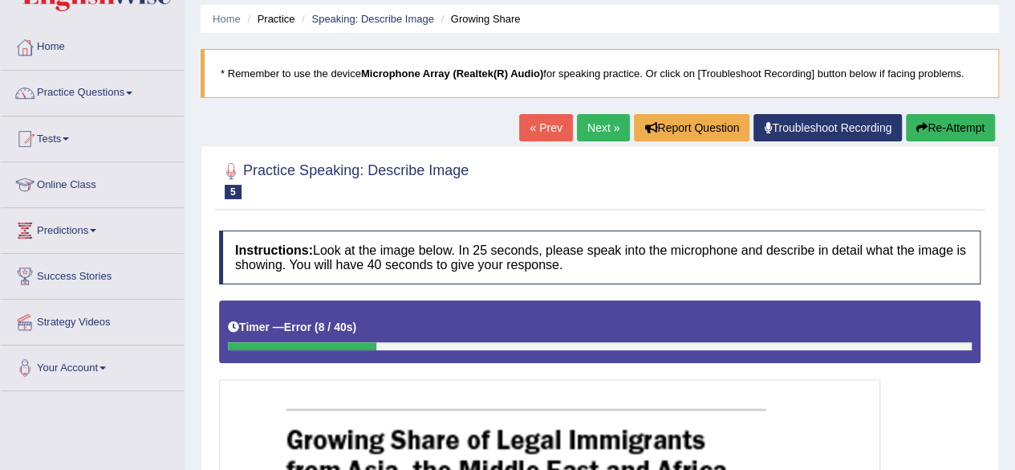
click at [963, 133] on button "Re-Attempt" at bounding box center [950, 127] width 89 height 27
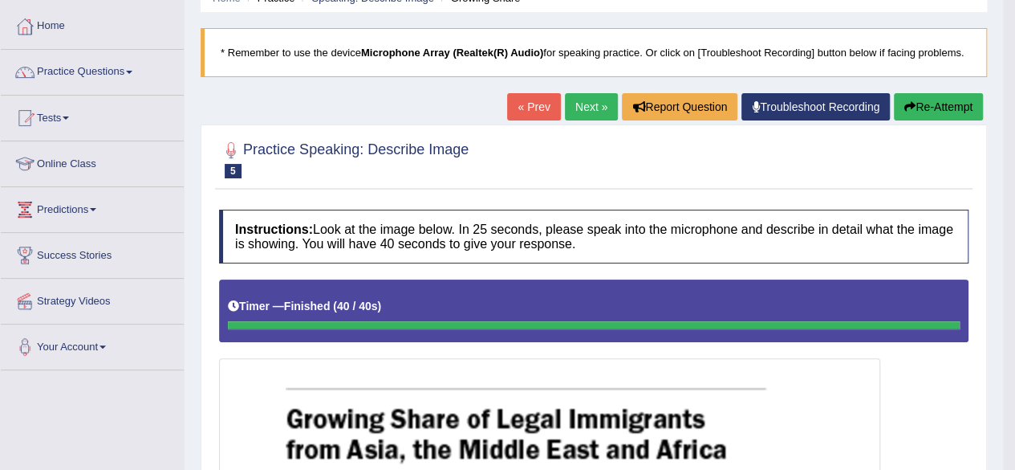
scroll to position [75, 0]
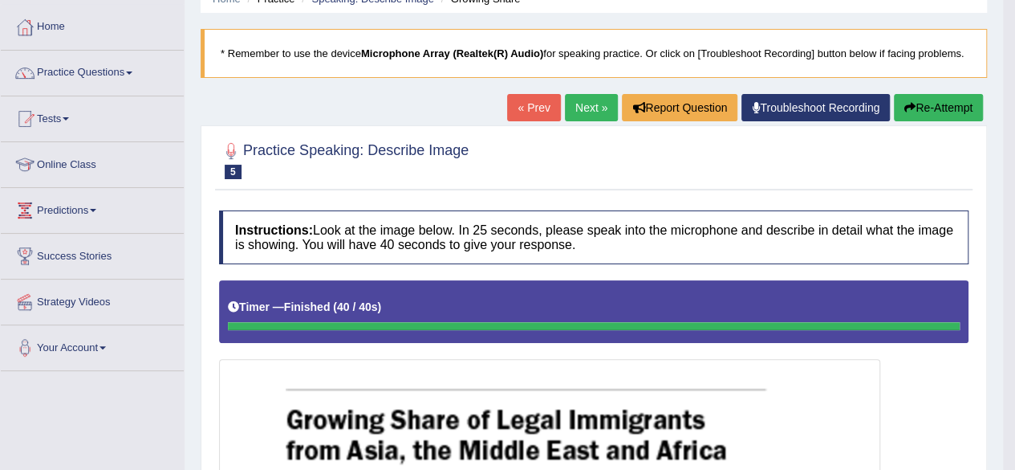
click at [930, 104] on button "Re-Attempt" at bounding box center [938, 107] width 89 height 27
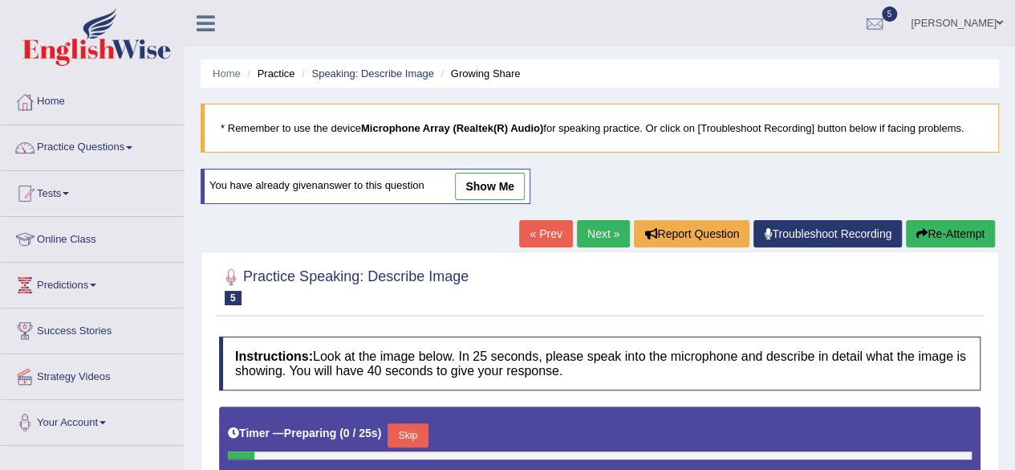
scroll to position [327, 0]
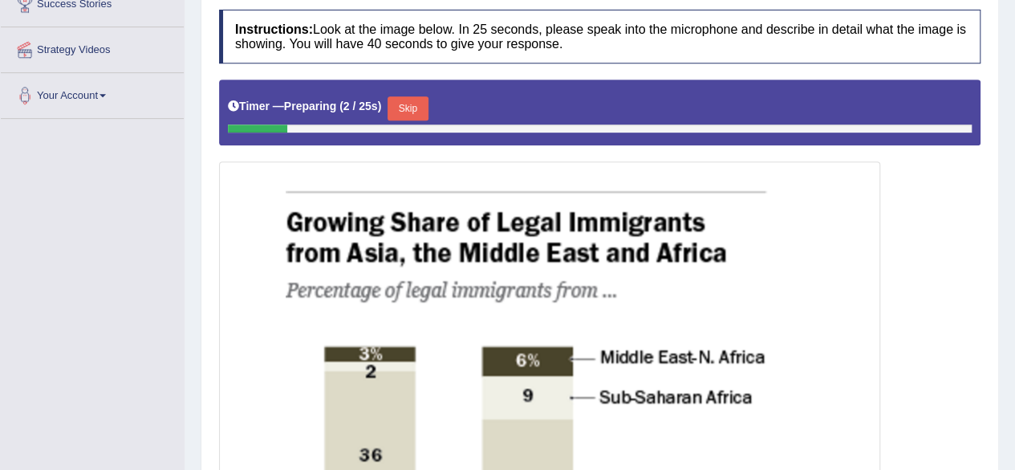
click at [413, 100] on button "Skip" at bounding box center [408, 108] width 40 height 24
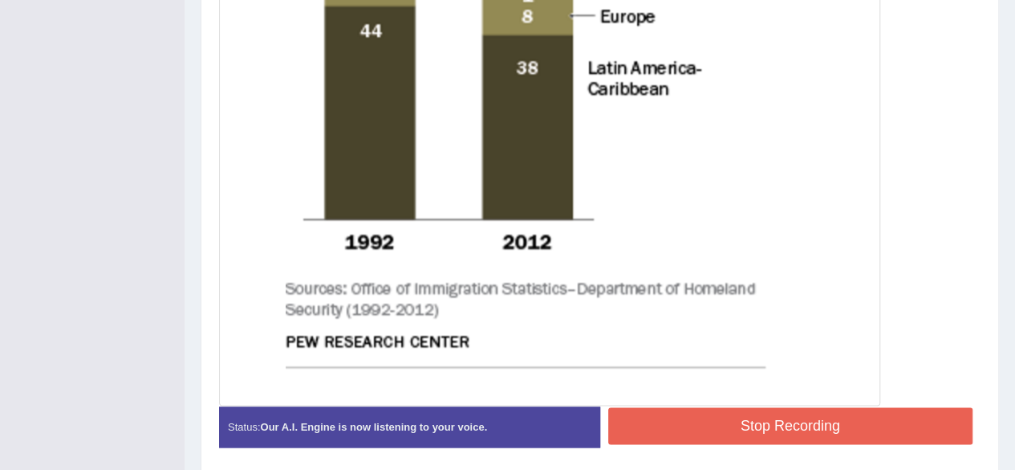
scroll to position [893, 0]
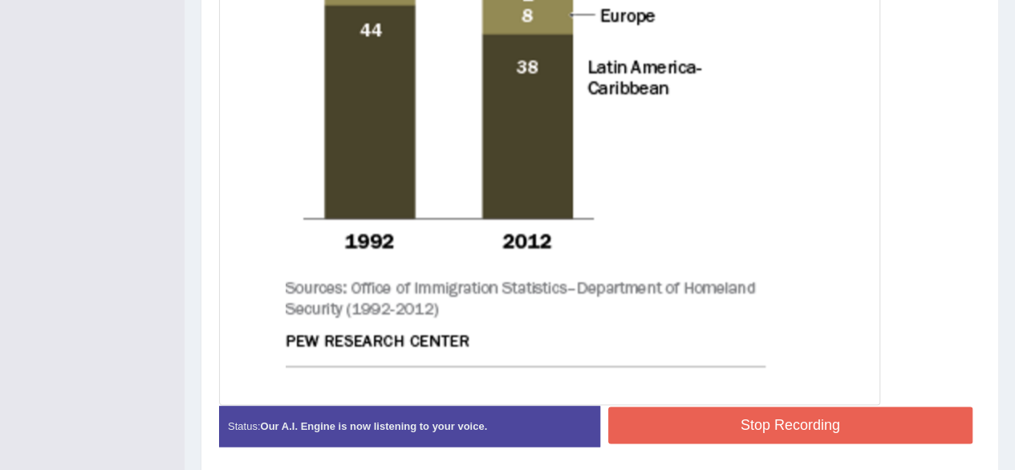
click at [660, 409] on button "Stop Recording" at bounding box center [790, 424] width 365 height 37
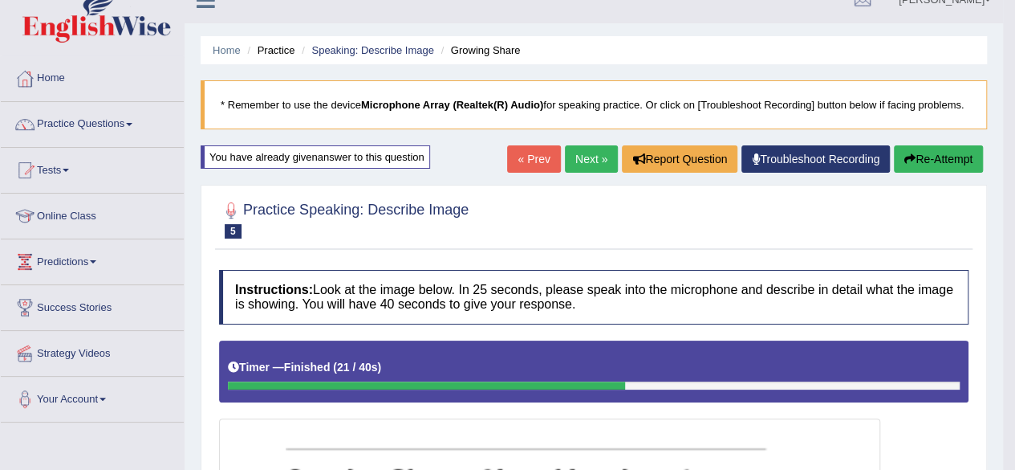
scroll to position [0, 0]
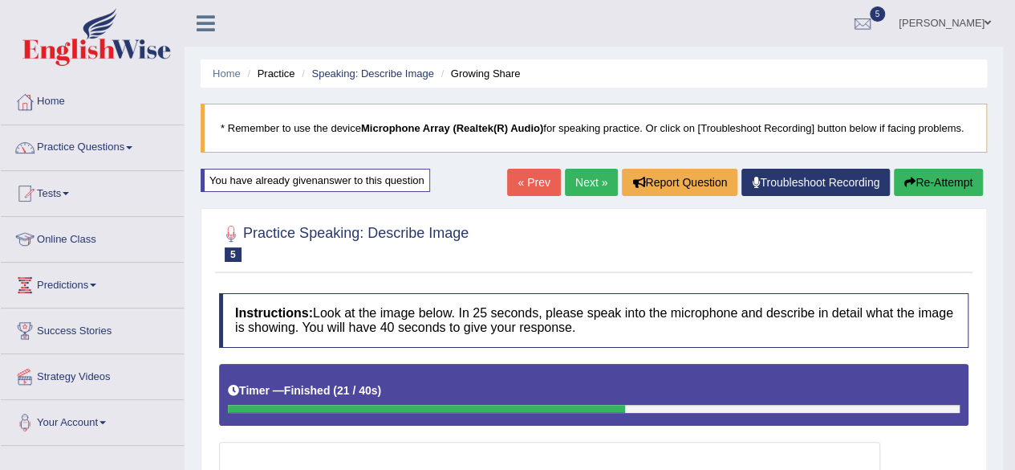
click at [940, 174] on button "Re-Attempt" at bounding box center [938, 182] width 89 height 27
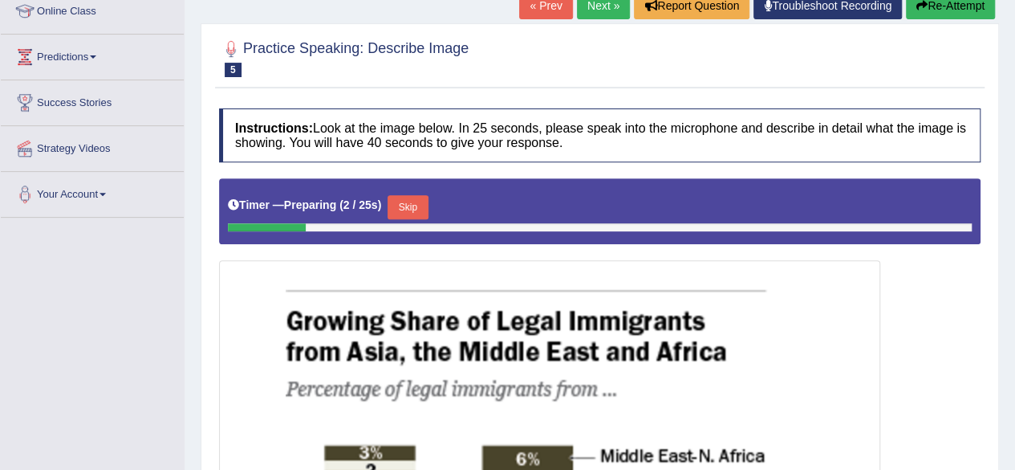
scroll to position [222, 0]
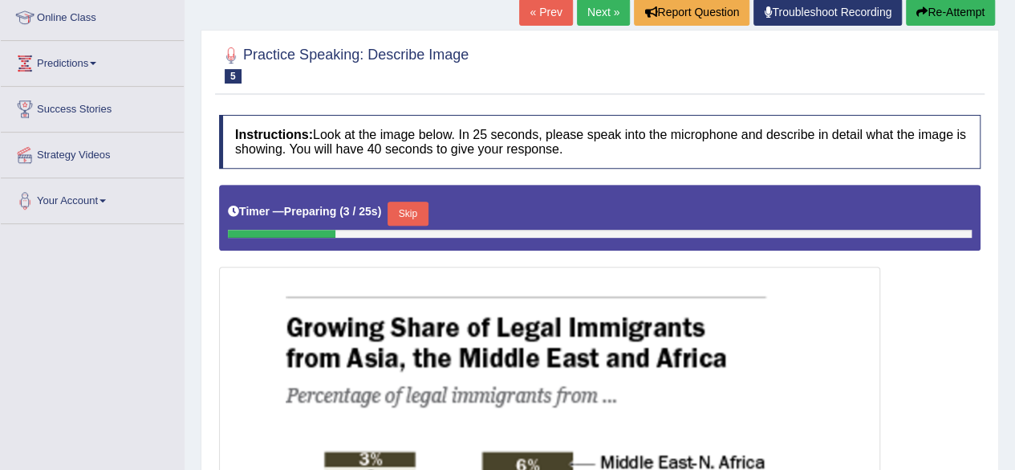
click at [410, 213] on button "Skip" at bounding box center [408, 213] width 40 height 24
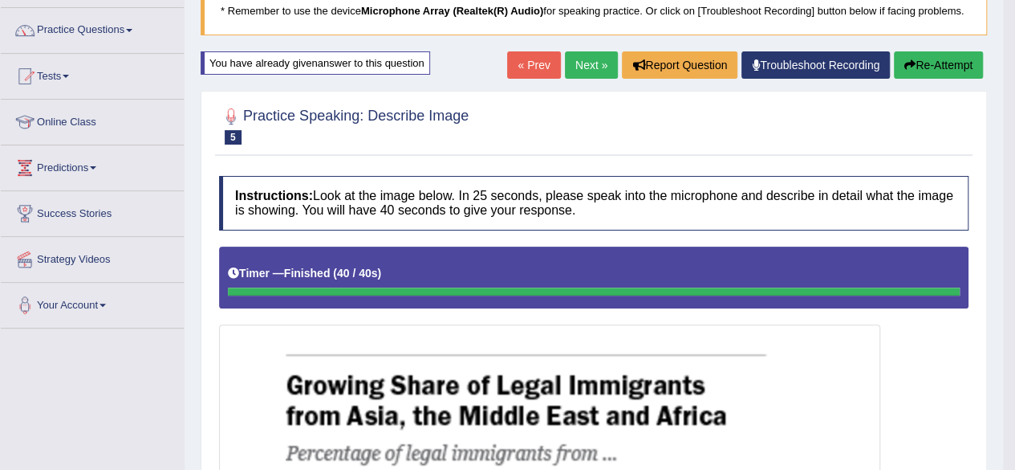
scroll to position [0, 0]
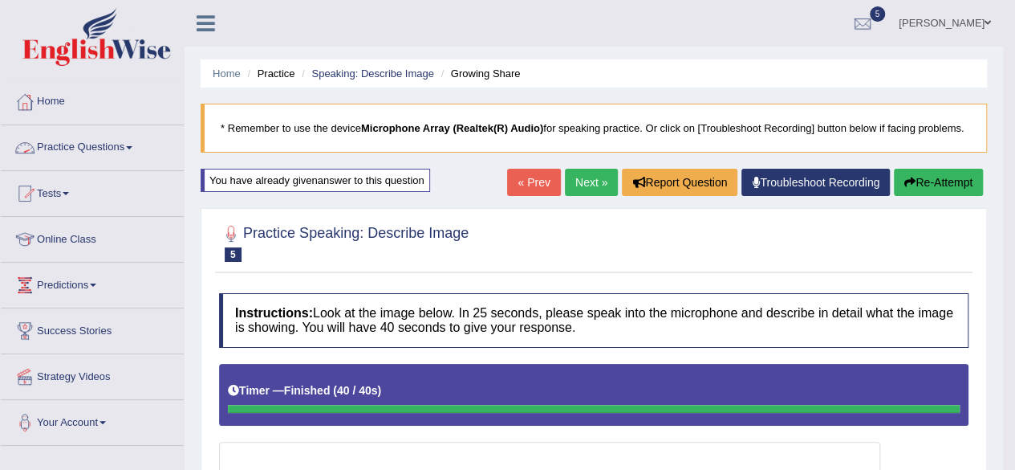
click at [79, 155] on link "Practice Questions" at bounding box center [92, 145] width 183 height 40
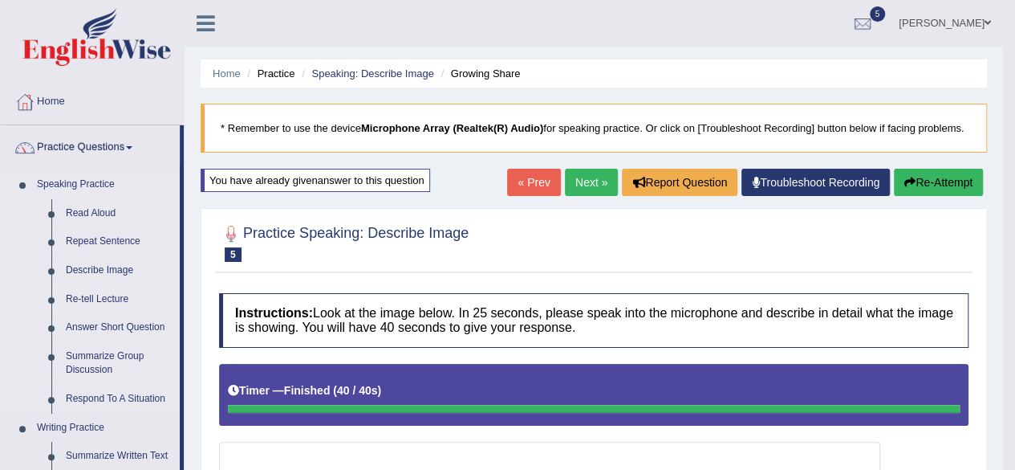
click at [87, 293] on link "Re-tell Lecture" at bounding box center [119, 299] width 121 height 29
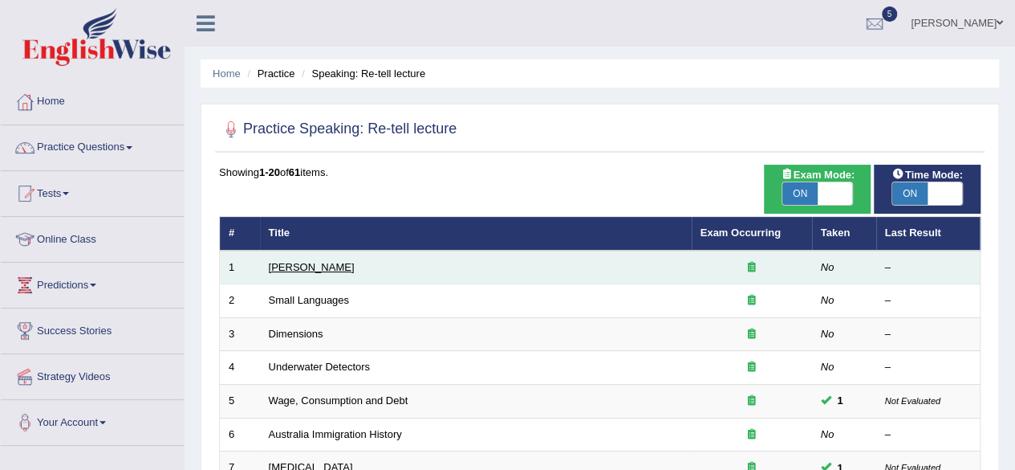
click at [281, 271] on link "[PERSON_NAME]" at bounding box center [312, 267] width 86 height 12
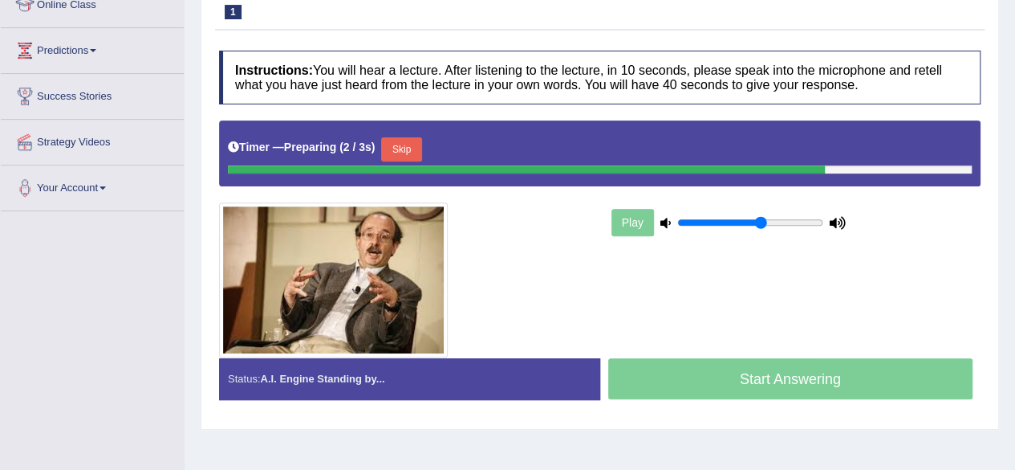
scroll to position [239, 0]
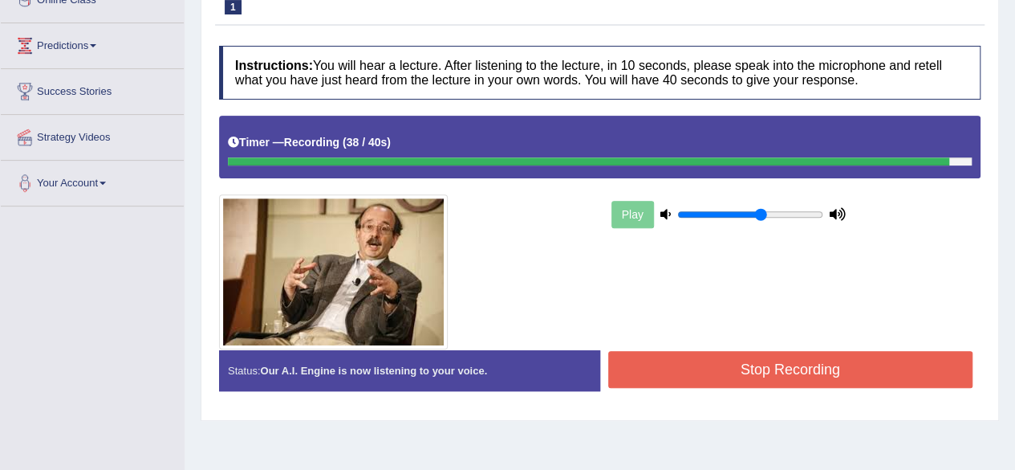
click at [642, 373] on button "Stop Recording" at bounding box center [790, 369] width 365 height 37
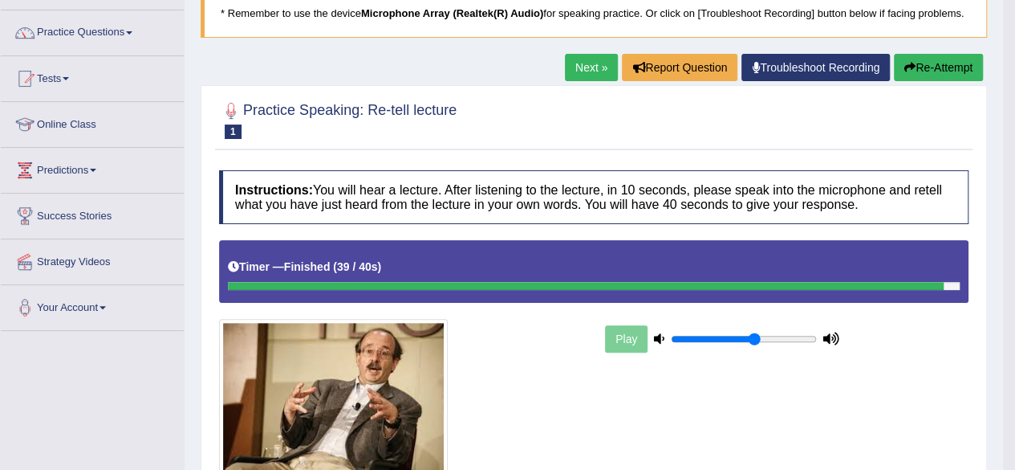
scroll to position [0, 0]
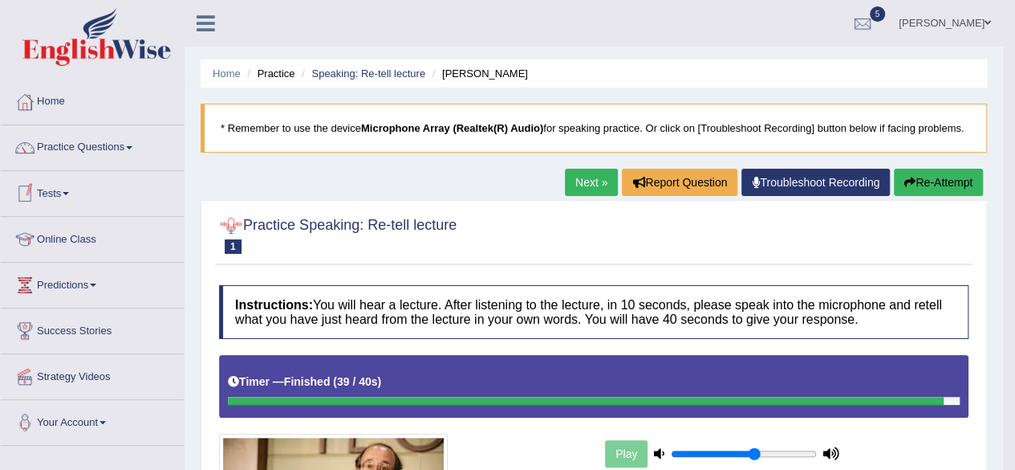
click at [590, 183] on link "Next »" at bounding box center [591, 182] width 53 height 27
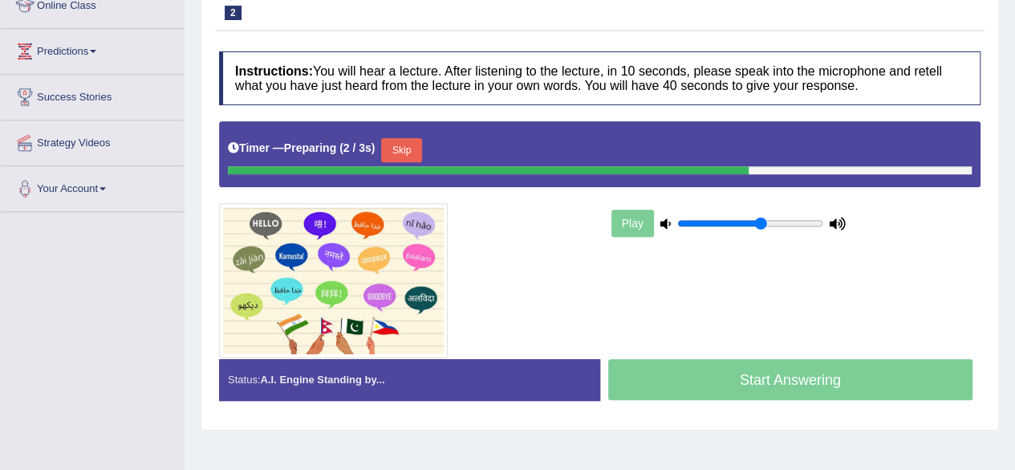
scroll to position [238, 0]
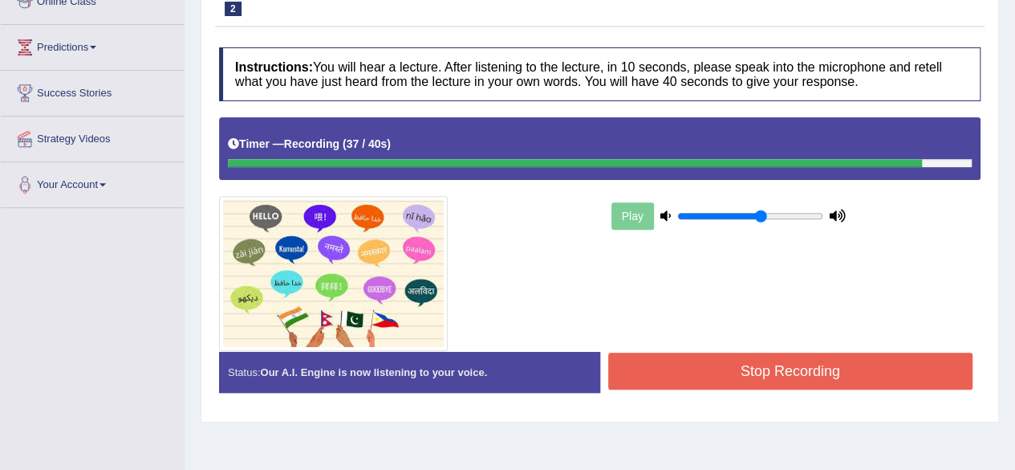
click at [713, 369] on button "Stop Recording" at bounding box center [790, 370] width 365 height 37
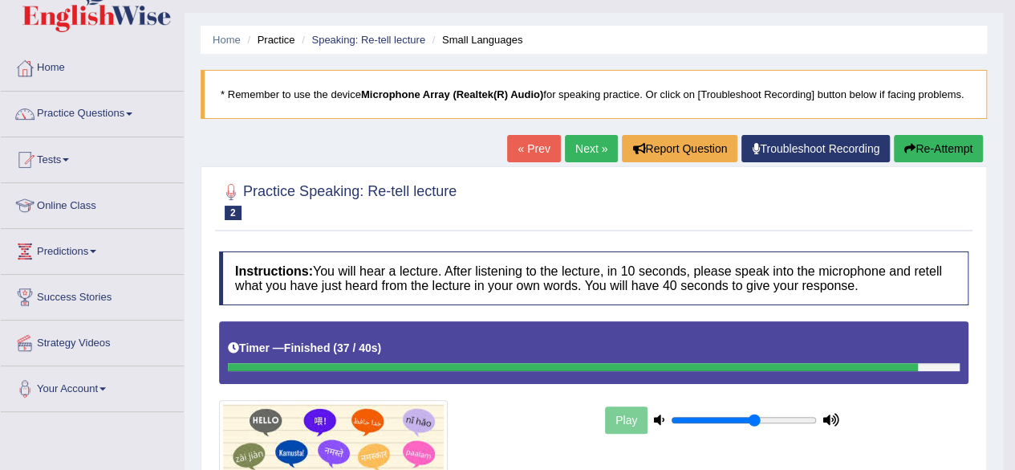
scroll to position [0, 0]
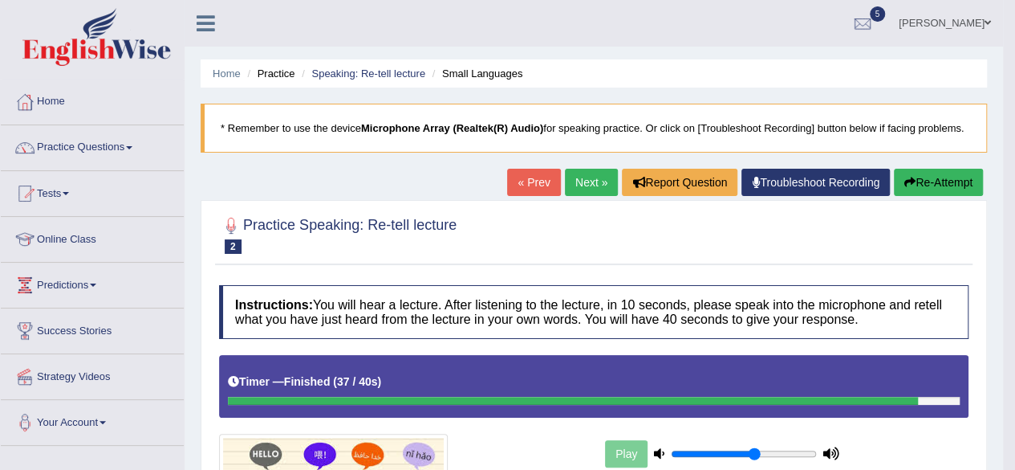
click at [942, 179] on button "Re-Attempt" at bounding box center [938, 182] width 89 height 27
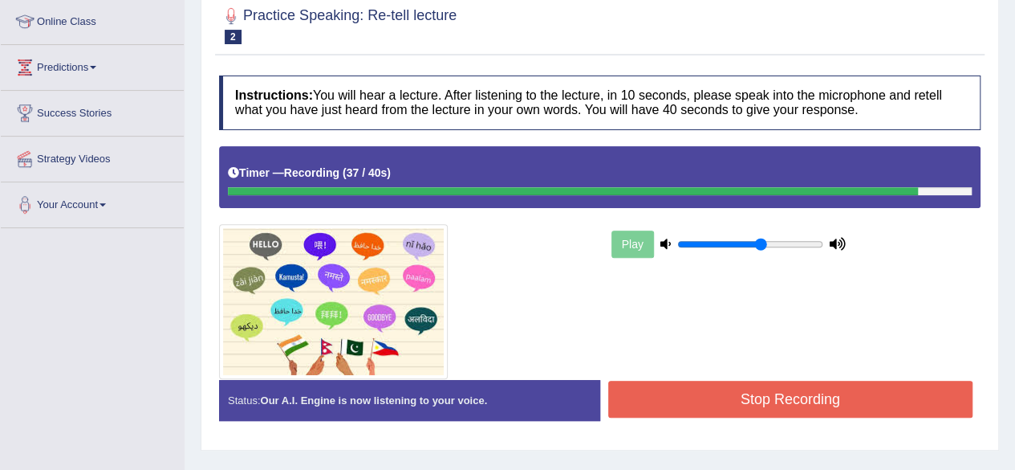
click at [705, 388] on button "Stop Recording" at bounding box center [790, 398] width 365 height 37
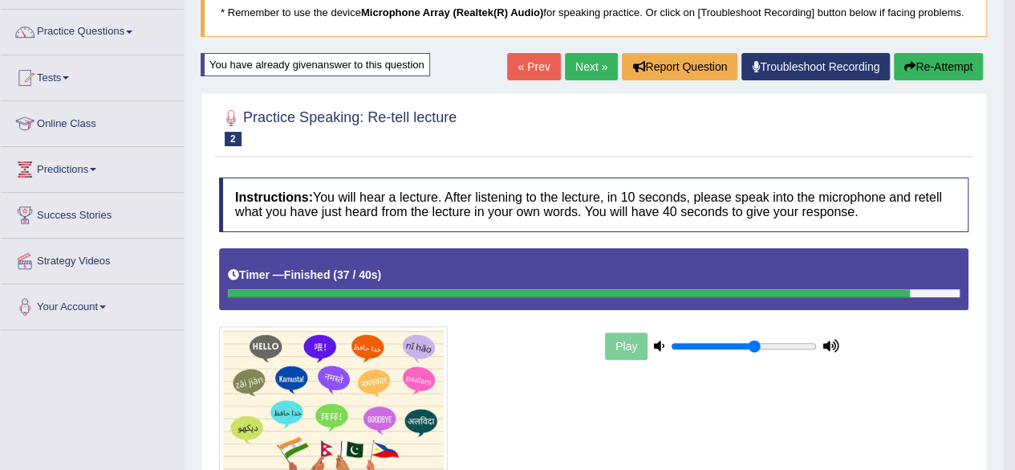
scroll to position [115, 0]
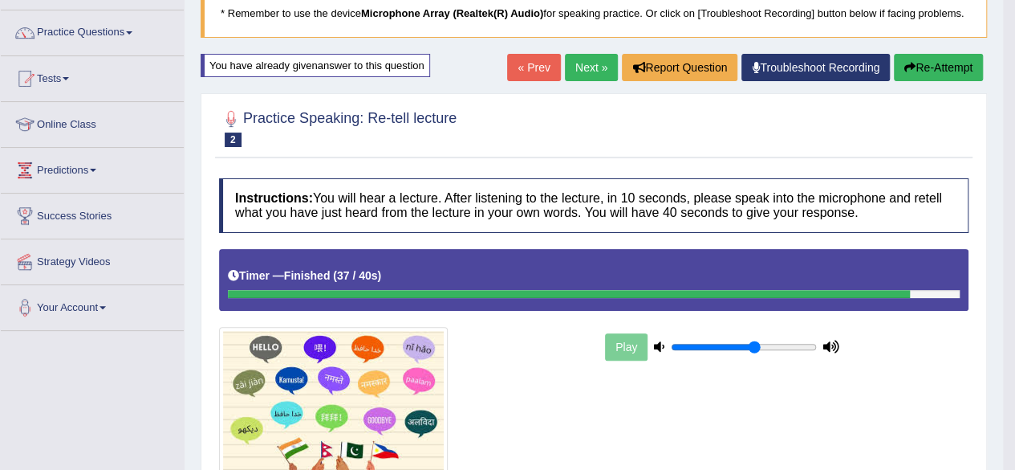
click at [587, 59] on link "Next »" at bounding box center [591, 67] width 53 height 27
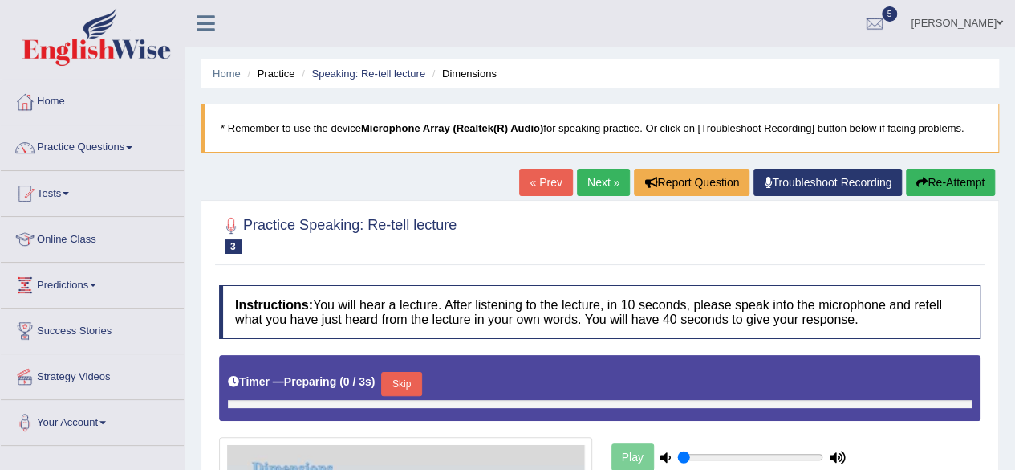
type input "0.6"
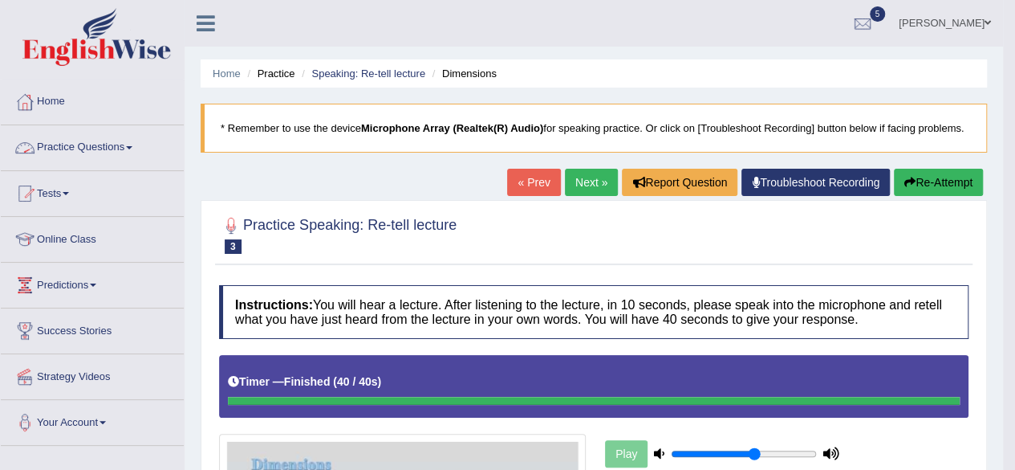
click at [96, 138] on link "Practice Questions" at bounding box center [92, 145] width 183 height 40
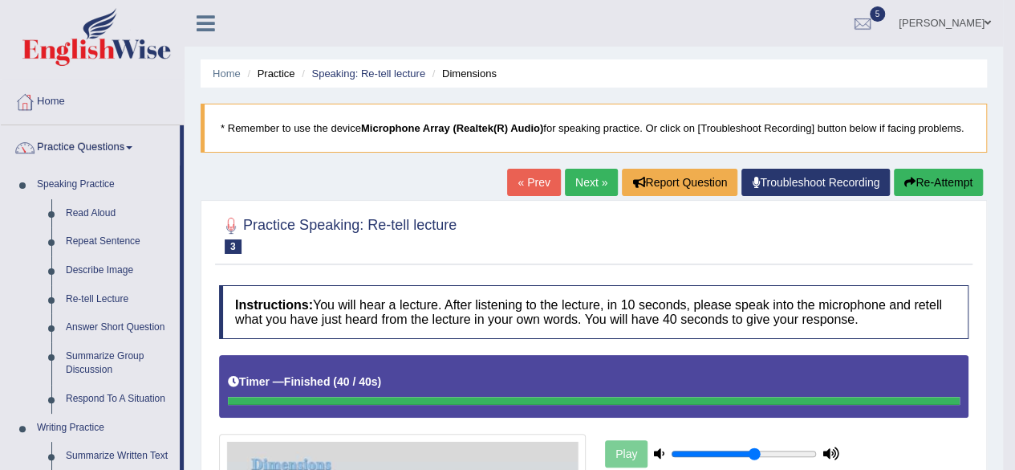
click at [580, 187] on link "Next »" at bounding box center [591, 182] width 53 height 27
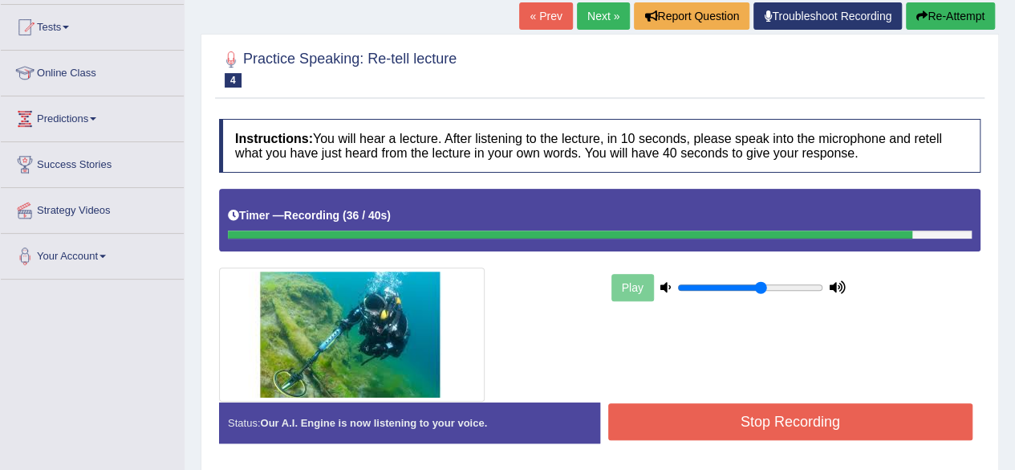
click at [656, 413] on button "Stop Recording" at bounding box center [790, 421] width 365 height 37
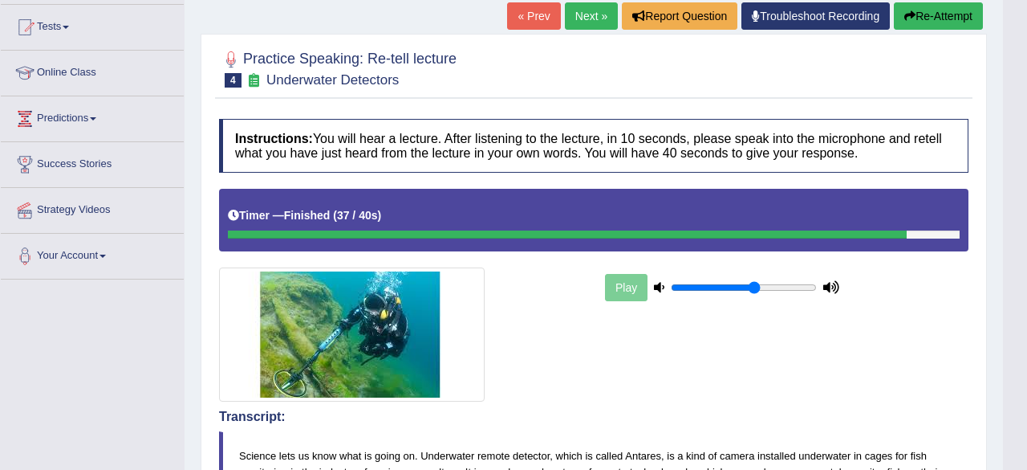
click at [656, 413] on div "Our A.I. Engine is working on your speech analysis! Please be patient. It may t…" at bounding box center [513, 235] width 1027 height 470
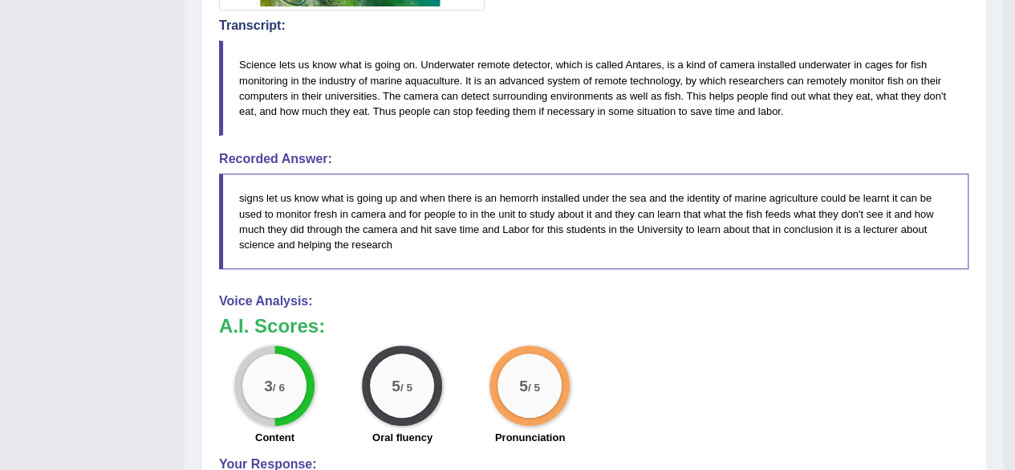
scroll to position [554, 0]
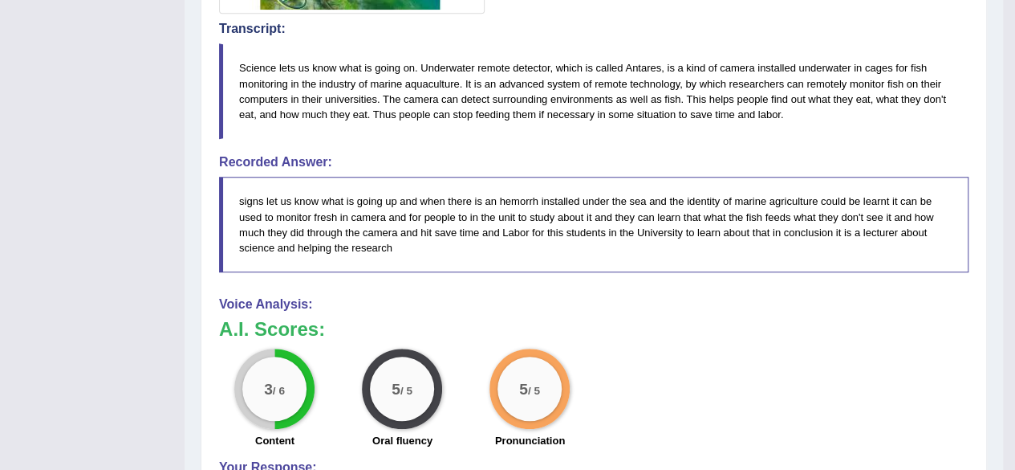
click at [744, 384] on div "3 / 6 Content 5 / 5 Oral fluency 5 / 5 Pronunciation" at bounding box center [594, 400] width 766 height 104
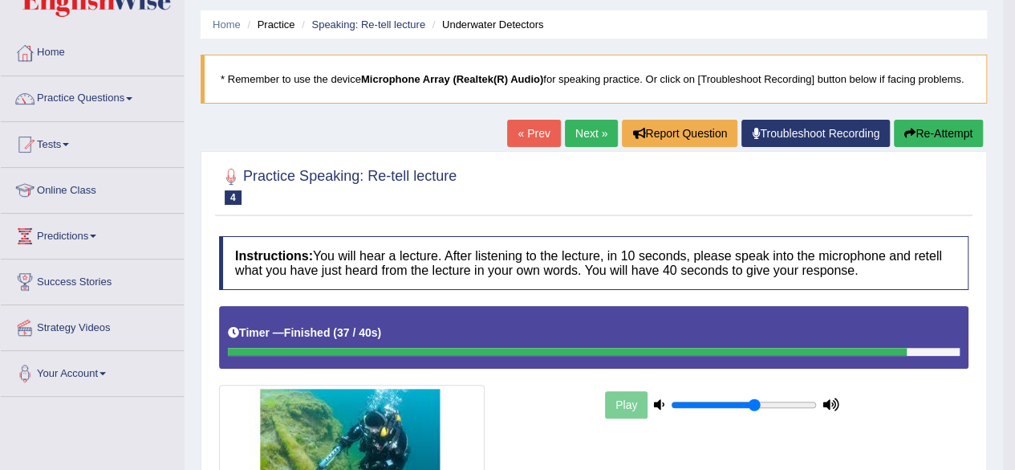
scroll to position [0, 0]
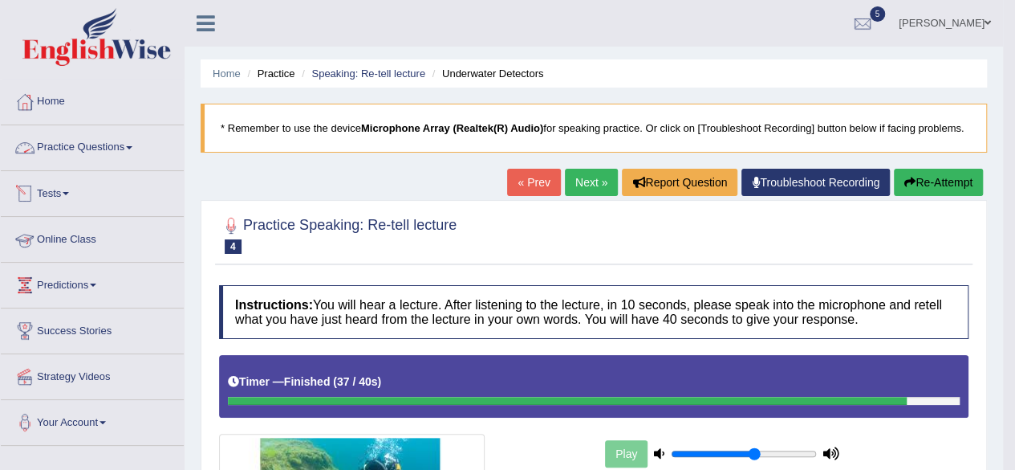
click at [112, 144] on link "Practice Questions" at bounding box center [92, 145] width 183 height 40
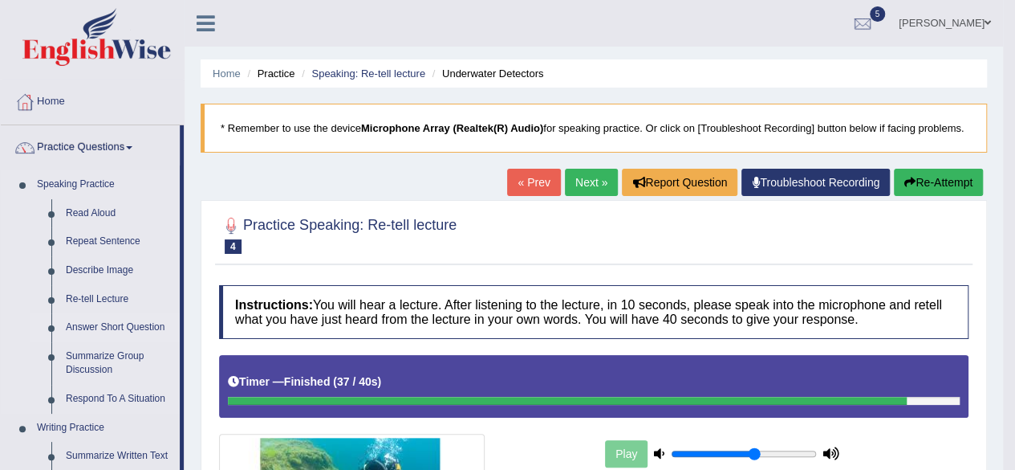
click at [111, 328] on link "Answer Short Question" at bounding box center [119, 327] width 121 height 29
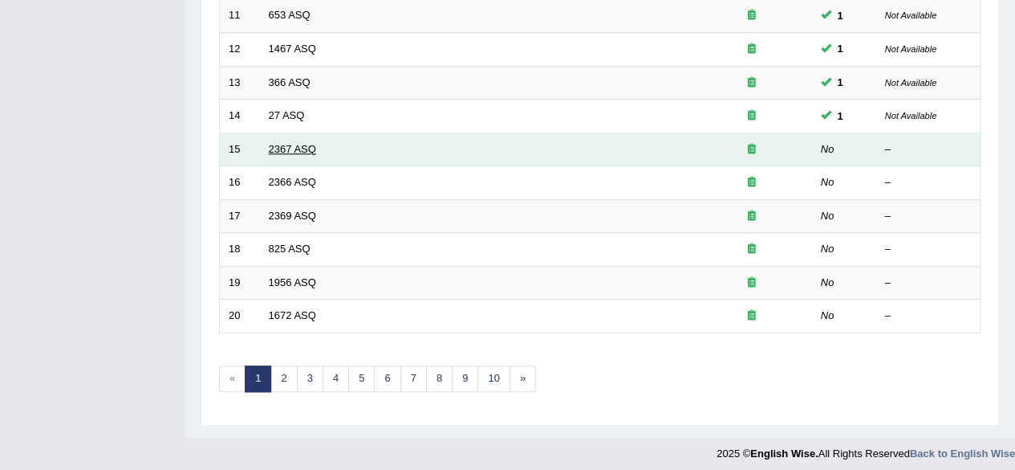
click at [290, 143] on link "2367 ASQ" at bounding box center [292, 149] width 47 height 12
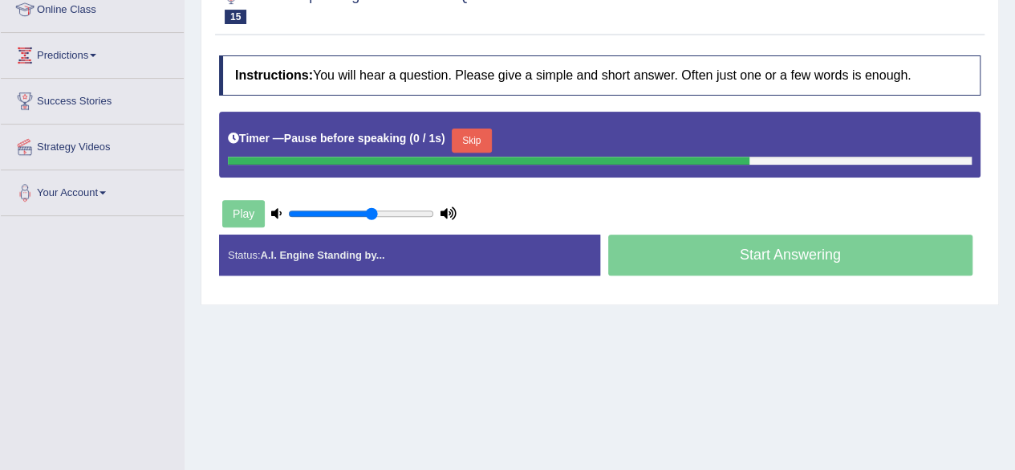
scroll to position [215, 0]
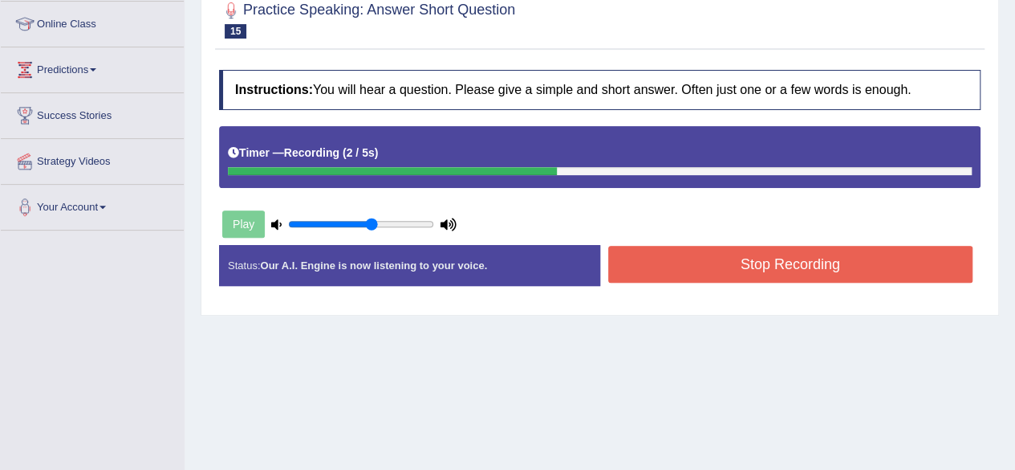
click at [677, 268] on button "Stop Recording" at bounding box center [790, 264] width 365 height 37
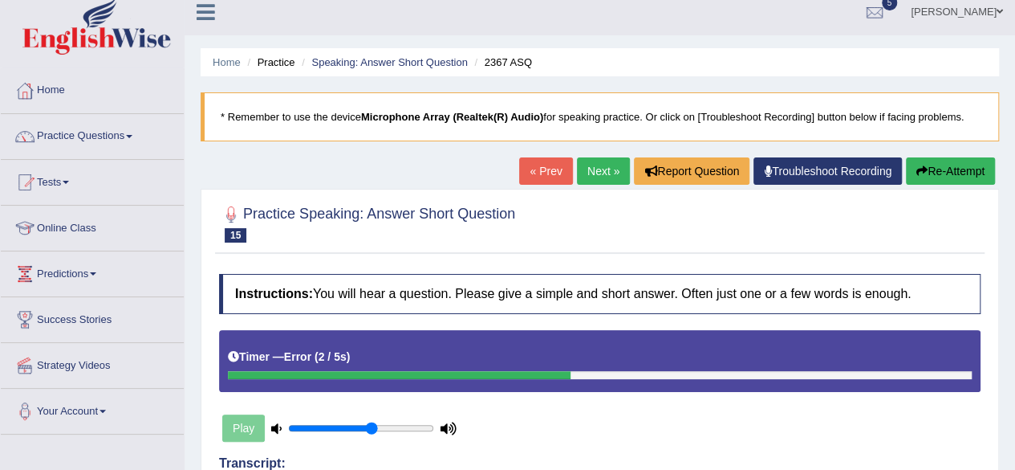
scroll to position [0, 0]
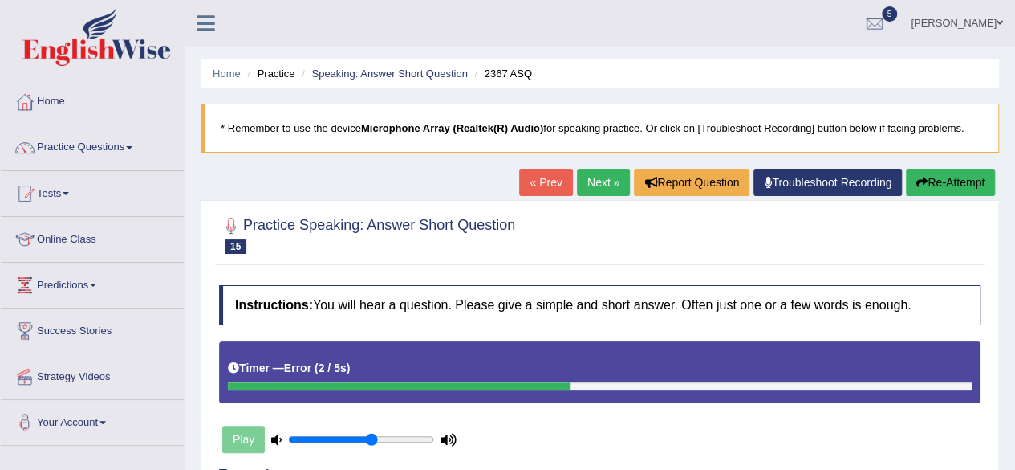
click at [600, 182] on link "Next »" at bounding box center [603, 182] width 53 height 27
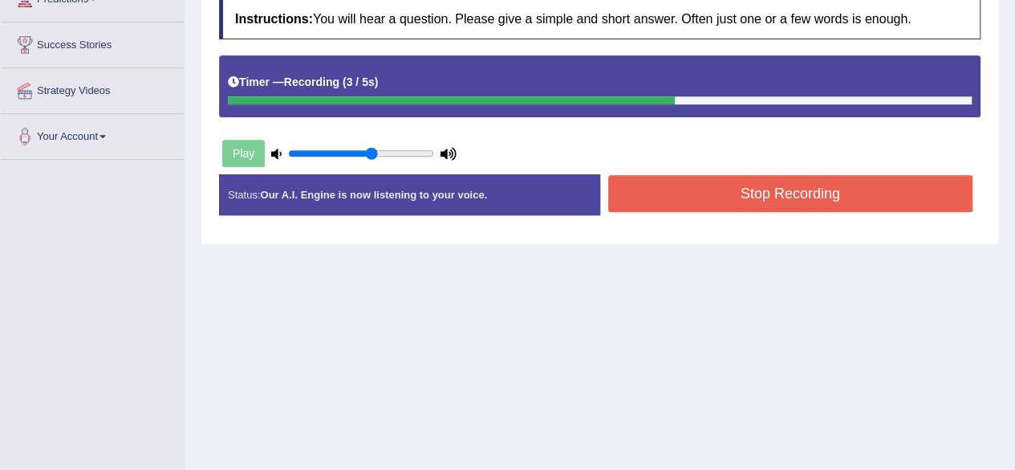
click at [677, 198] on button "Stop Recording" at bounding box center [790, 193] width 365 height 37
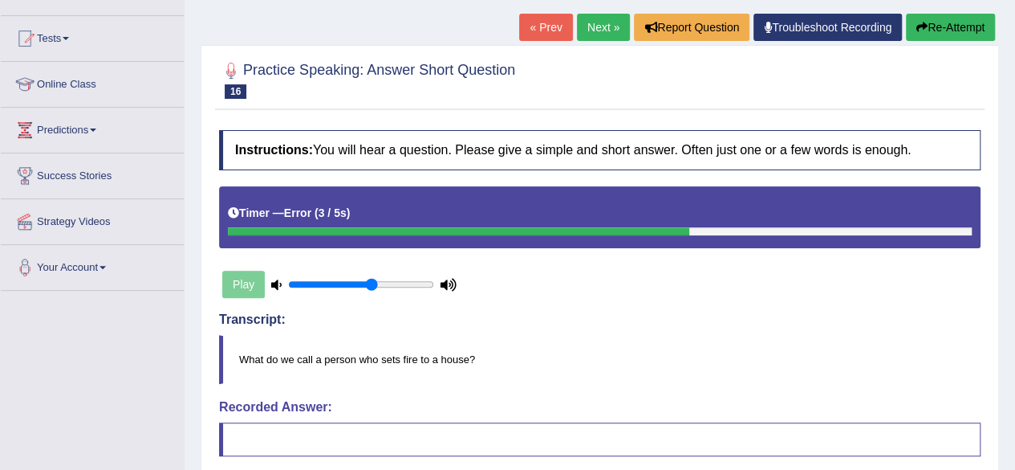
scroll to position [152, 0]
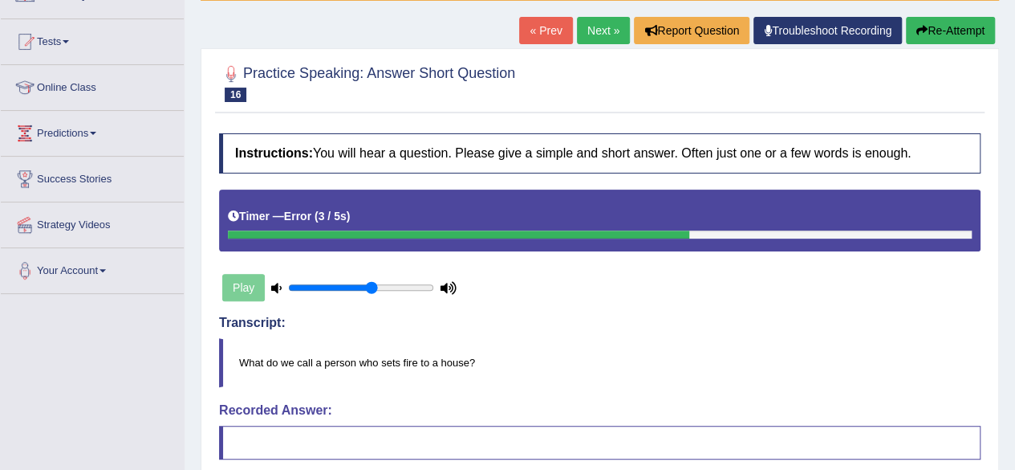
click at [600, 35] on link "Next »" at bounding box center [603, 30] width 53 height 27
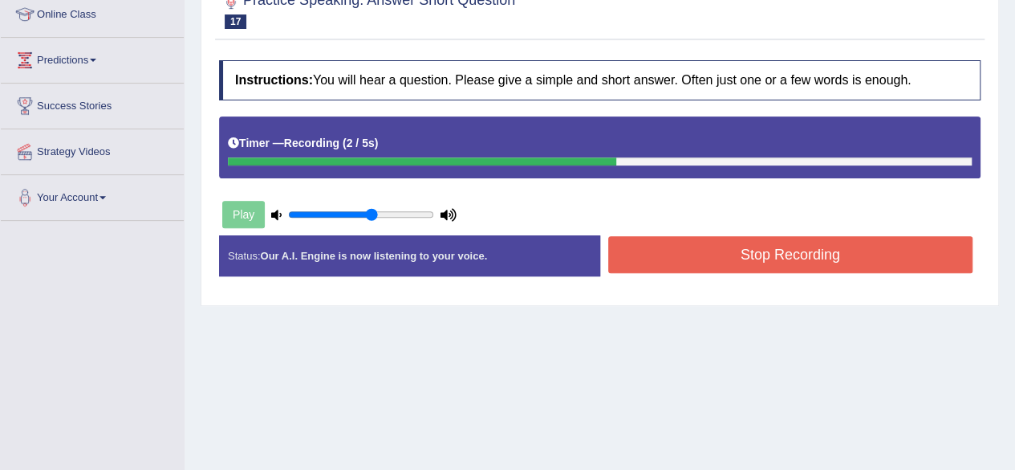
click at [689, 244] on button "Stop Recording" at bounding box center [790, 254] width 365 height 37
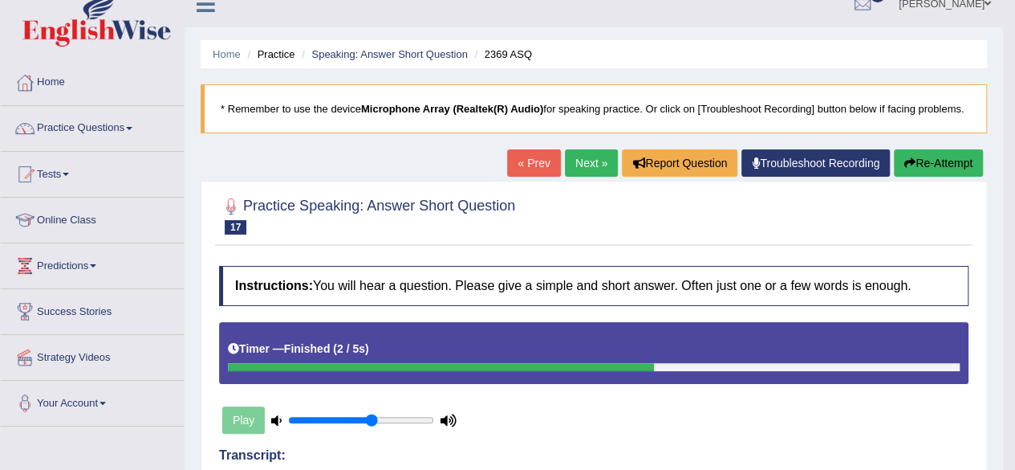
scroll to position [4, 0]
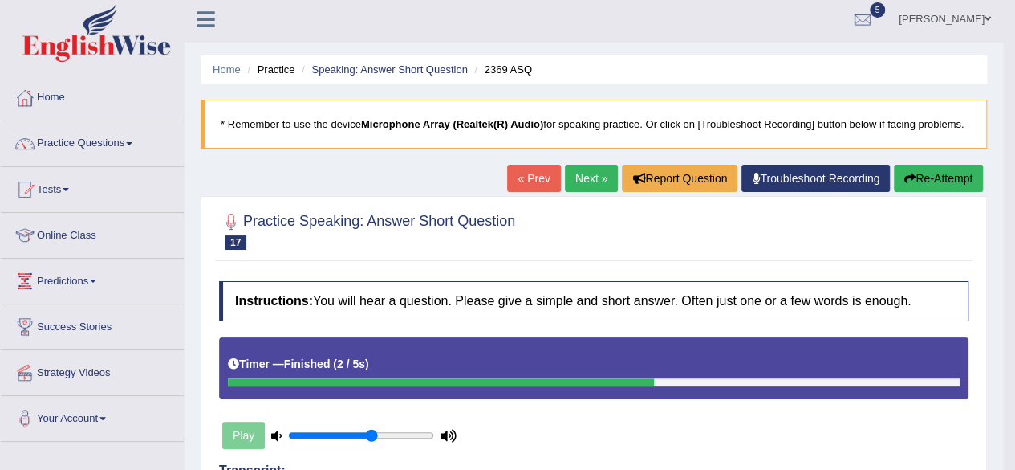
click at [597, 180] on link "Next »" at bounding box center [591, 178] width 53 height 27
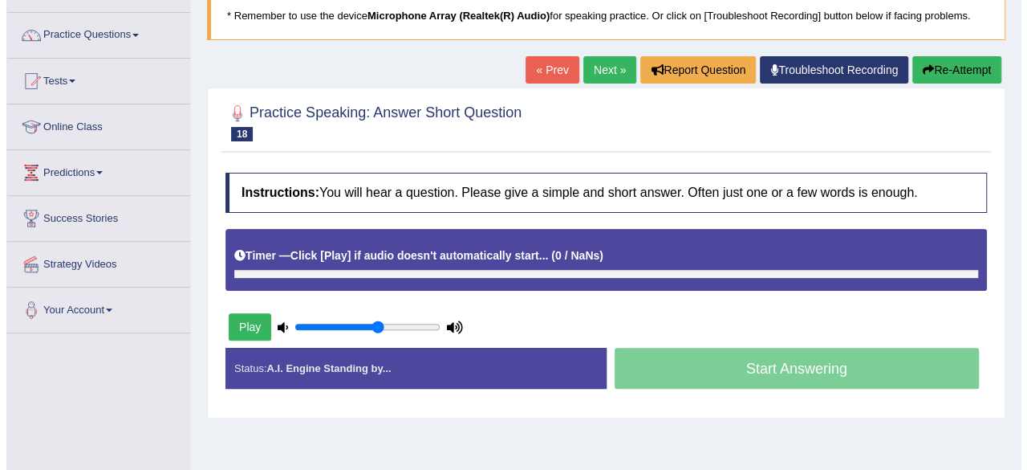
scroll to position [113, 0]
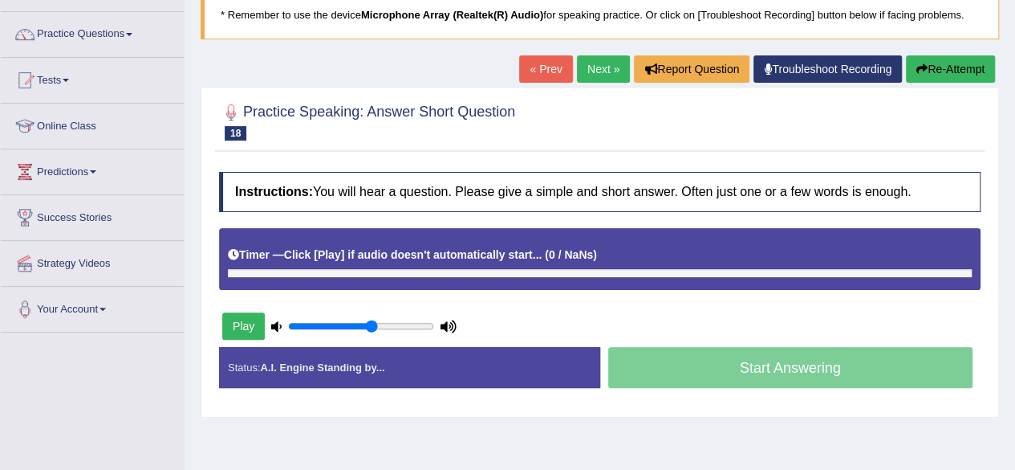
click at [247, 321] on button "Play" at bounding box center [243, 325] width 43 height 27
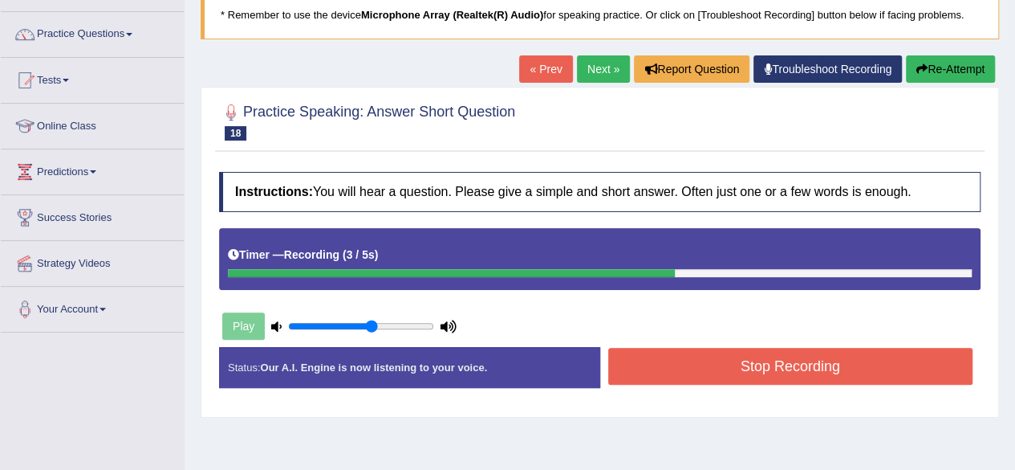
click at [649, 365] on button "Stop Recording" at bounding box center [790, 366] width 365 height 37
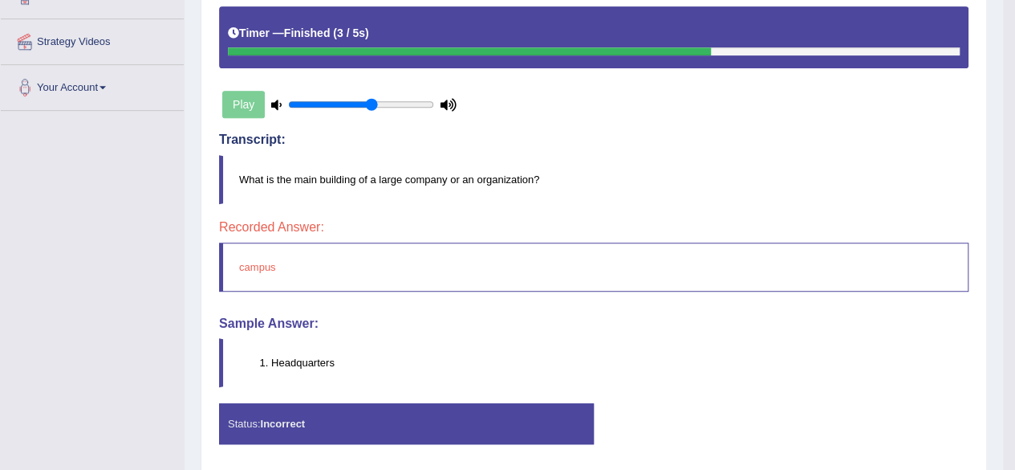
scroll to position [0, 0]
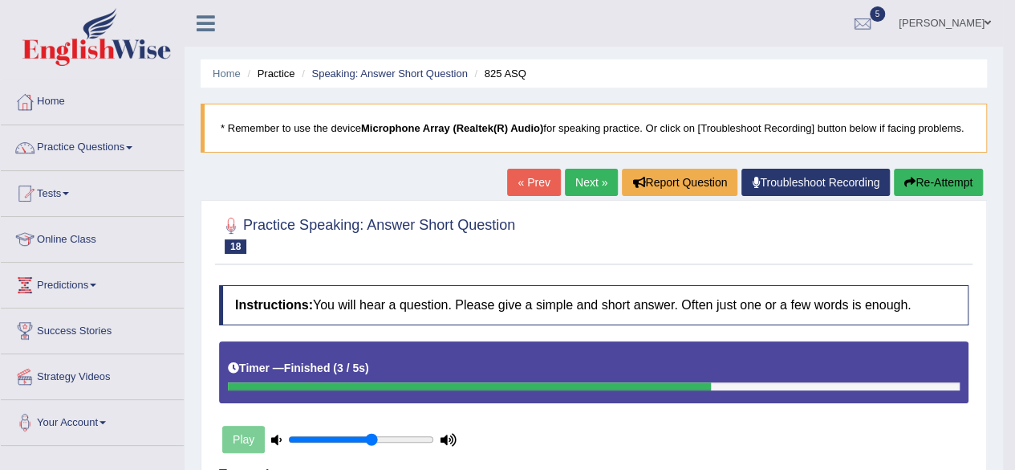
click at [594, 176] on link "Next »" at bounding box center [591, 182] width 53 height 27
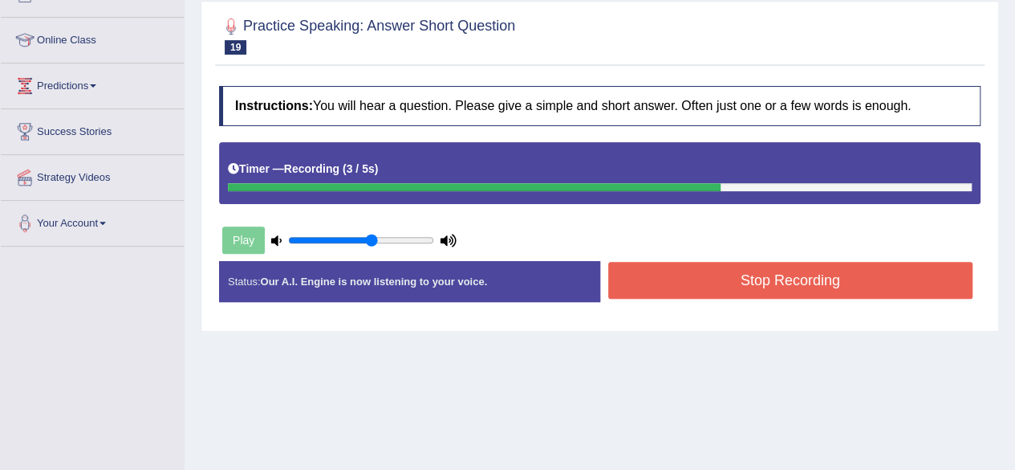
click at [649, 279] on button "Stop Recording" at bounding box center [790, 280] width 365 height 37
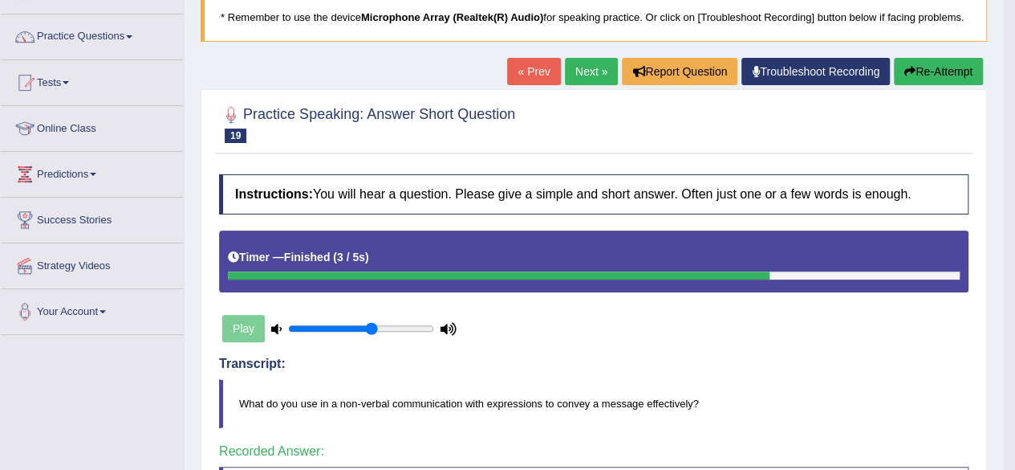
scroll to position [108, 0]
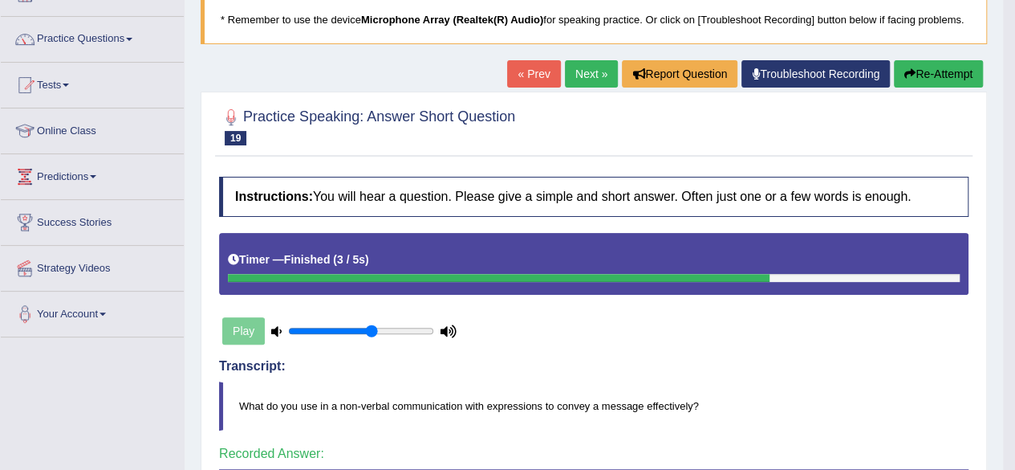
click at [586, 68] on link "Next »" at bounding box center [591, 73] width 53 height 27
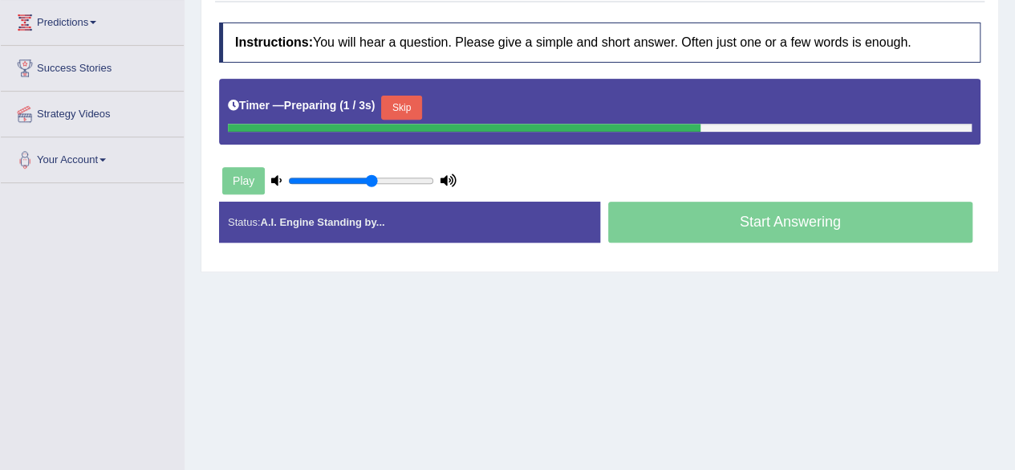
scroll to position [263, 0]
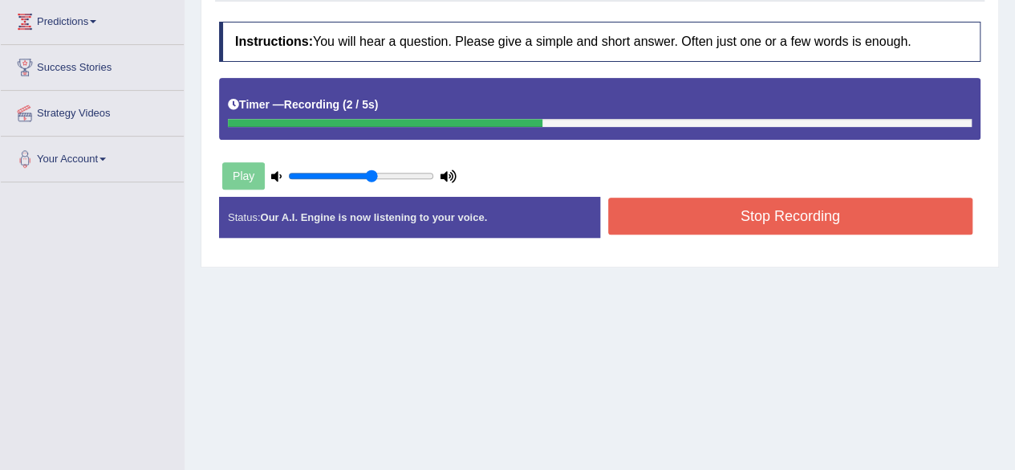
click at [710, 197] on button "Stop Recording" at bounding box center [790, 215] width 365 height 37
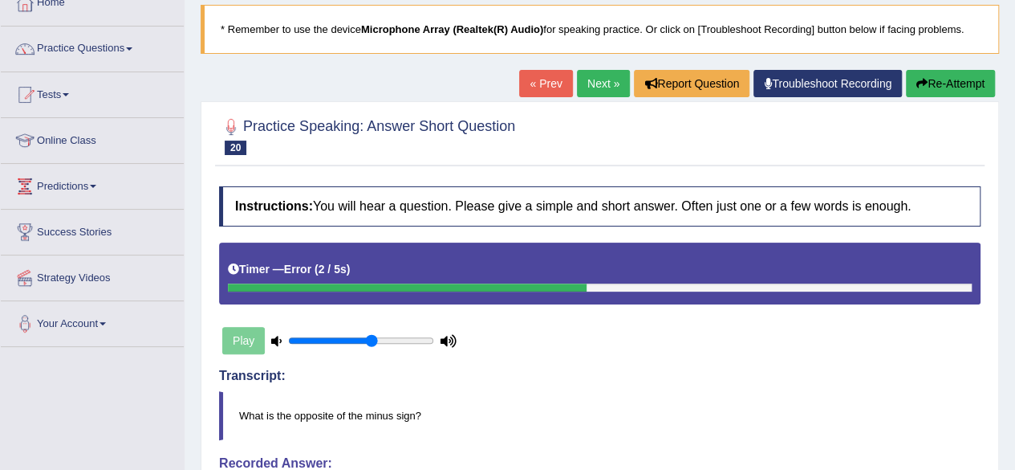
scroll to position [97, 0]
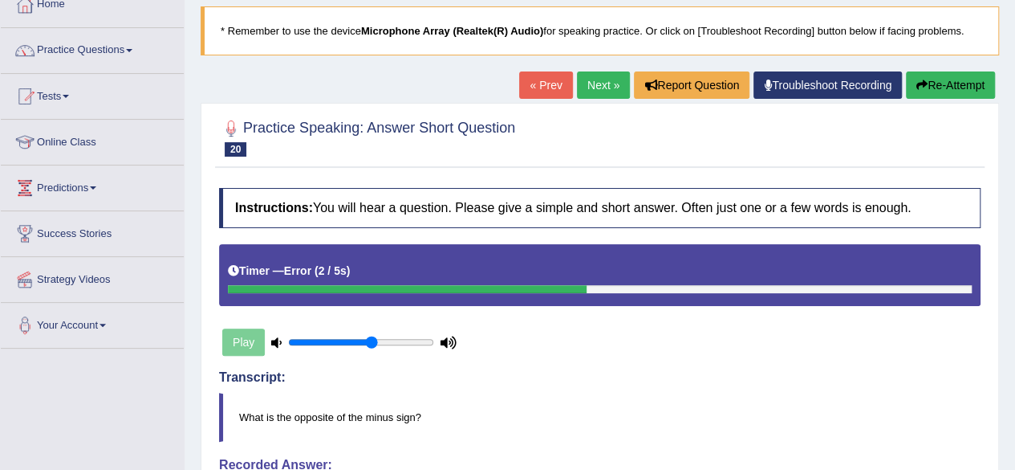
click at [966, 81] on button "Re-Attempt" at bounding box center [950, 84] width 89 height 27
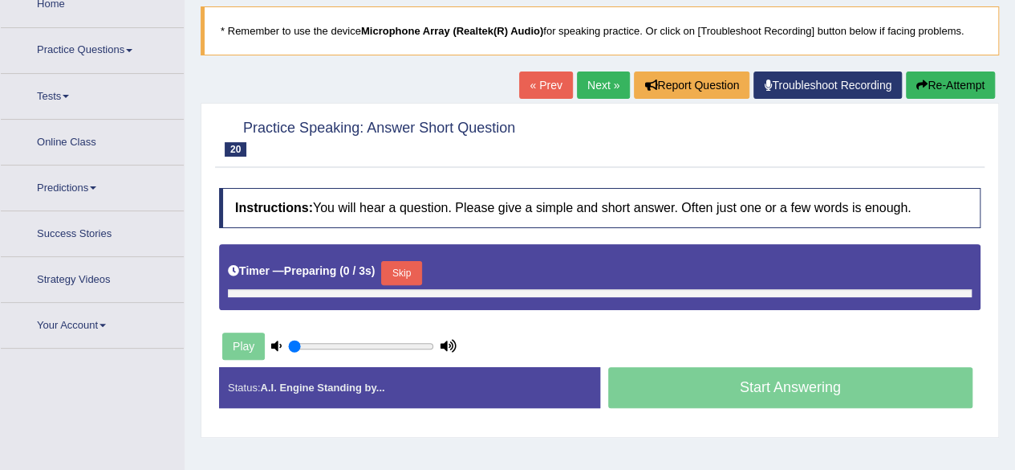
type input "0.6"
click at [403, 261] on button "Skip" at bounding box center [401, 273] width 40 height 24
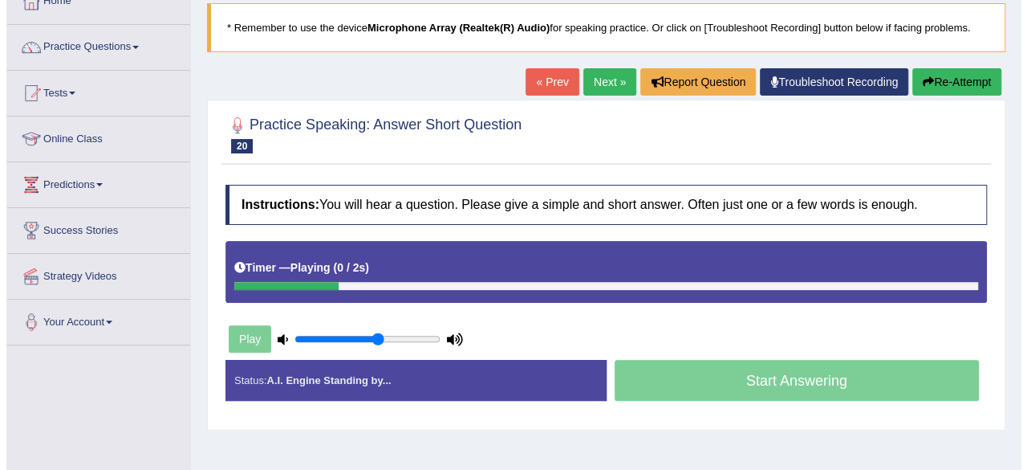
scroll to position [97, 0]
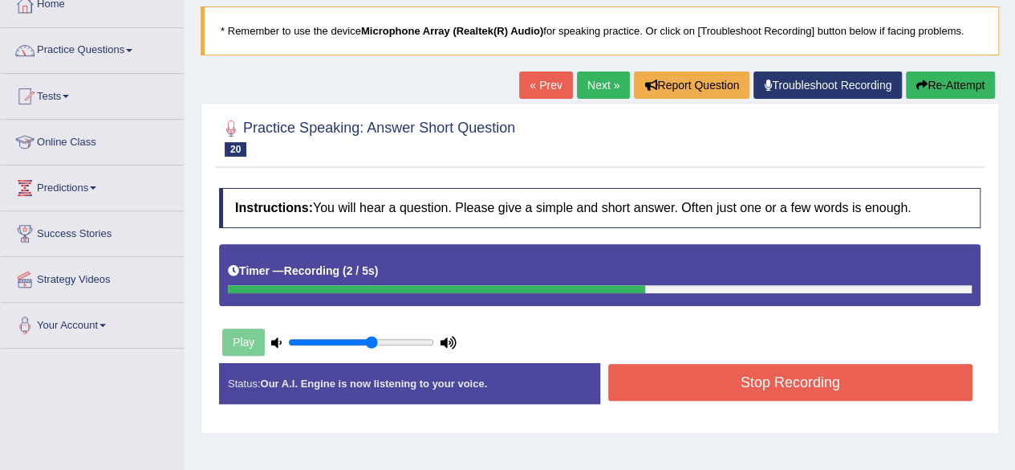
click at [657, 365] on button "Stop Recording" at bounding box center [790, 382] width 365 height 37
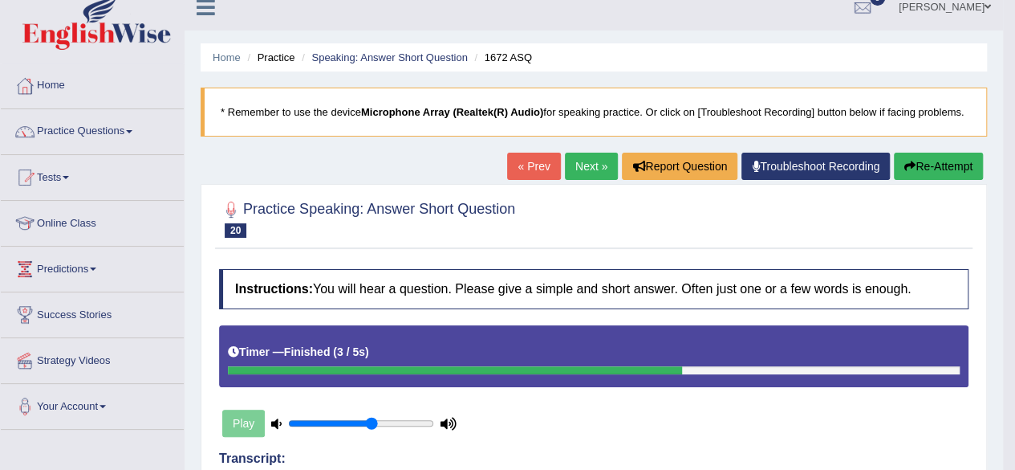
scroll to position [15, 0]
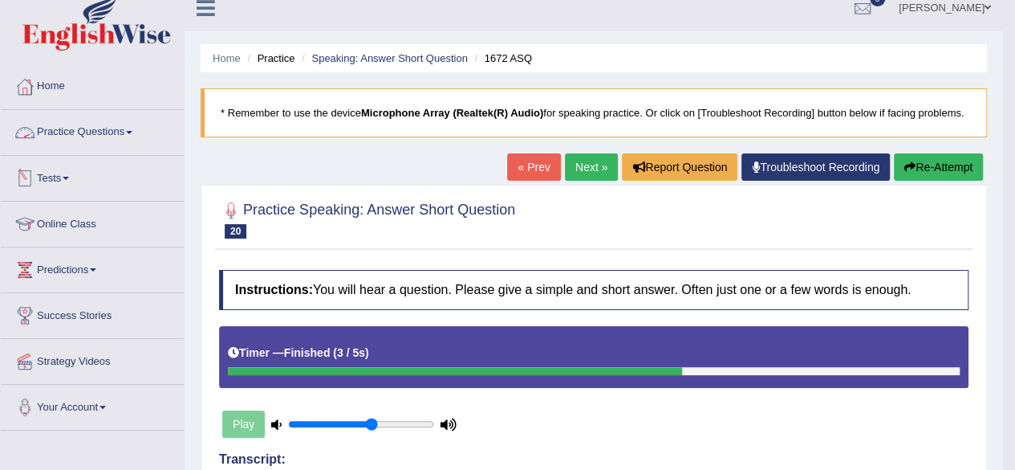
click at [86, 130] on link "Practice Questions" at bounding box center [92, 130] width 183 height 40
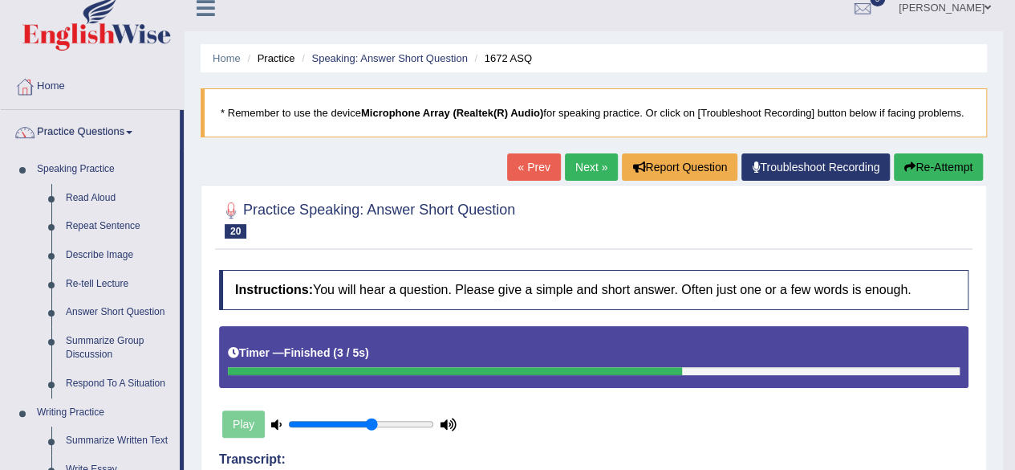
click at [454, 357] on div "Timer — Finished ( 3 / 5s )" at bounding box center [594, 353] width 732 height 28
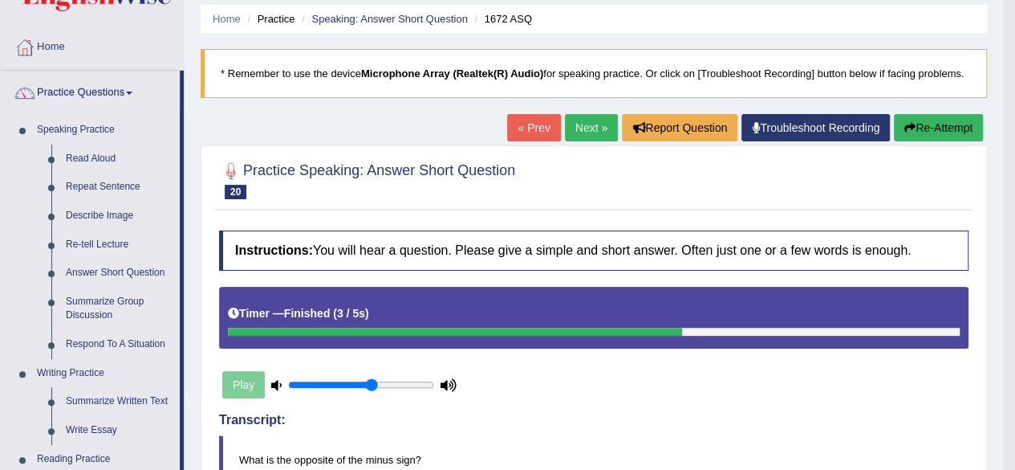
scroll to position [0, 0]
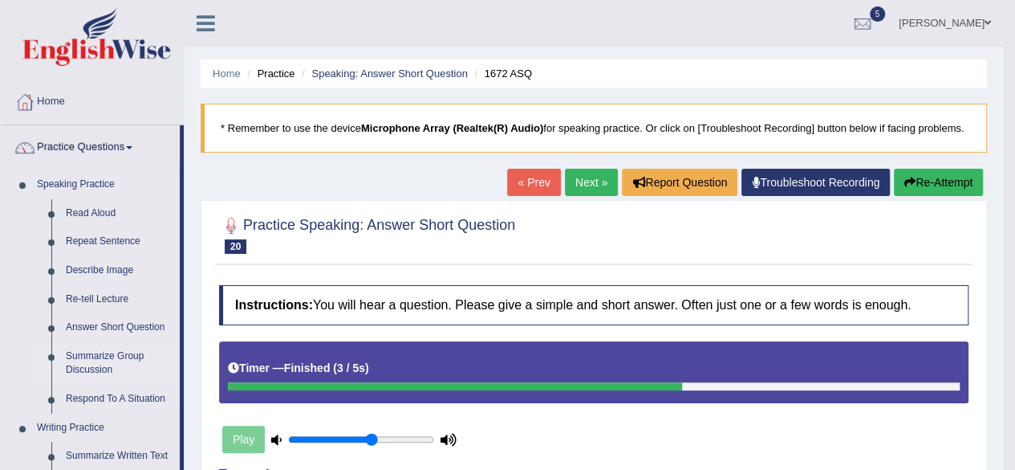
click at [91, 359] on link "Summarize Group Discussion" at bounding box center [119, 363] width 121 height 43
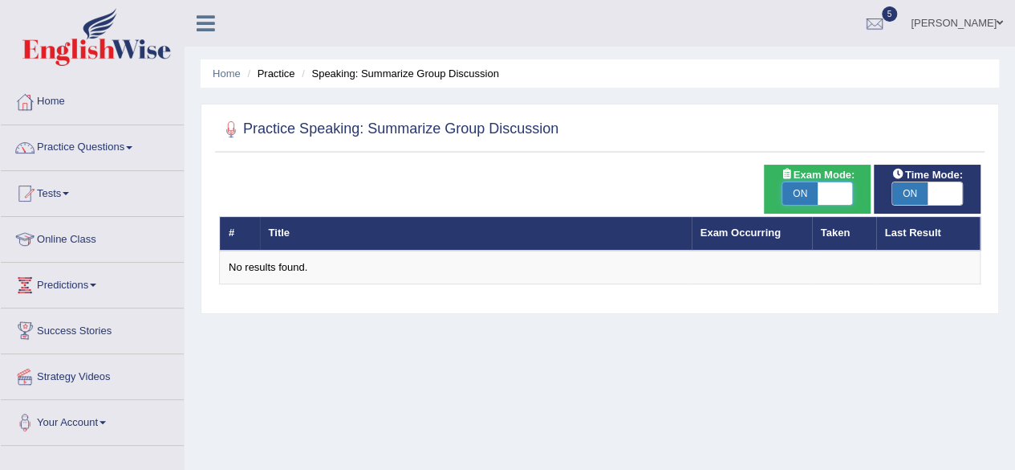
click at [840, 194] on span at bounding box center [835, 193] width 35 height 22
checkbox input "false"
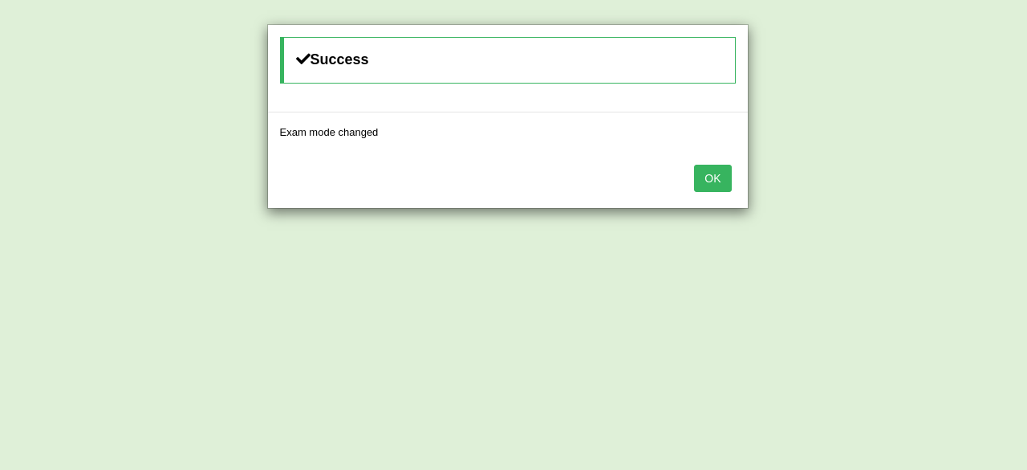
click at [708, 184] on button "OK" at bounding box center [712, 178] width 37 height 27
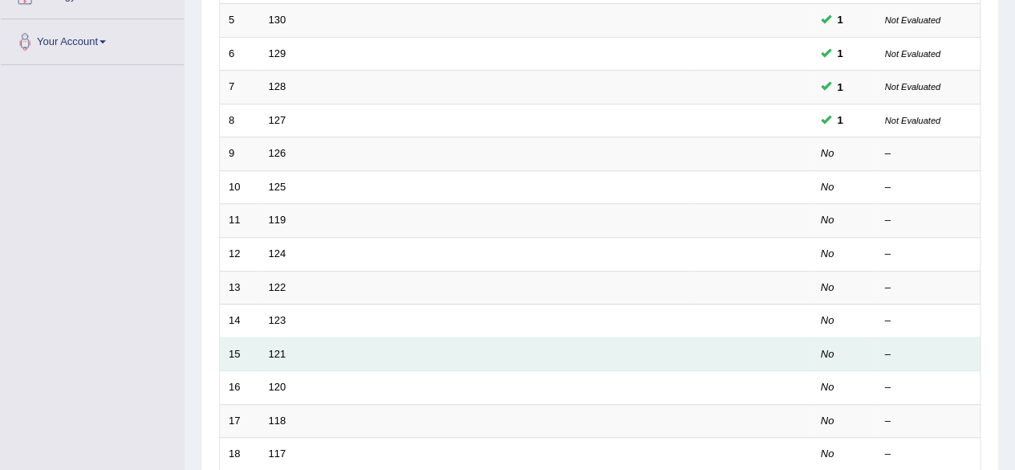
scroll to position [376, 0]
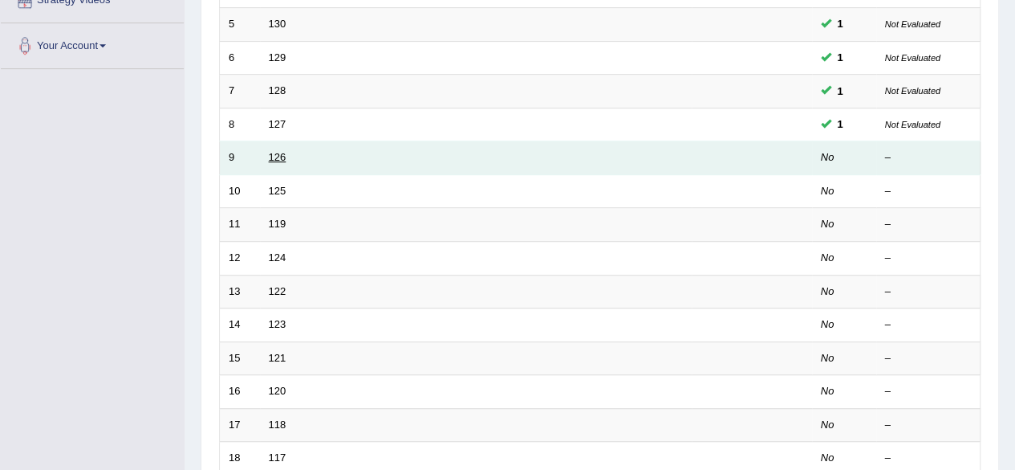
click at [284, 151] on link "126" at bounding box center [278, 157] width 18 height 12
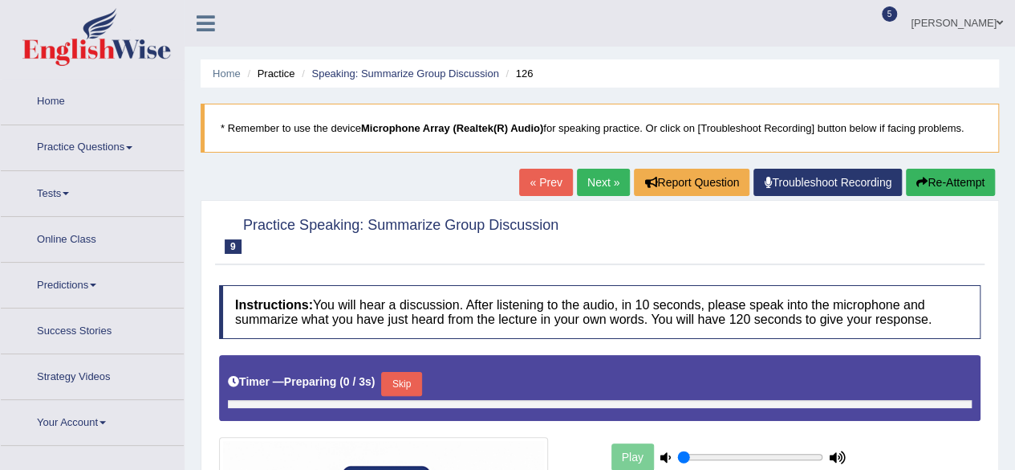
type input "0.6"
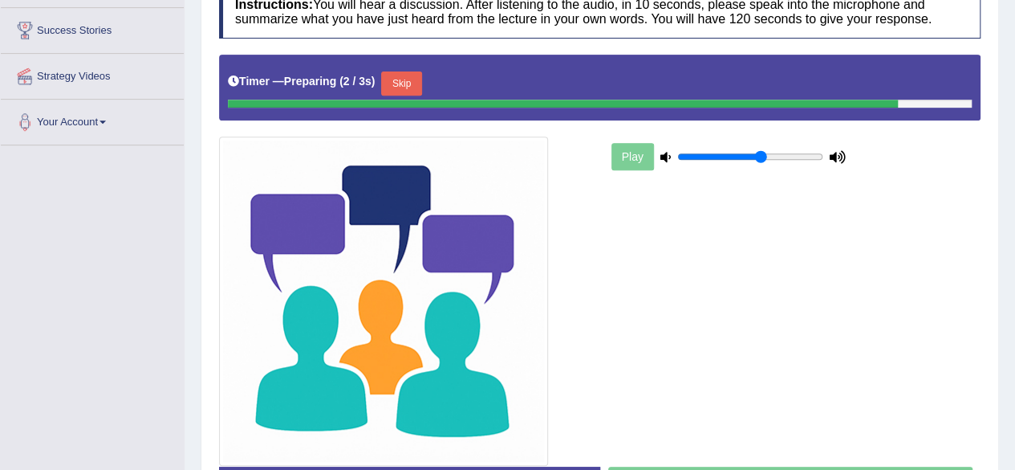
scroll to position [301, 0]
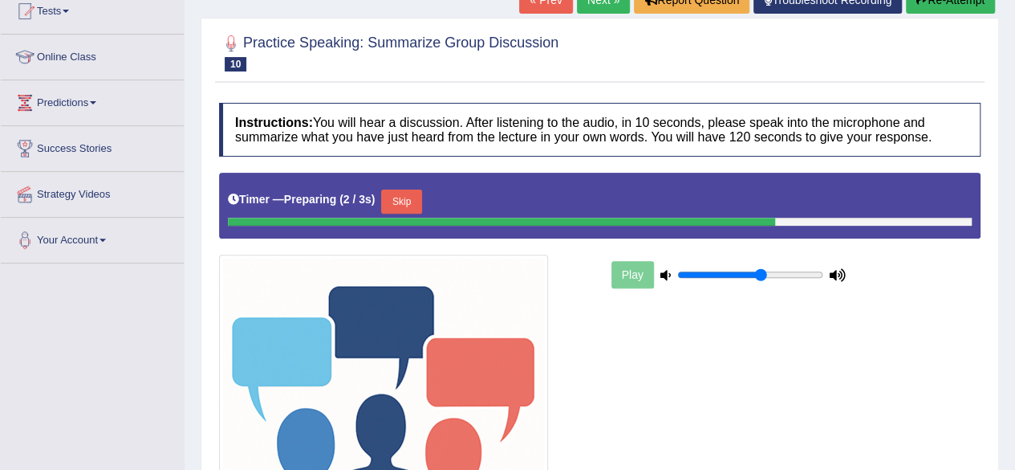
scroll to position [183, 0]
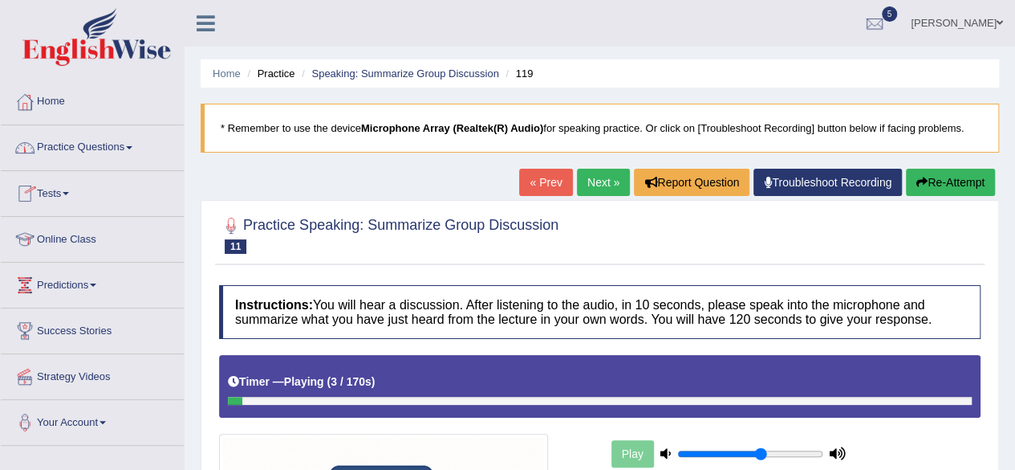
click at [79, 144] on link "Practice Questions" at bounding box center [92, 145] width 183 height 40
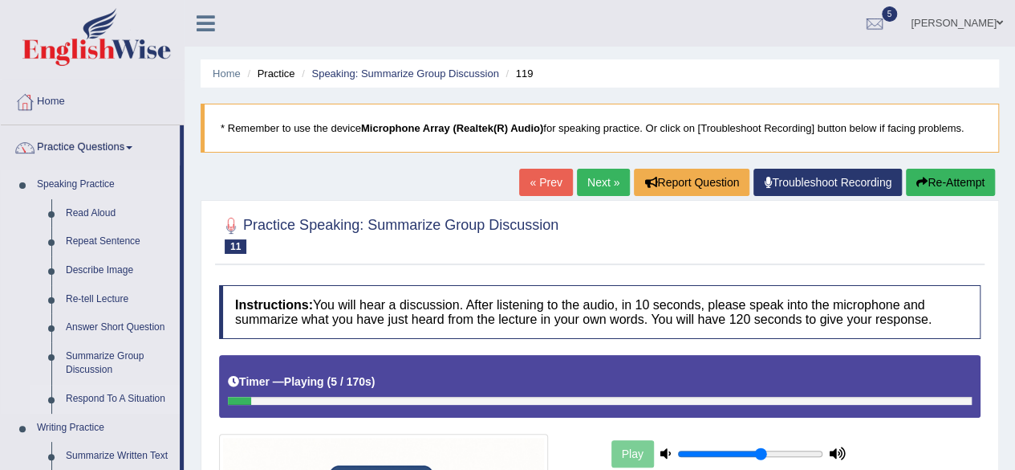
click at [97, 399] on link "Respond To A Situation" at bounding box center [119, 398] width 121 height 29
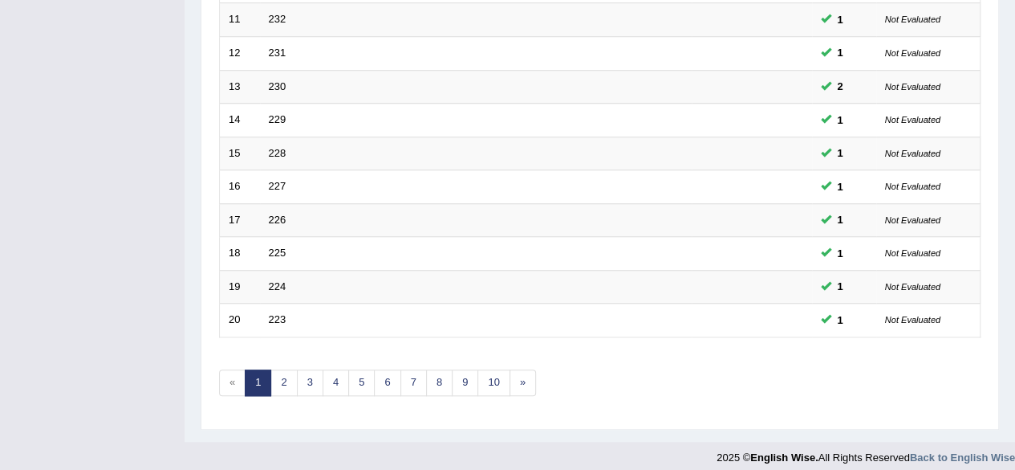
scroll to position [585, 0]
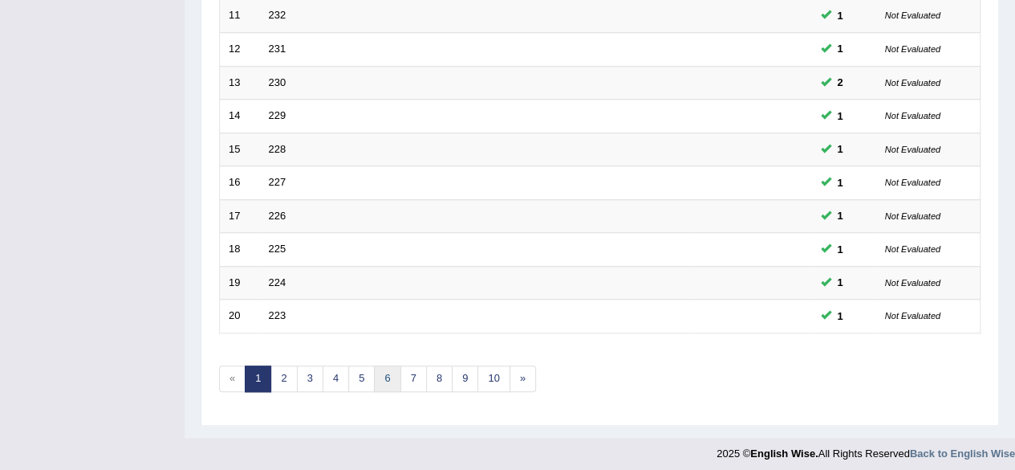
click at [382, 365] on link "6" at bounding box center [387, 378] width 26 height 26
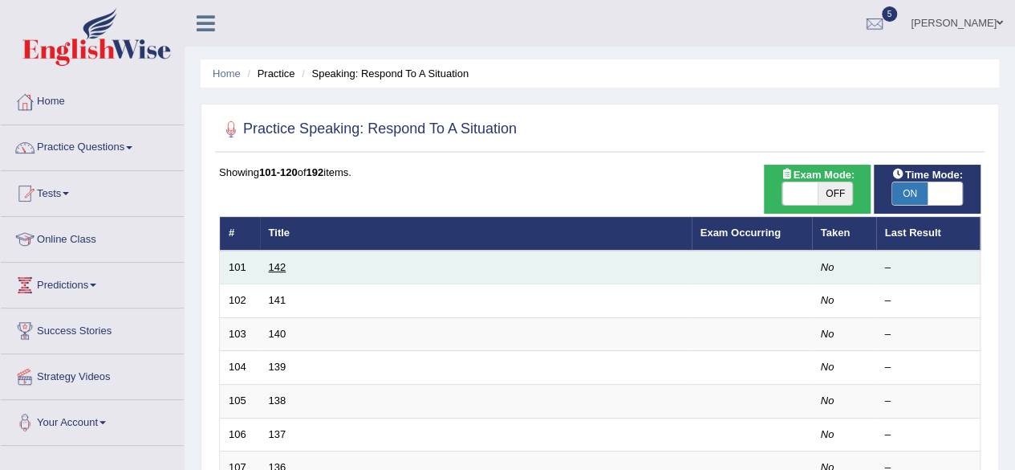
click at [270, 262] on link "142" at bounding box center [278, 267] width 18 height 12
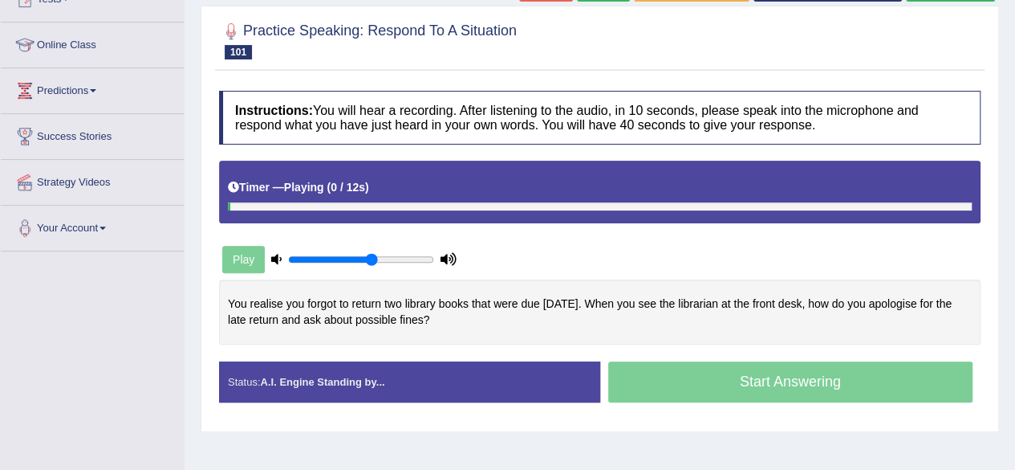
scroll to position [197, 0]
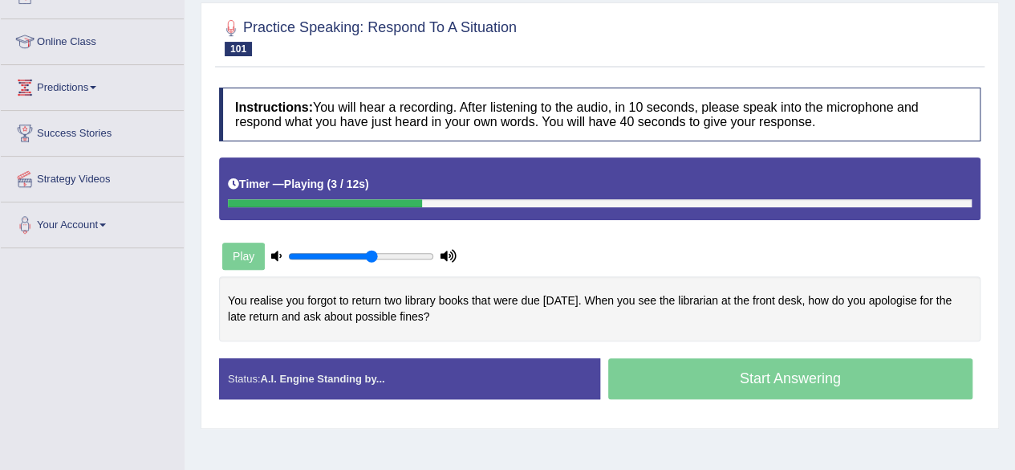
click at [565, 362] on div "Status: A.I. Engine Standing by..." at bounding box center [409, 378] width 381 height 41
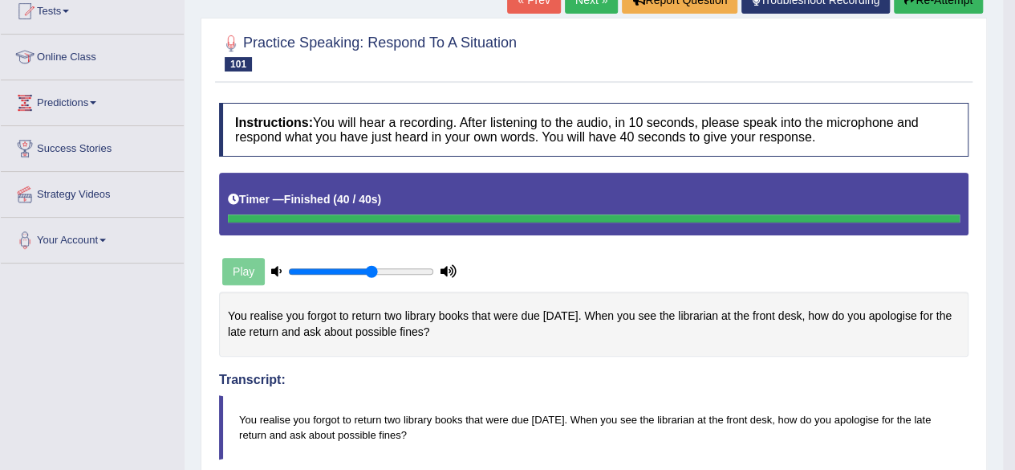
scroll to position [0, 0]
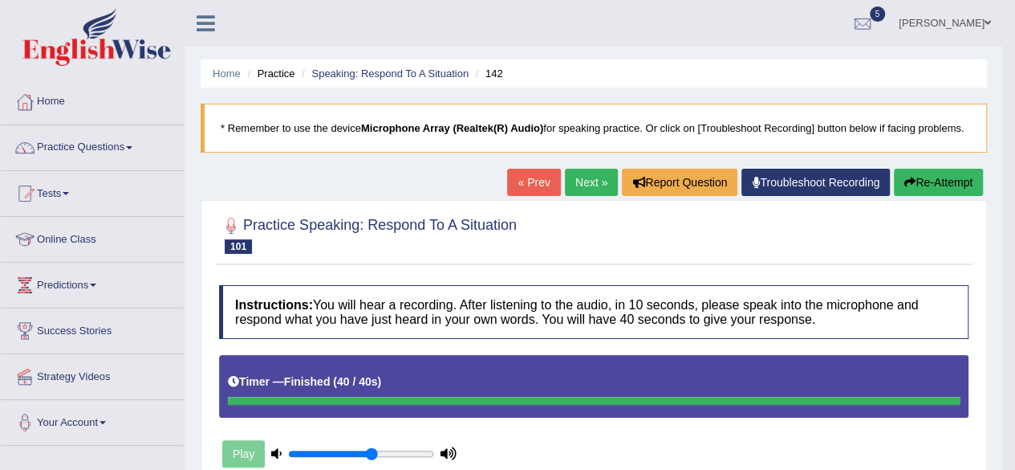
click at [590, 178] on link "Next »" at bounding box center [591, 182] width 53 height 27
click at [584, 179] on link "Next »" at bounding box center [591, 182] width 53 height 27
click at [572, 171] on link "Next »" at bounding box center [591, 182] width 53 height 27
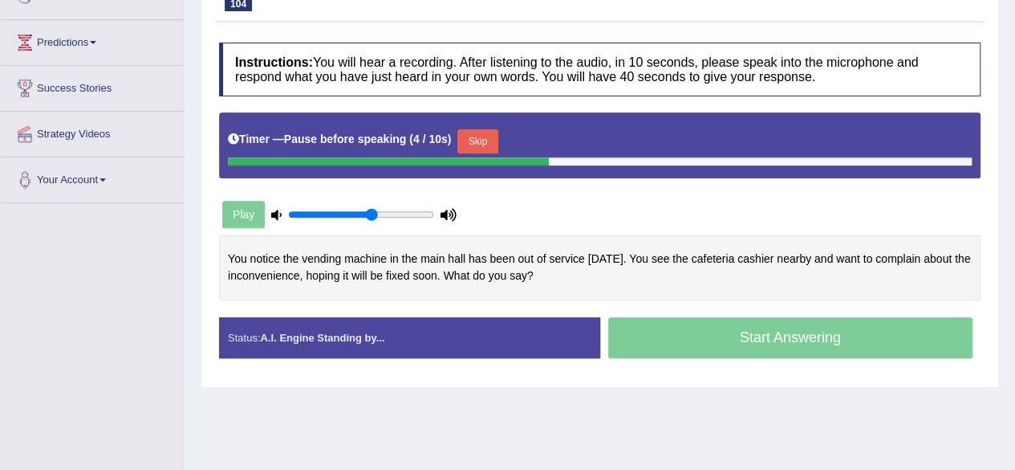
click at [436, 320] on div "Status: A.I. Engine Standing by..." at bounding box center [409, 337] width 381 height 41
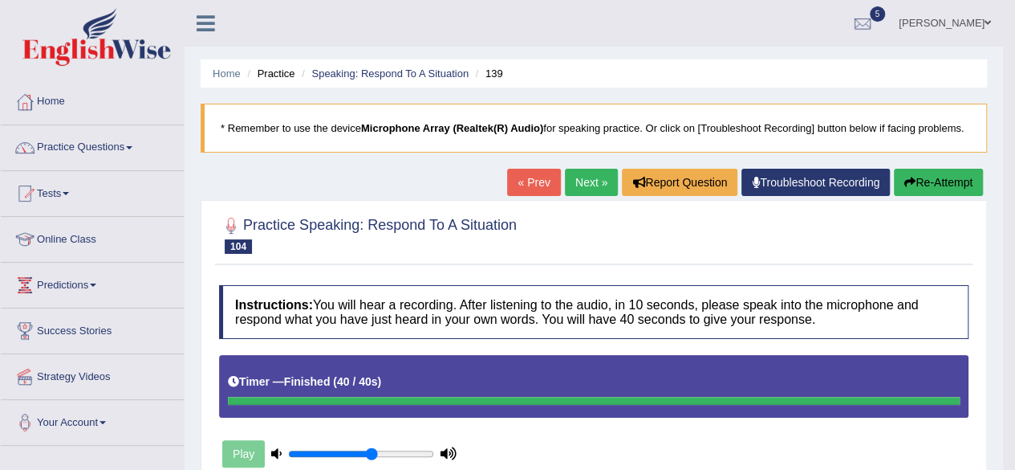
click at [583, 183] on link "Next »" at bounding box center [591, 182] width 53 height 27
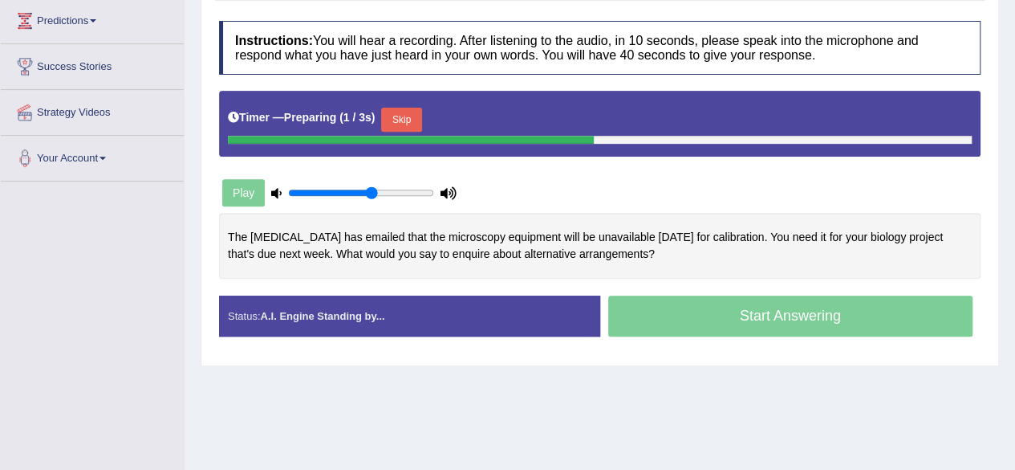
scroll to position [265, 0]
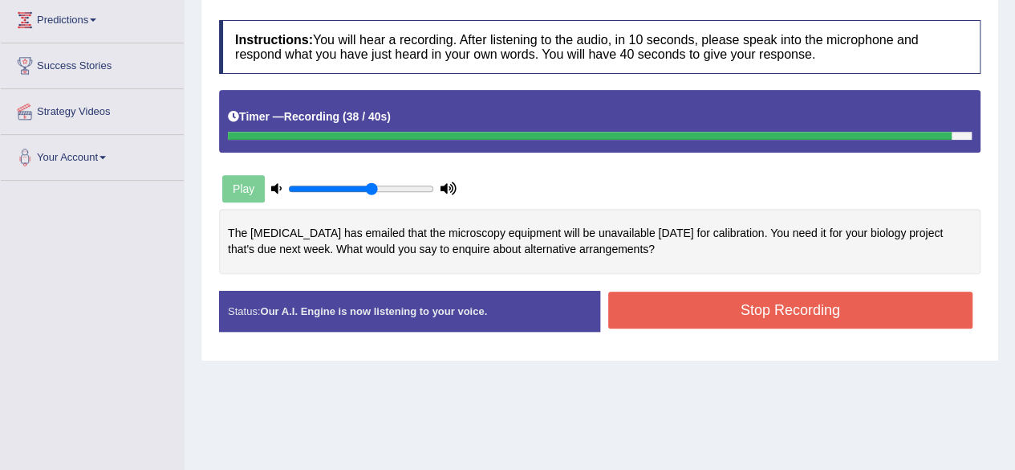
click at [680, 318] on button "Stop Recording" at bounding box center [790, 309] width 365 height 37
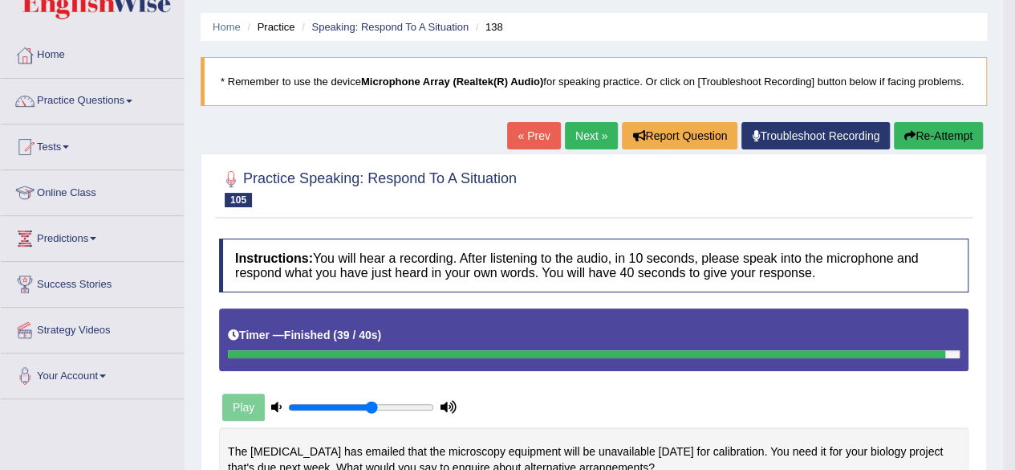
scroll to position [46, 0]
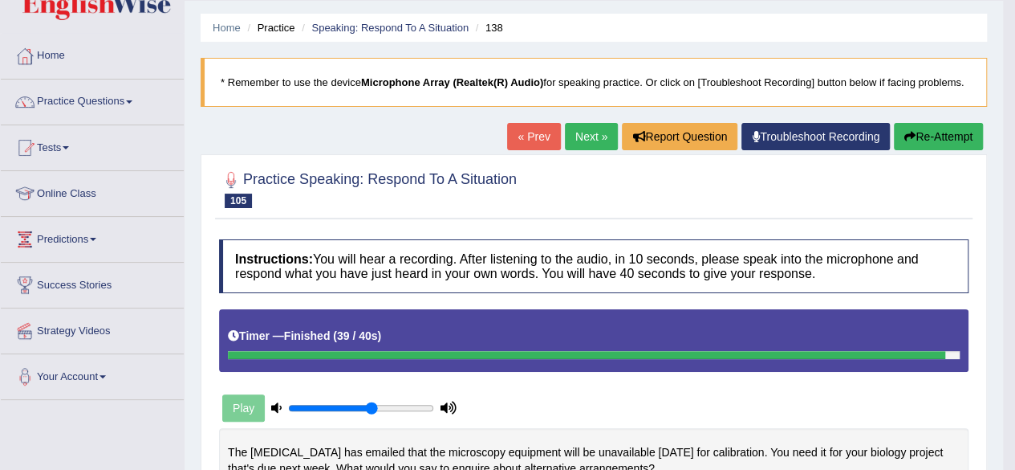
click at [589, 142] on link "Next »" at bounding box center [591, 136] width 53 height 27
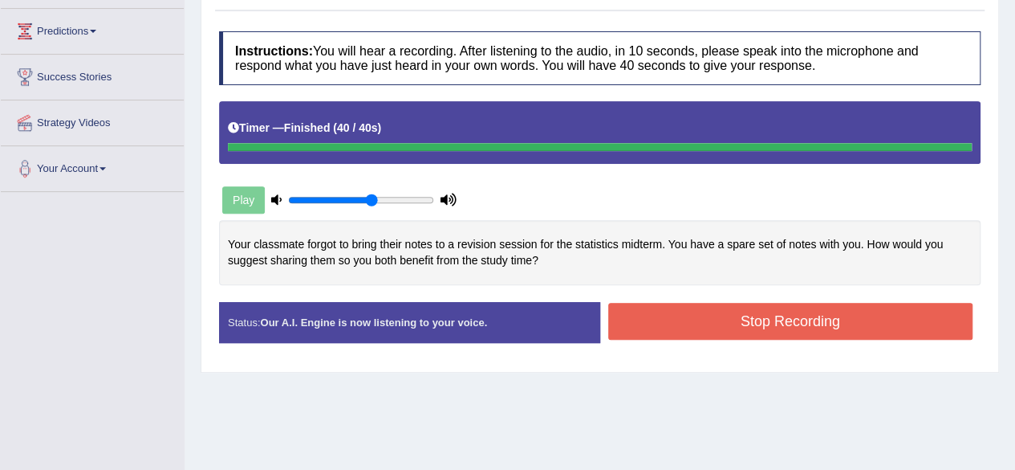
click at [764, 311] on div "Instructions: You will hear a recording. After listening to the audio, in 10 se…" at bounding box center [600, 193] width 770 height 340
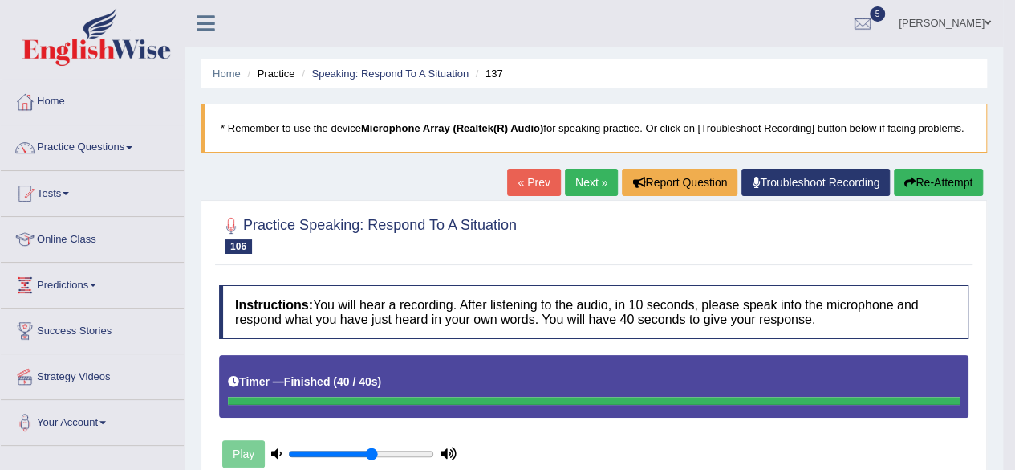
click at [591, 190] on link "Next »" at bounding box center [591, 182] width 53 height 27
click at [585, 182] on link "Next »" at bounding box center [591, 182] width 53 height 27
click at [683, 242] on div at bounding box center [594, 234] width 750 height 49
